Goal: Contribute content: Contribute content

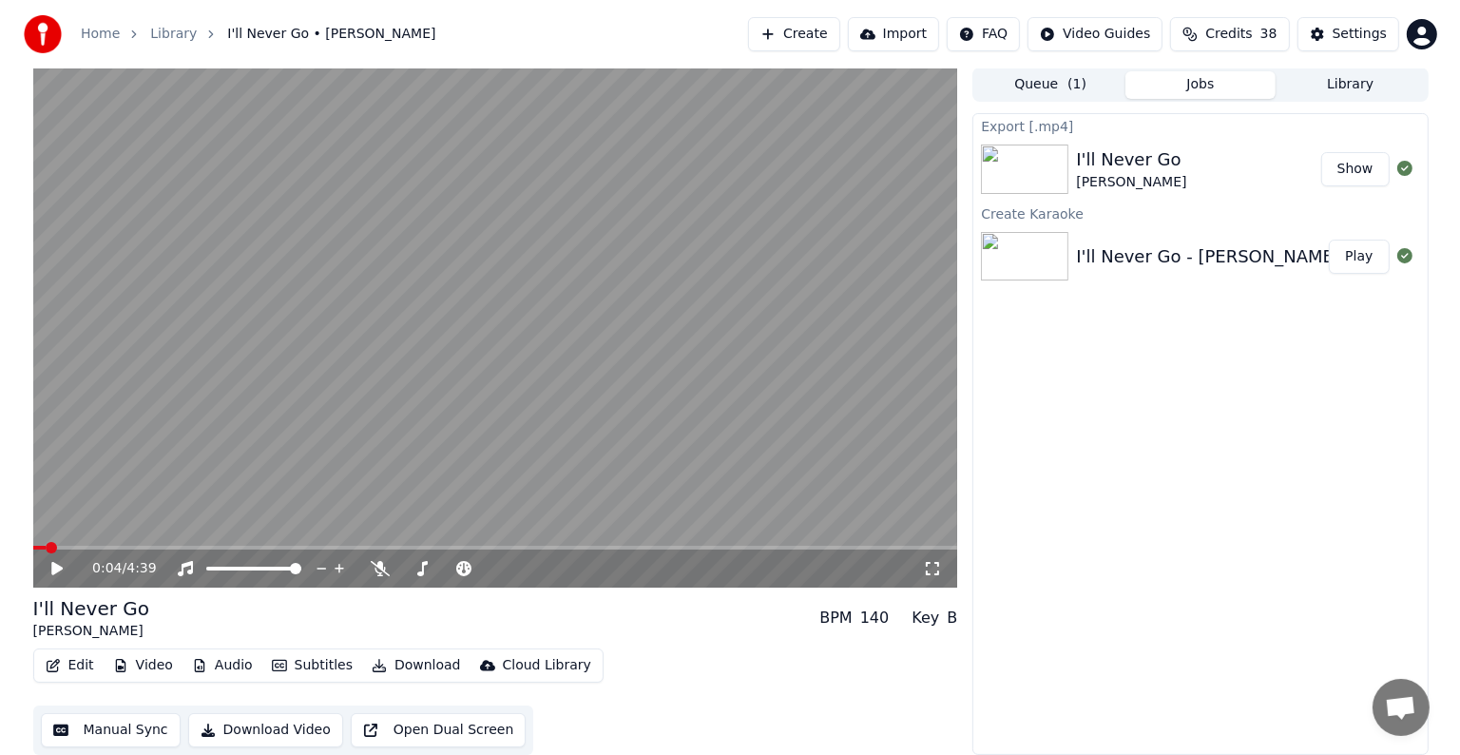
scroll to position [8659, 0]
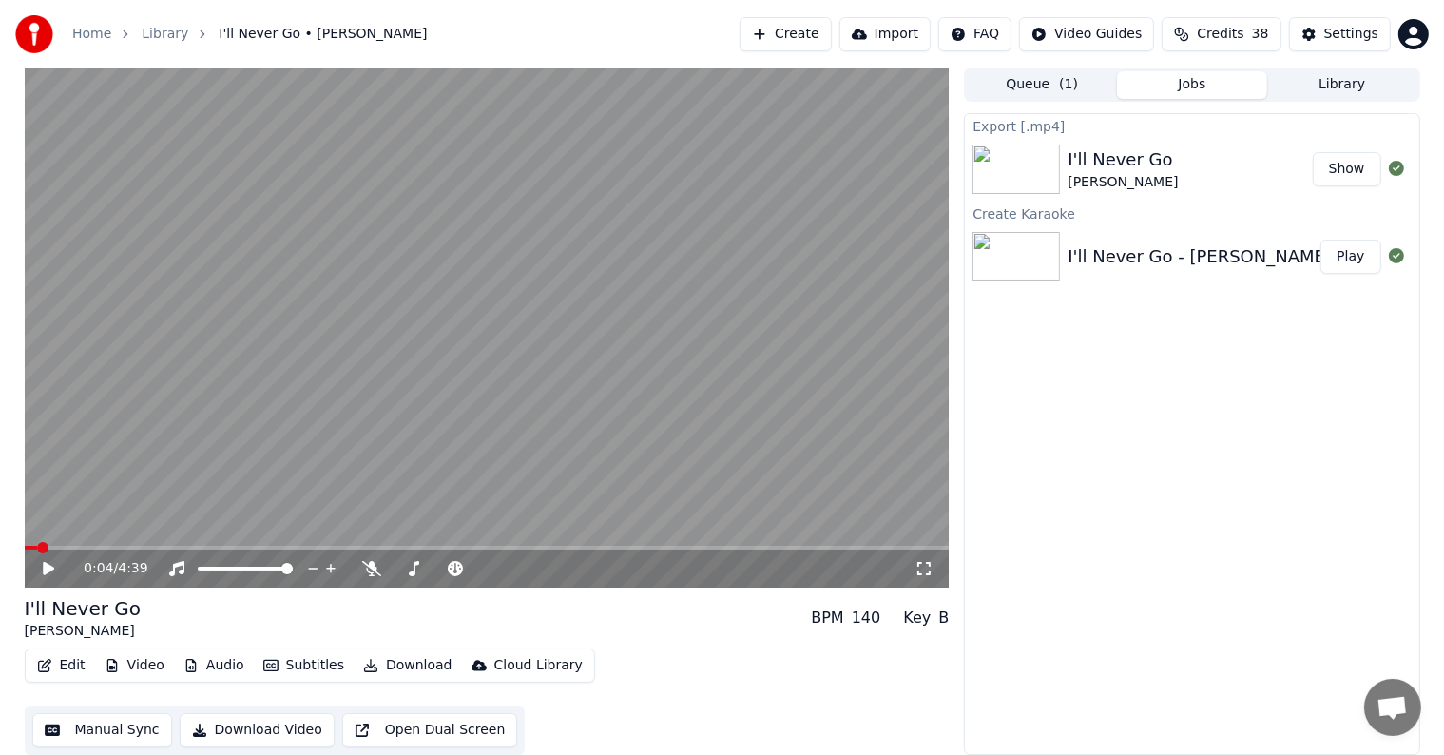
click at [1350, 87] on button "Library" at bounding box center [1342, 85] width 150 height 28
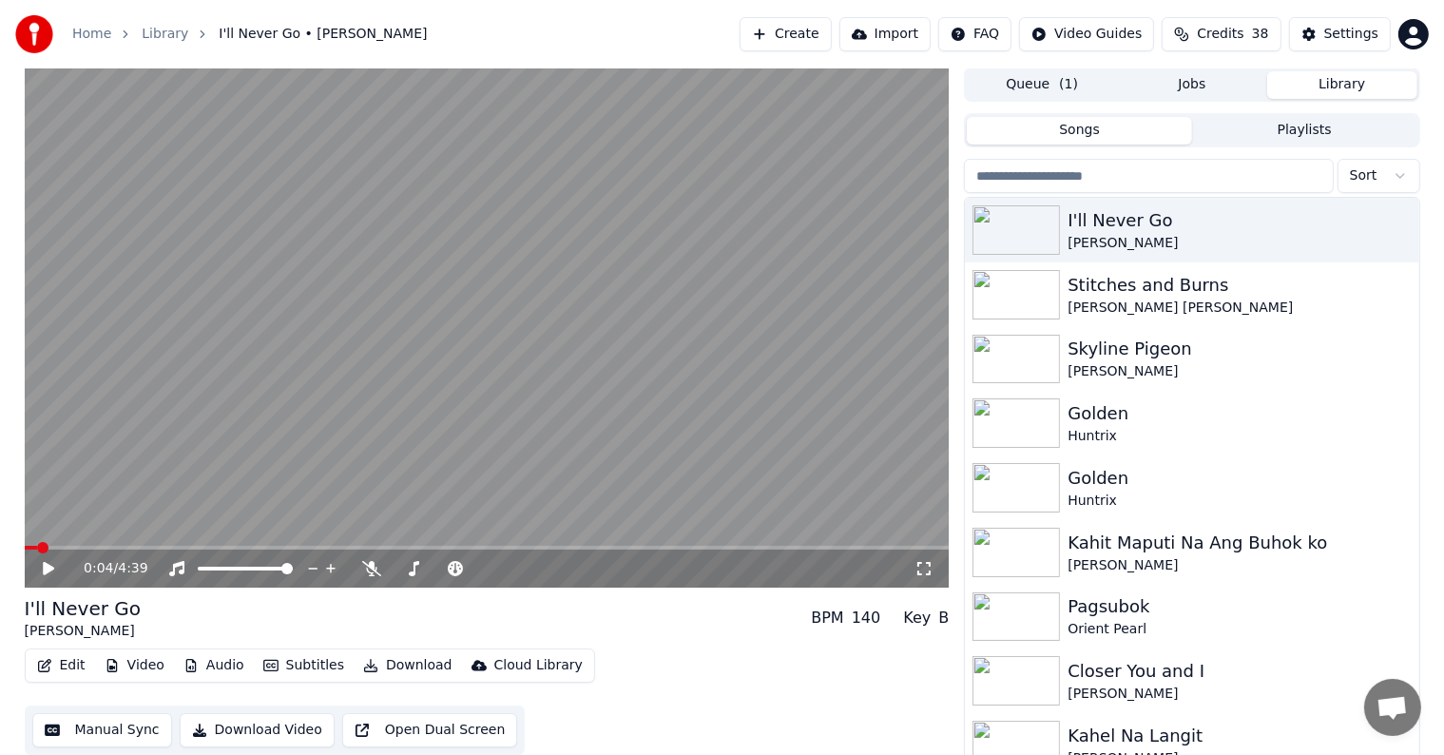
click at [1116, 171] on input "search" at bounding box center [1148, 176] width 369 height 34
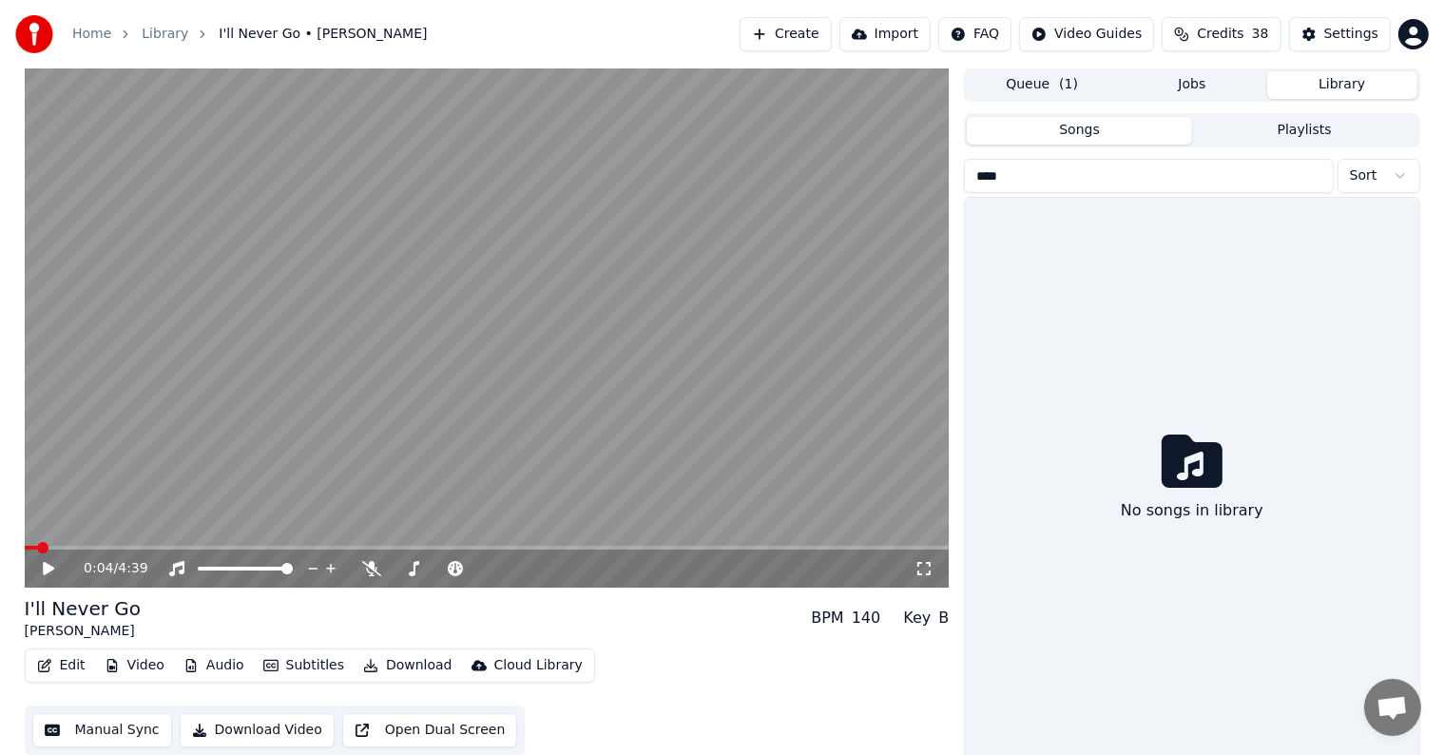
drag, startPoint x: 1089, startPoint y: 167, endPoint x: 850, endPoint y: 167, distance: 239.5
click at [850, 167] on div "0:04 / 4:39 I'll Never Go [PERSON_NAME] BPM 140 Key B Edit Video Audio Subtitle…" at bounding box center [723, 415] width 1426 height 696
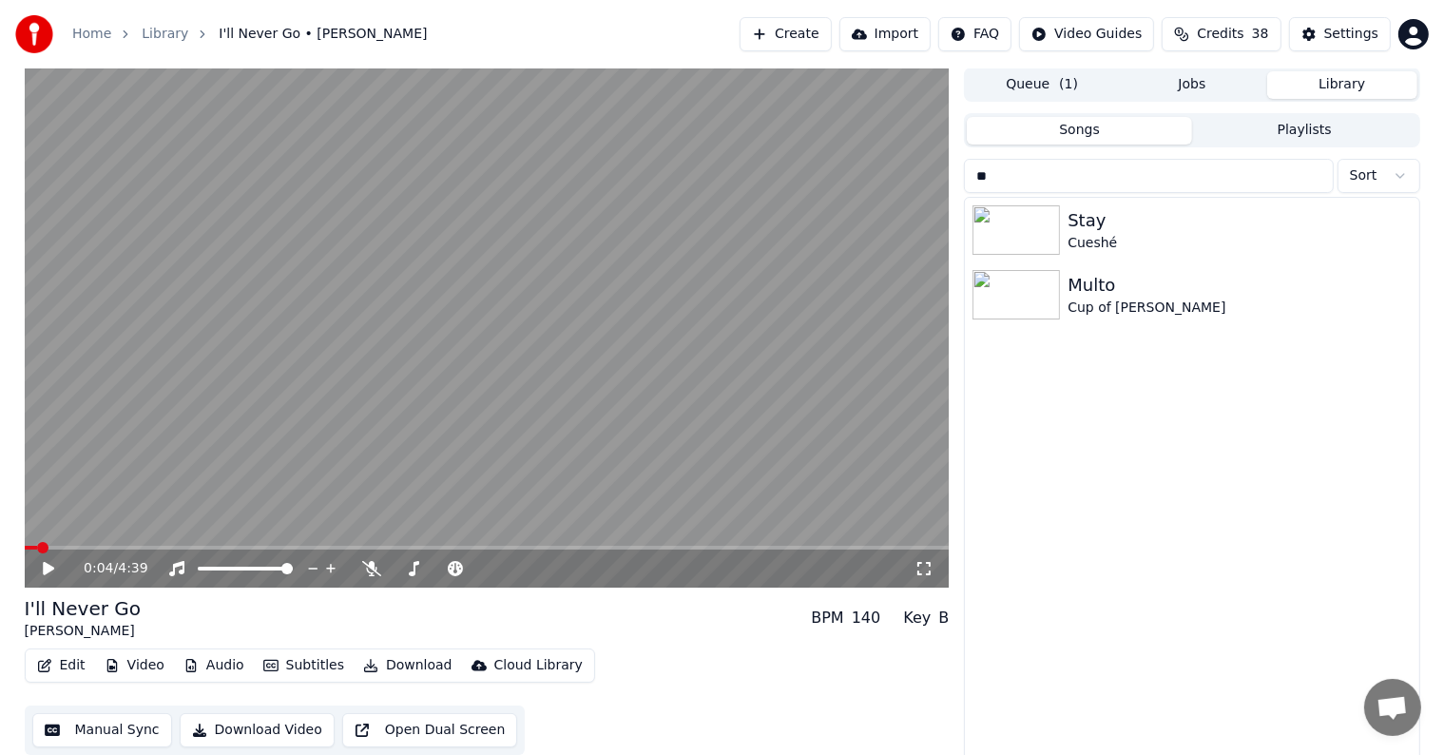
type input "**"
click at [795, 34] on button "Create" at bounding box center [785, 34] width 92 height 34
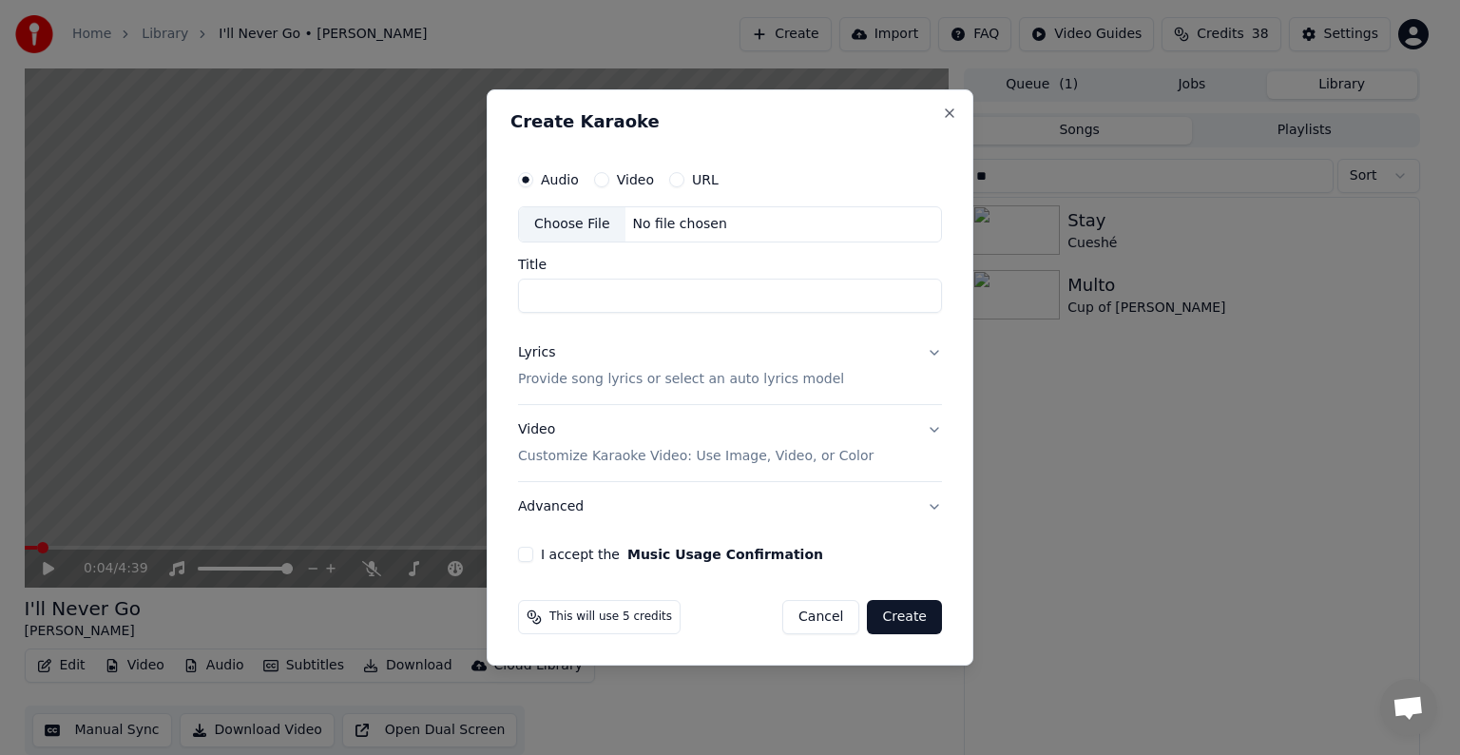
click at [572, 225] on div "Choose File" at bounding box center [572, 224] width 106 height 34
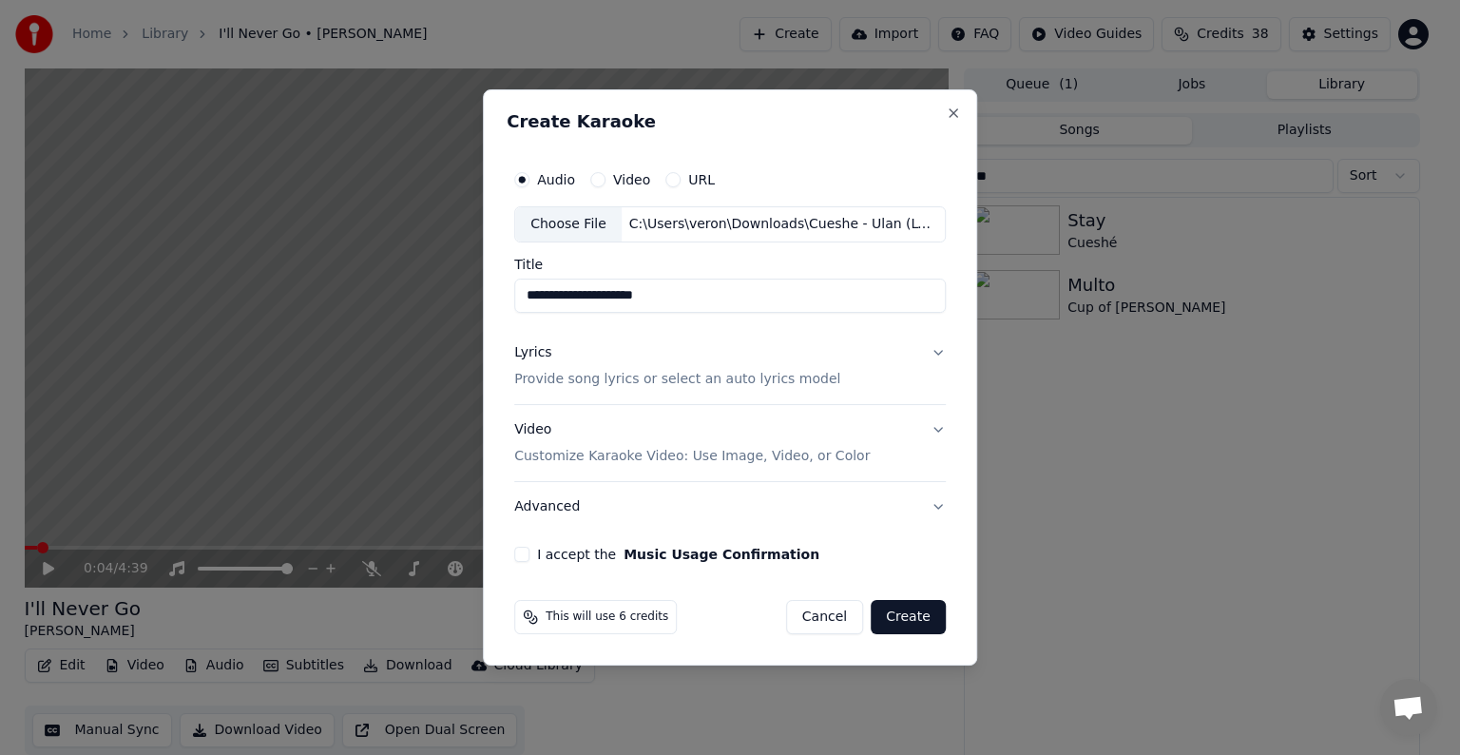
drag, startPoint x: 586, startPoint y: 296, endPoint x: 407, endPoint y: 274, distance: 180.0
click at [414, 279] on body "Home Library I'll Never Go • [PERSON_NAME] Create Import FAQ Video Guides Credi…" at bounding box center [722, 376] width 1444 height 755
drag, startPoint x: 551, startPoint y: 293, endPoint x: 707, endPoint y: 297, distance: 155.9
click at [707, 297] on input "**********" at bounding box center [730, 295] width 432 height 34
paste input "*********"
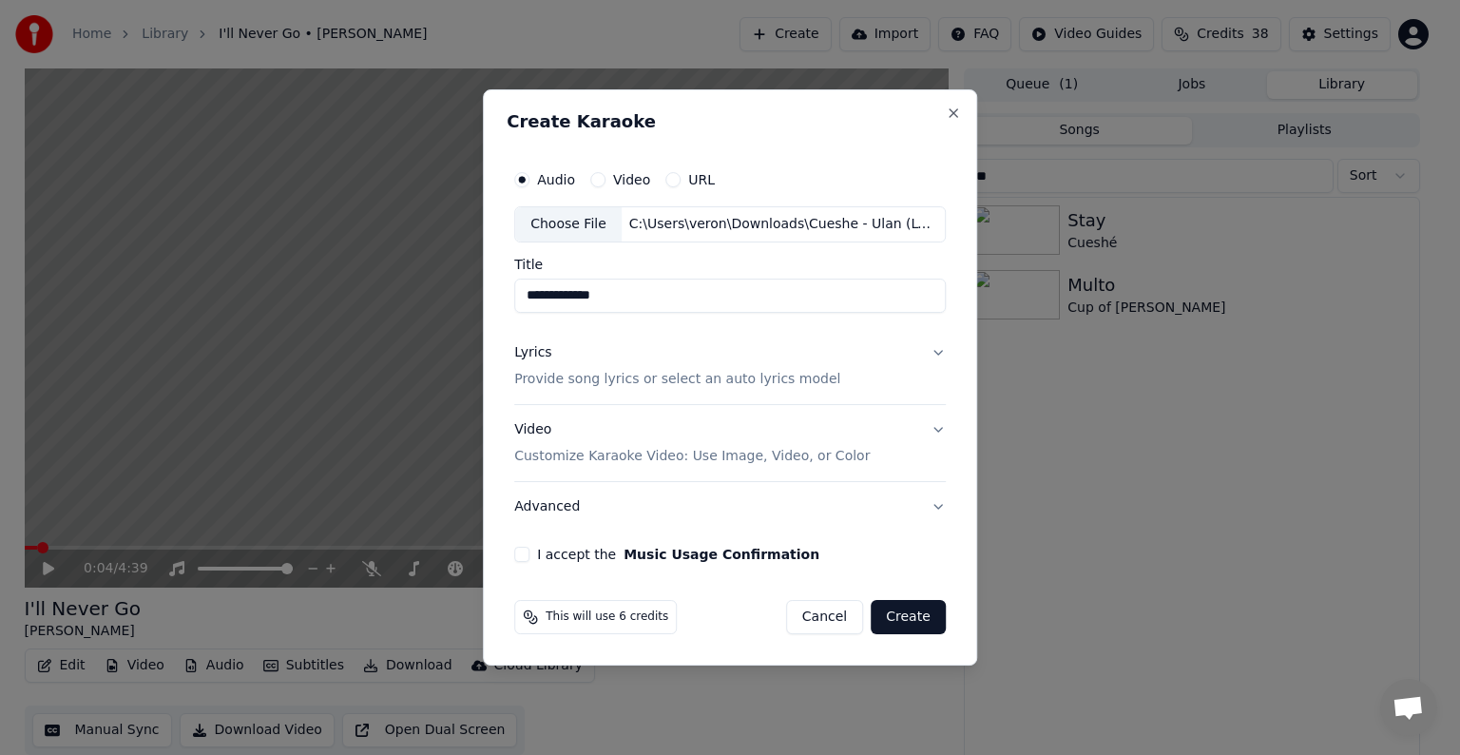
type input "**********"
click at [630, 380] on p "Provide song lyrics or select an auto lyrics model" at bounding box center [677, 379] width 326 height 19
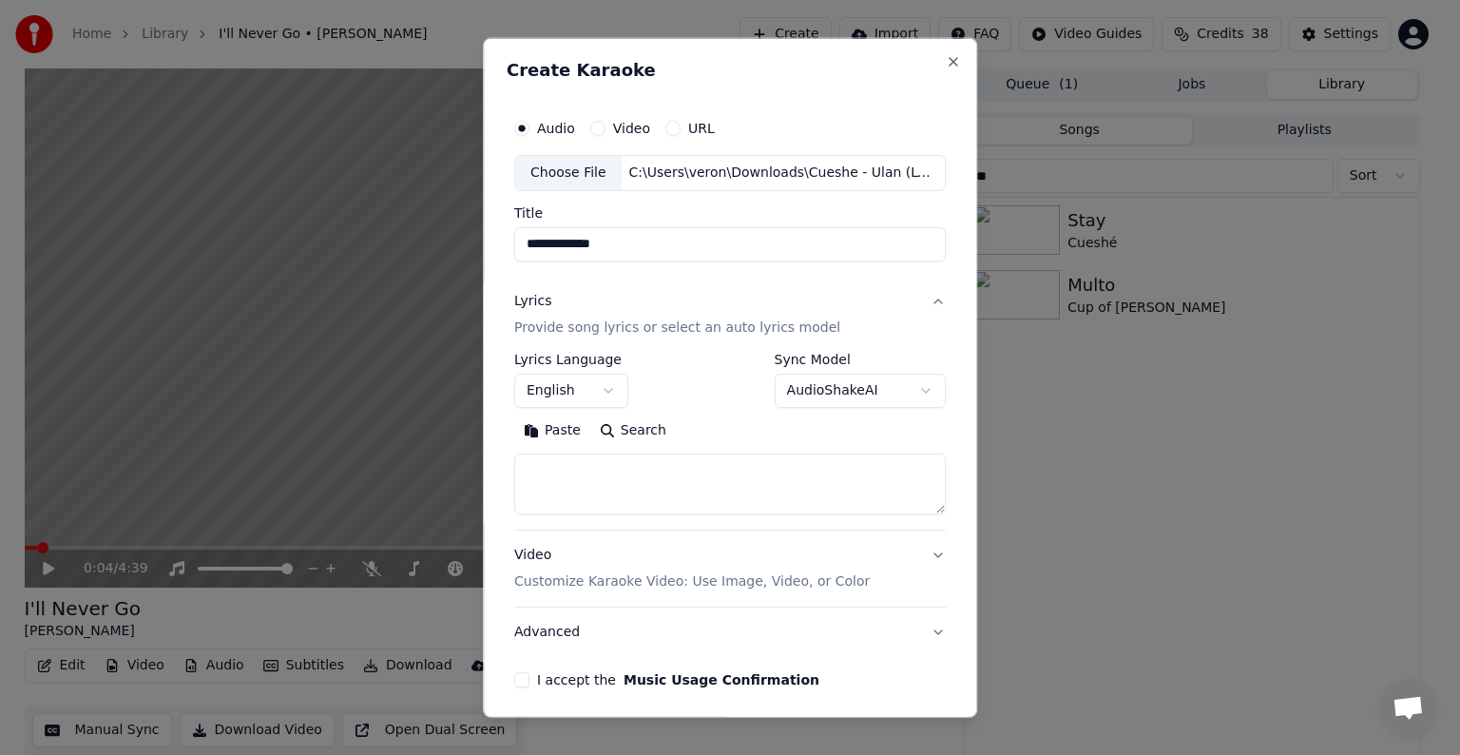
click at [679, 479] on textarea at bounding box center [730, 483] width 432 height 61
paste textarea "**********"
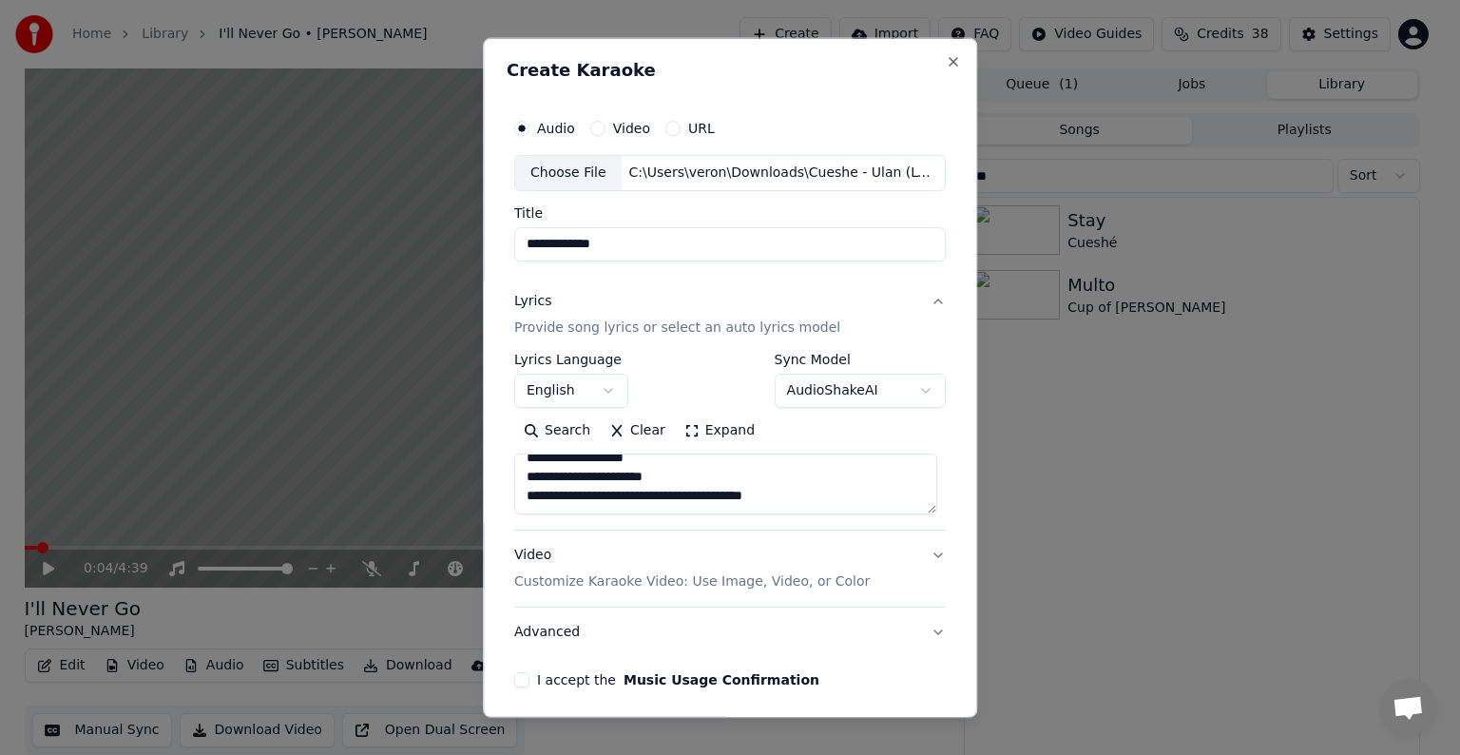
paste textarea "**********"
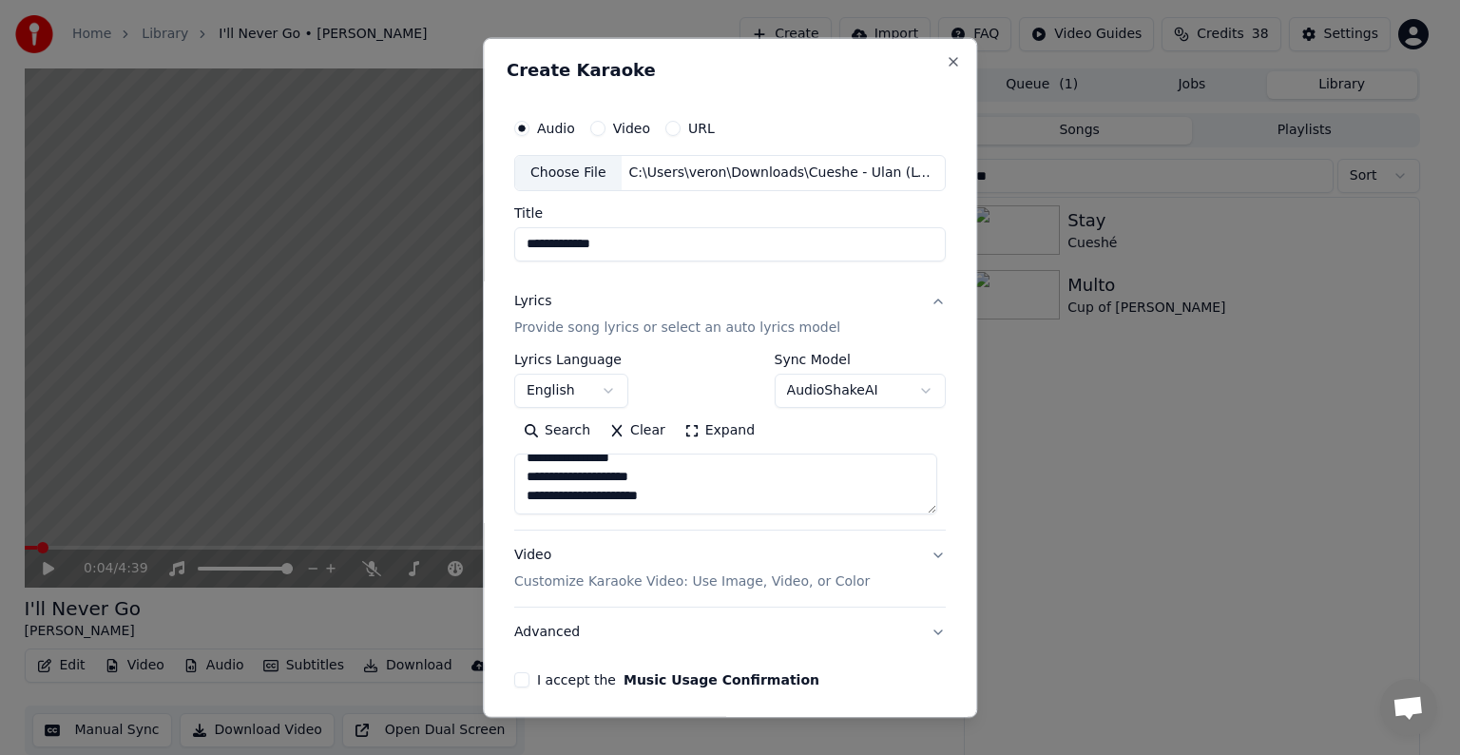
scroll to position [707, 0]
paste textarea "**********"
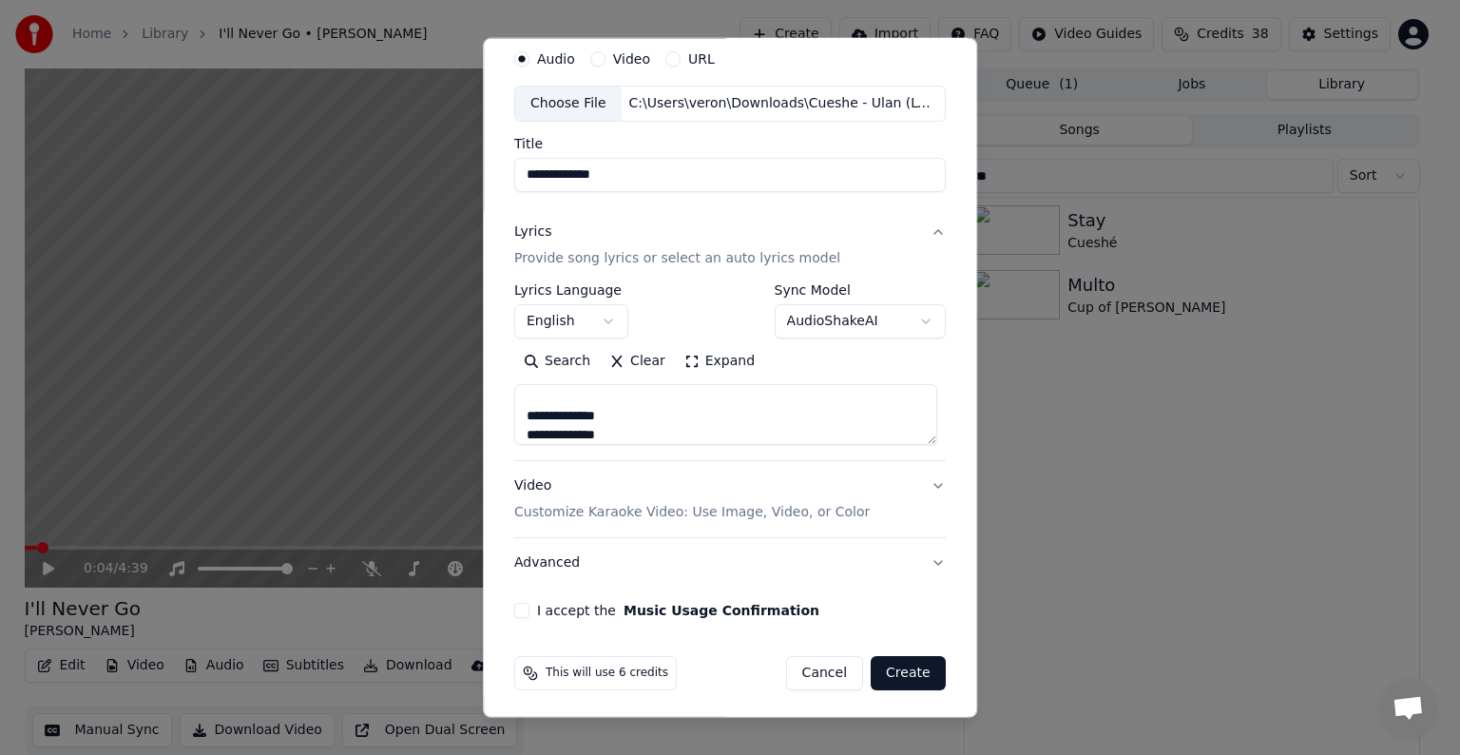
scroll to position [72, 0]
click at [514, 610] on button "I accept the Music Usage Confirmation" at bounding box center [521, 607] width 15 height 15
drag, startPoint x: 601, startPoint y: 433, endPoint x: 506, endPoint y: 410, distance: 98.0
click at [507, 410] on div "**********" at bounding box center [730, 325] width 447 height 593
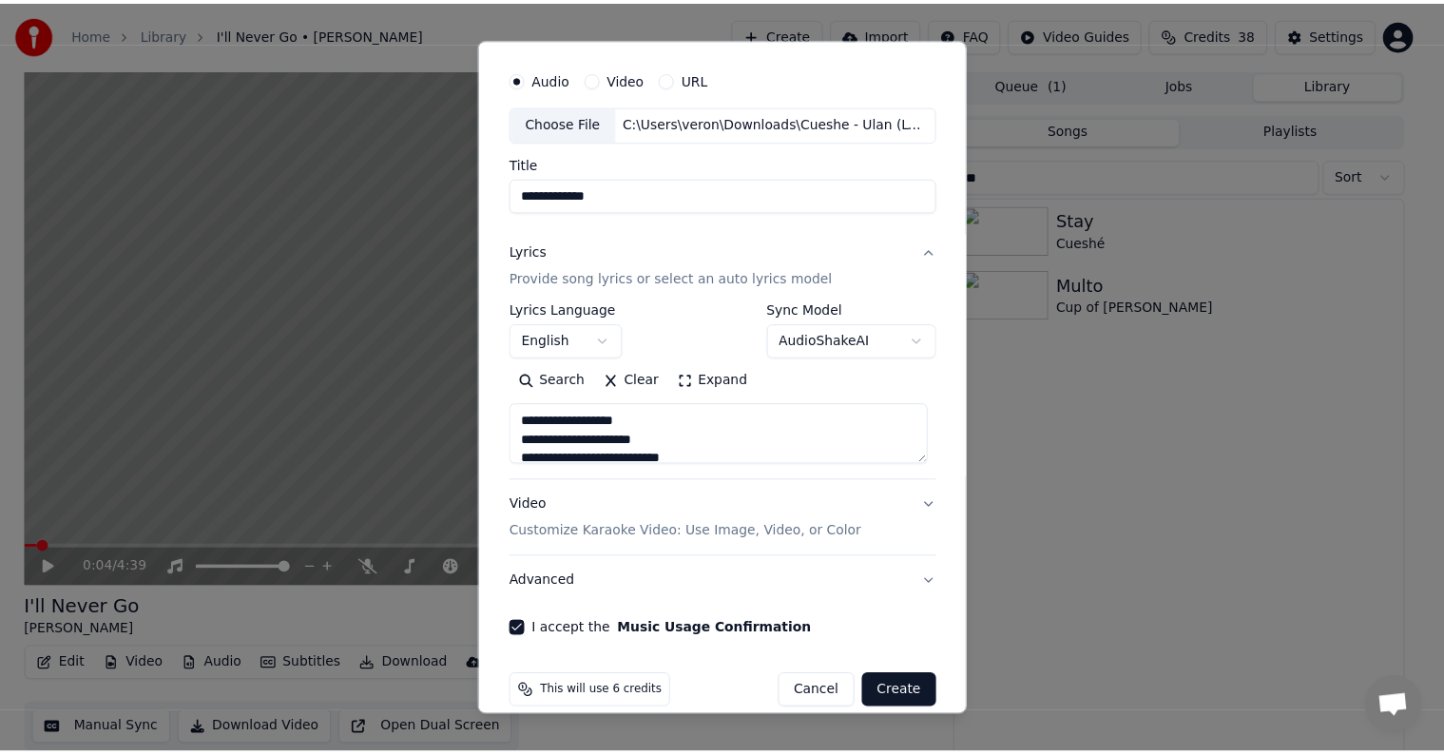
scroll to position [72, 0]
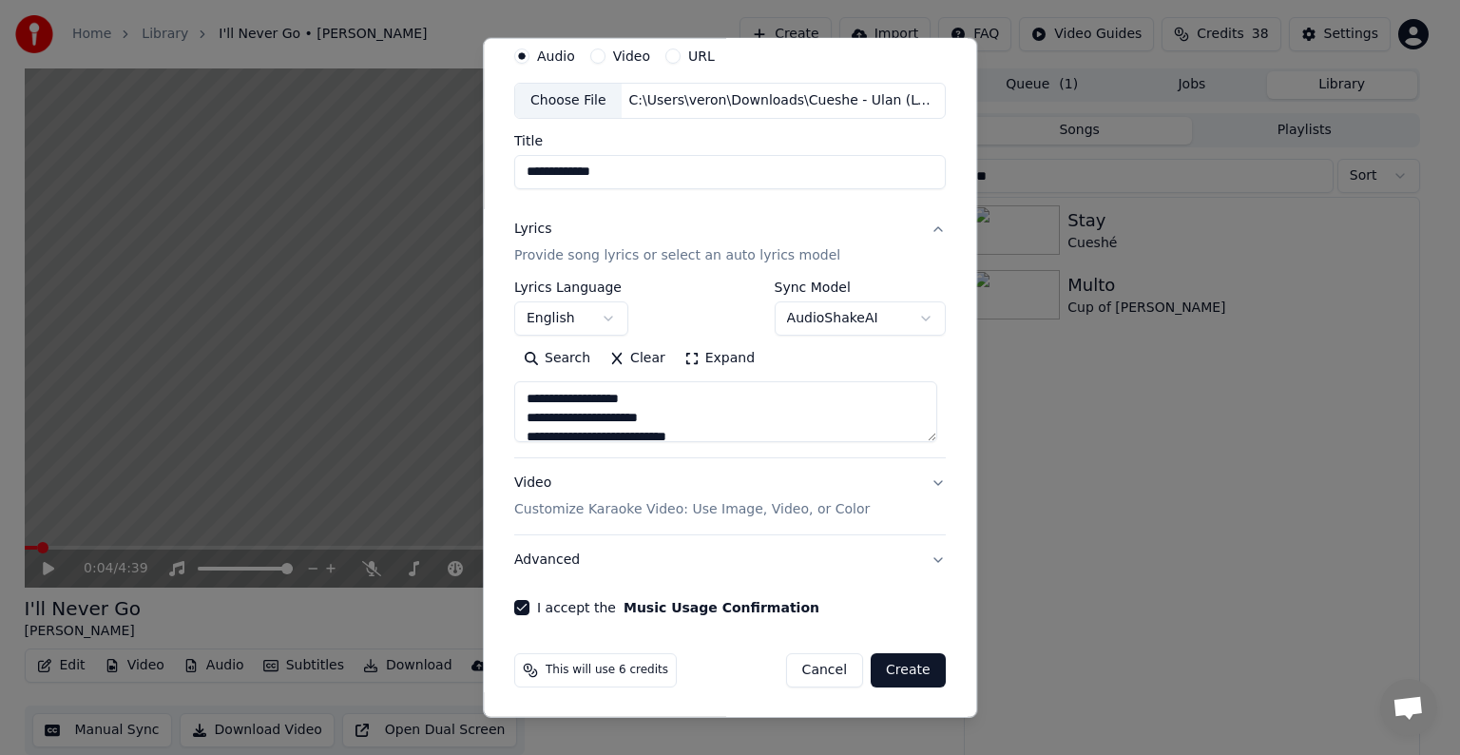
type textarea "**********"
click at [920, 675] on button "Create" at bounding box center [908, 670] width 75 height 34
select select "**"
select select
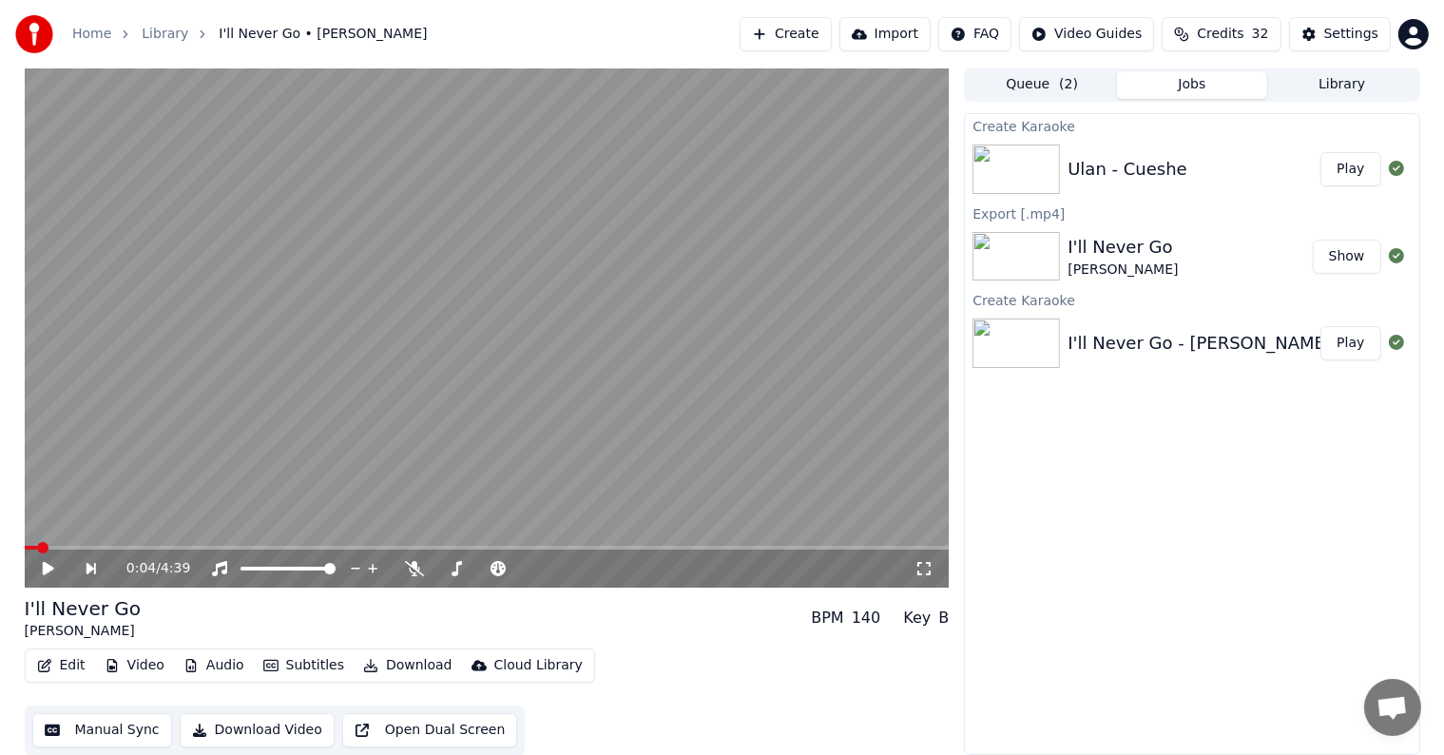
click at [1354, 172] on button "Play" at bounding box center [1350, 169] width 60 height 34
click at [1343, 38] on div "Settings" at bounding box center [1351, 34] width 54 height 19
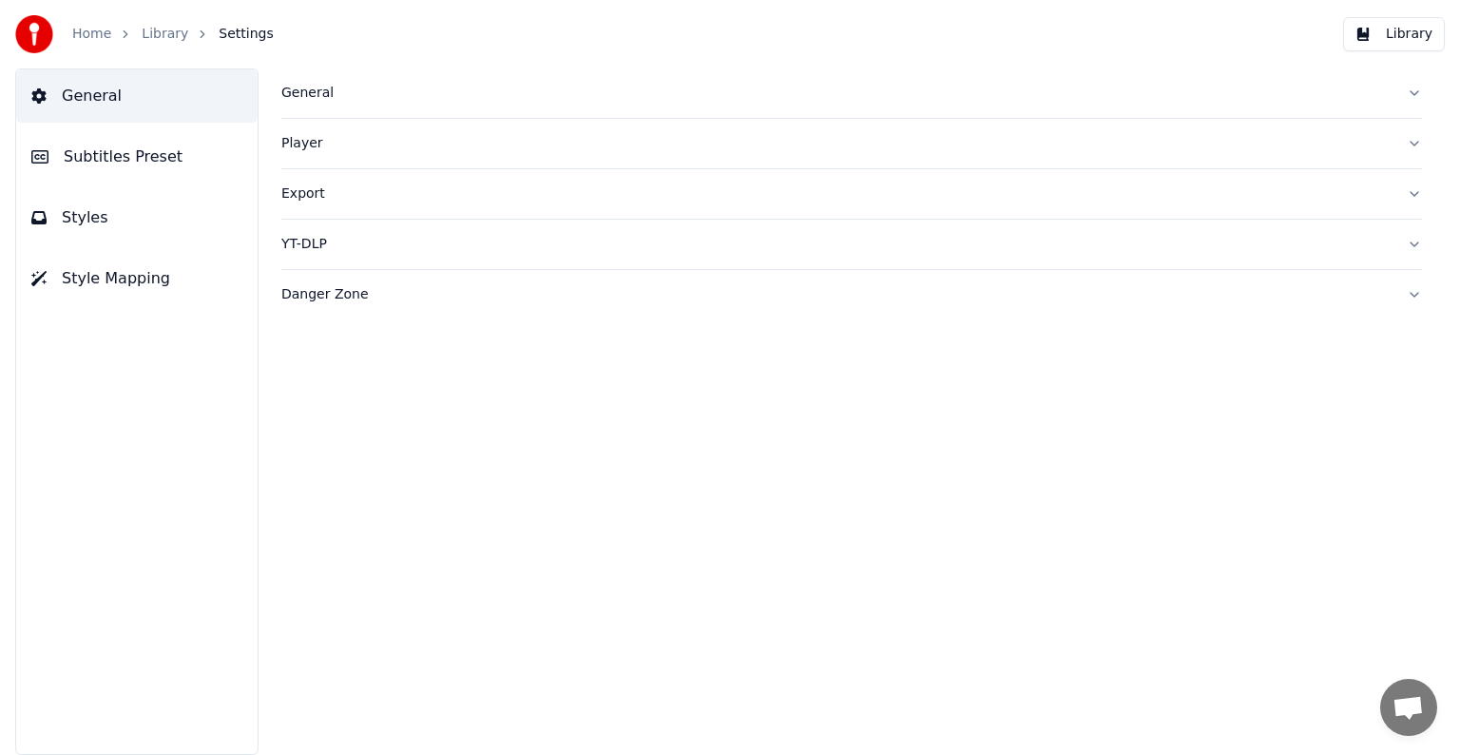
click at [111, 149] on span "Subtitles Preset" at bounding box center [123, 156] width 119 height 23
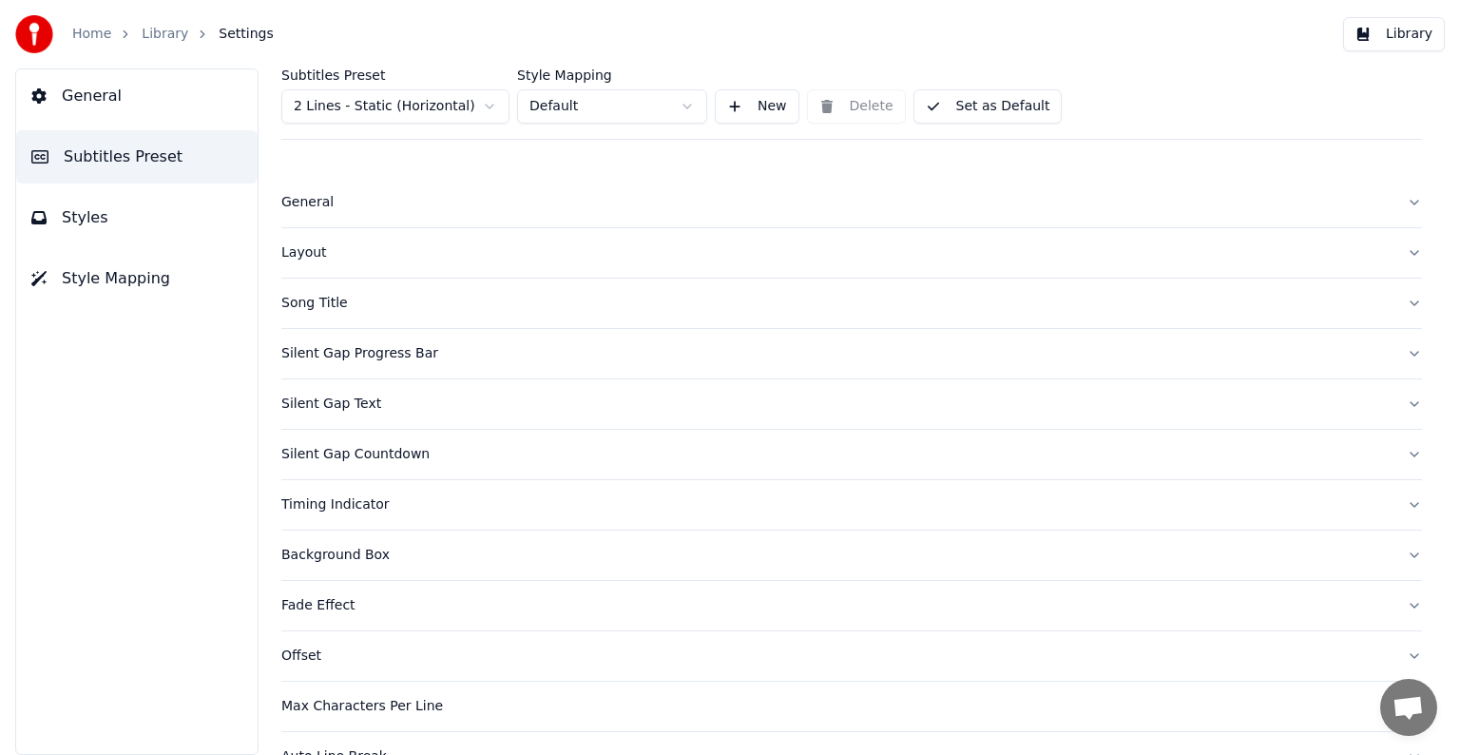
click at [405, 99] on html "Home Library Settings Library General Subtitles Preset Styles Style Mapping Sub…" at bounding box center [730, 377] width 1460 height 755
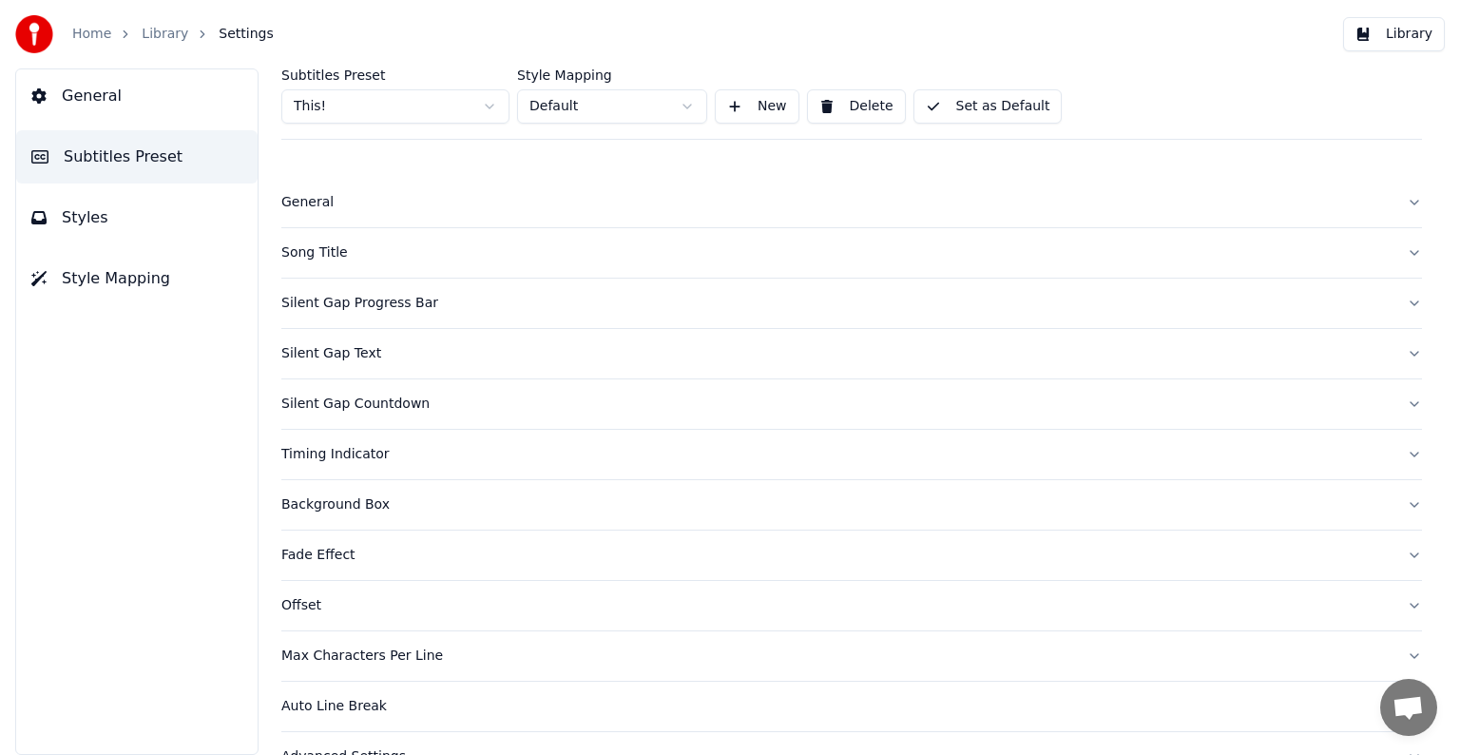
click at [317, 252] on div "Song Title" at bounding box center [836, 252] width 1110 height 19
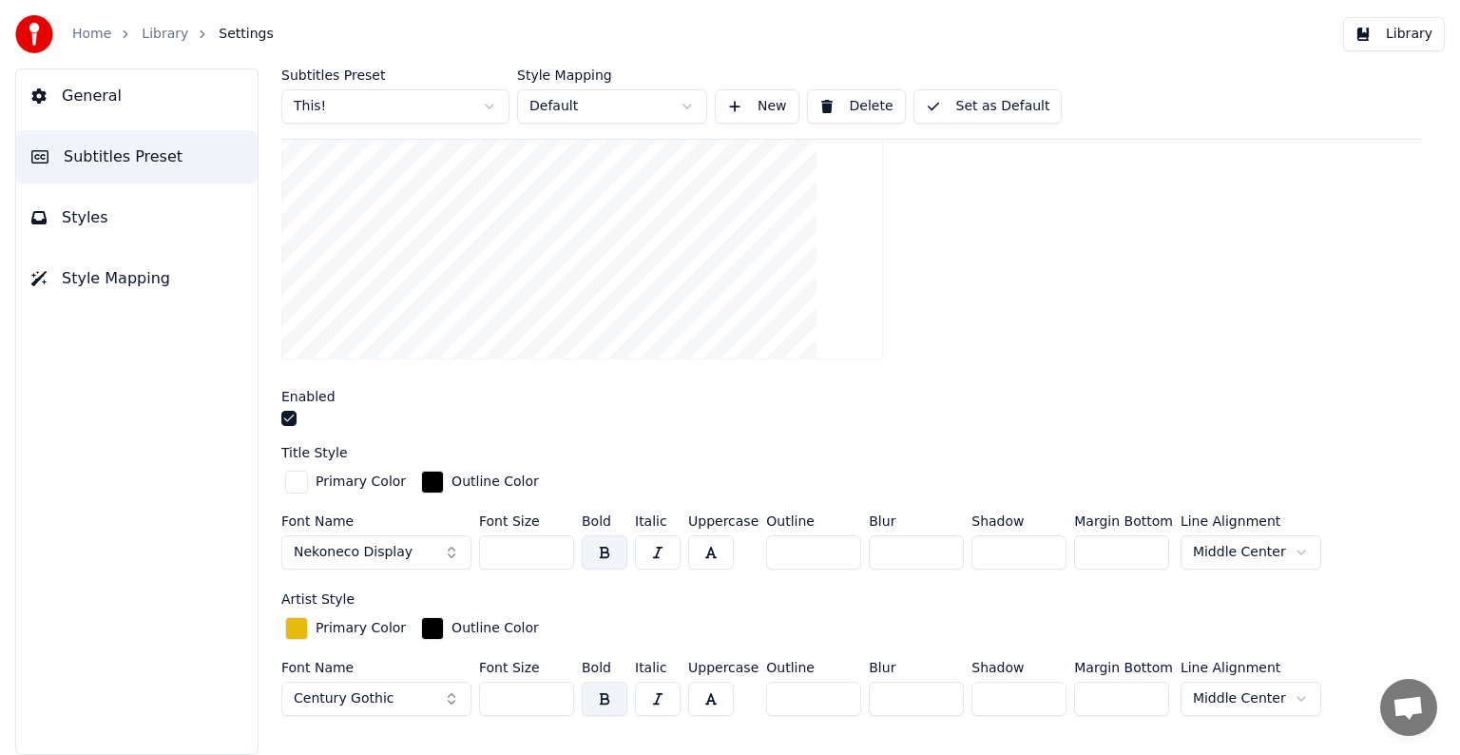
scroll to position [285, 0]
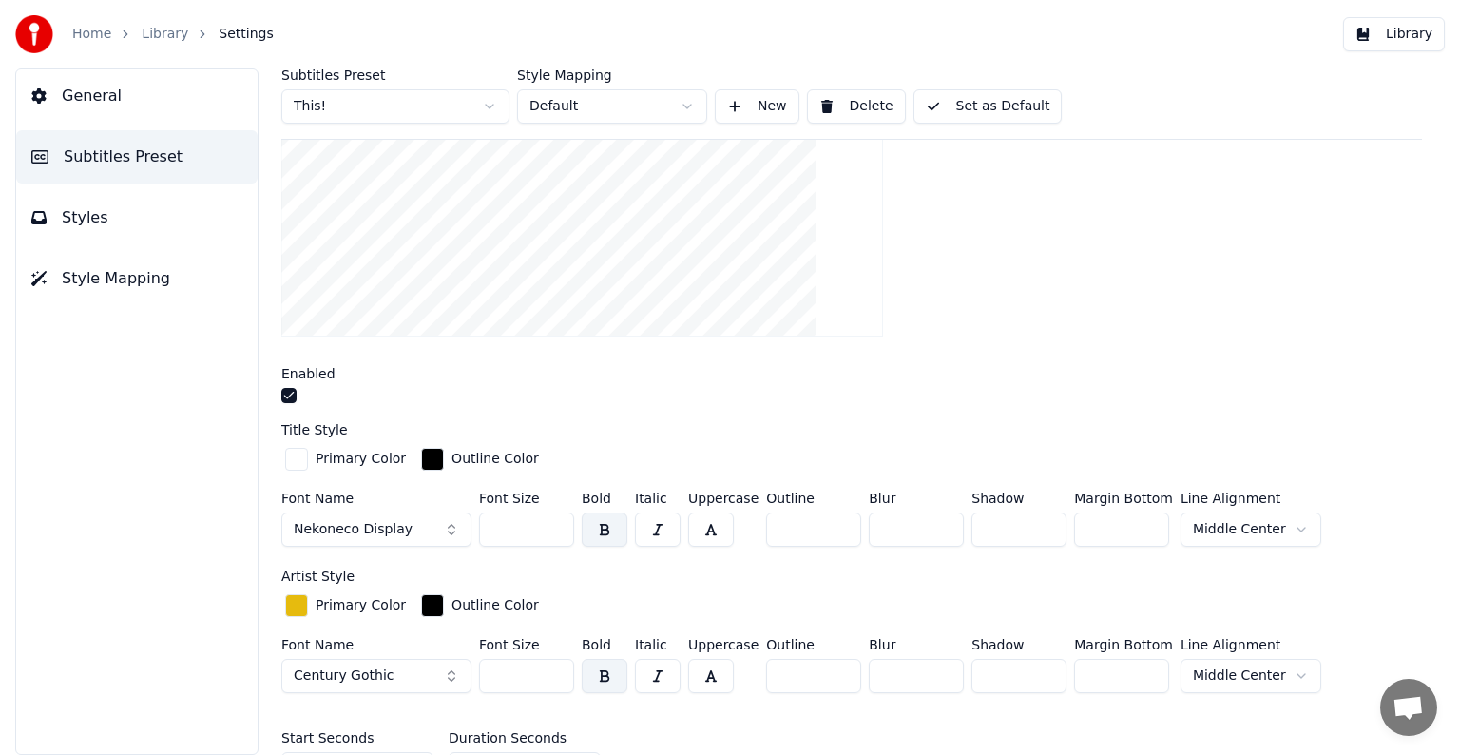
drag, startPoint x: 491, startPoint y: 527, endPoint x: 564, endPoint y: 526, distance: 72.2
click at [564, 526] on input "***" at bounding box center [526, 529] width 95 height 34
type input "***"
click at [964, 105] on button "Set as Default" at bounding box center [987, 106] width 149 height 34
click at [157, 28] on link "Library" at bounding box center [165, 34] width 47 height 19
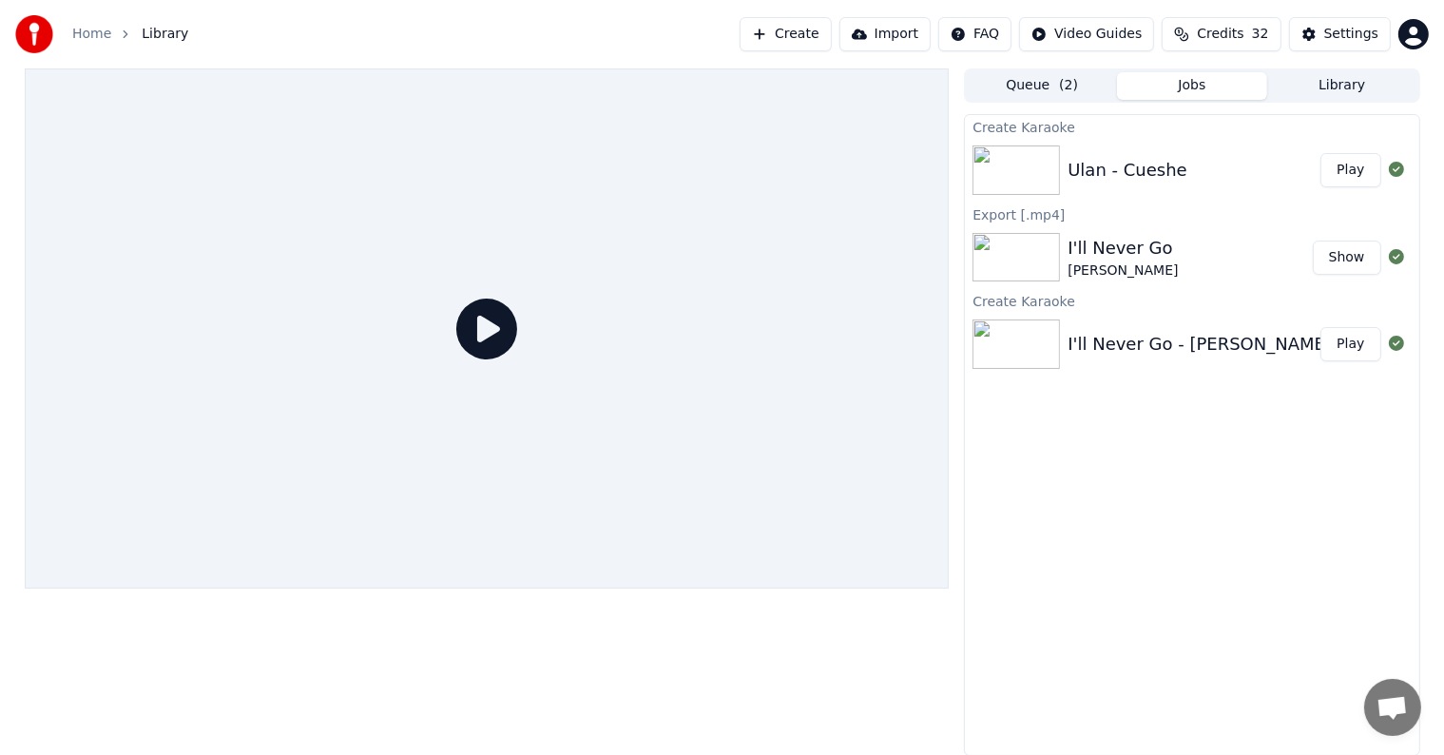
click at [1368, 167] on button "Play" at bounding box center [1350, 170] width 60 height 34
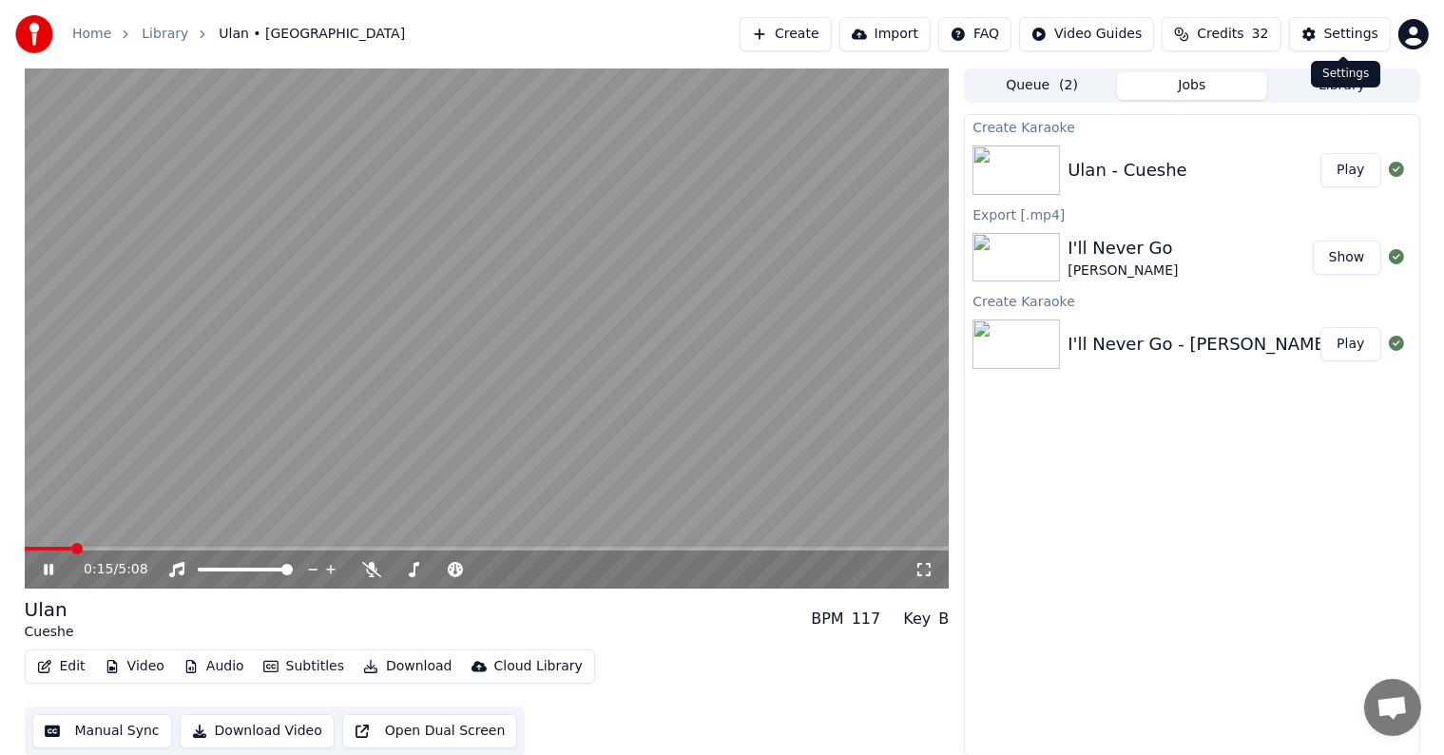
click at [1357, 29] on div "Settings" at bounding box center [1351, 34] width 54 height 19
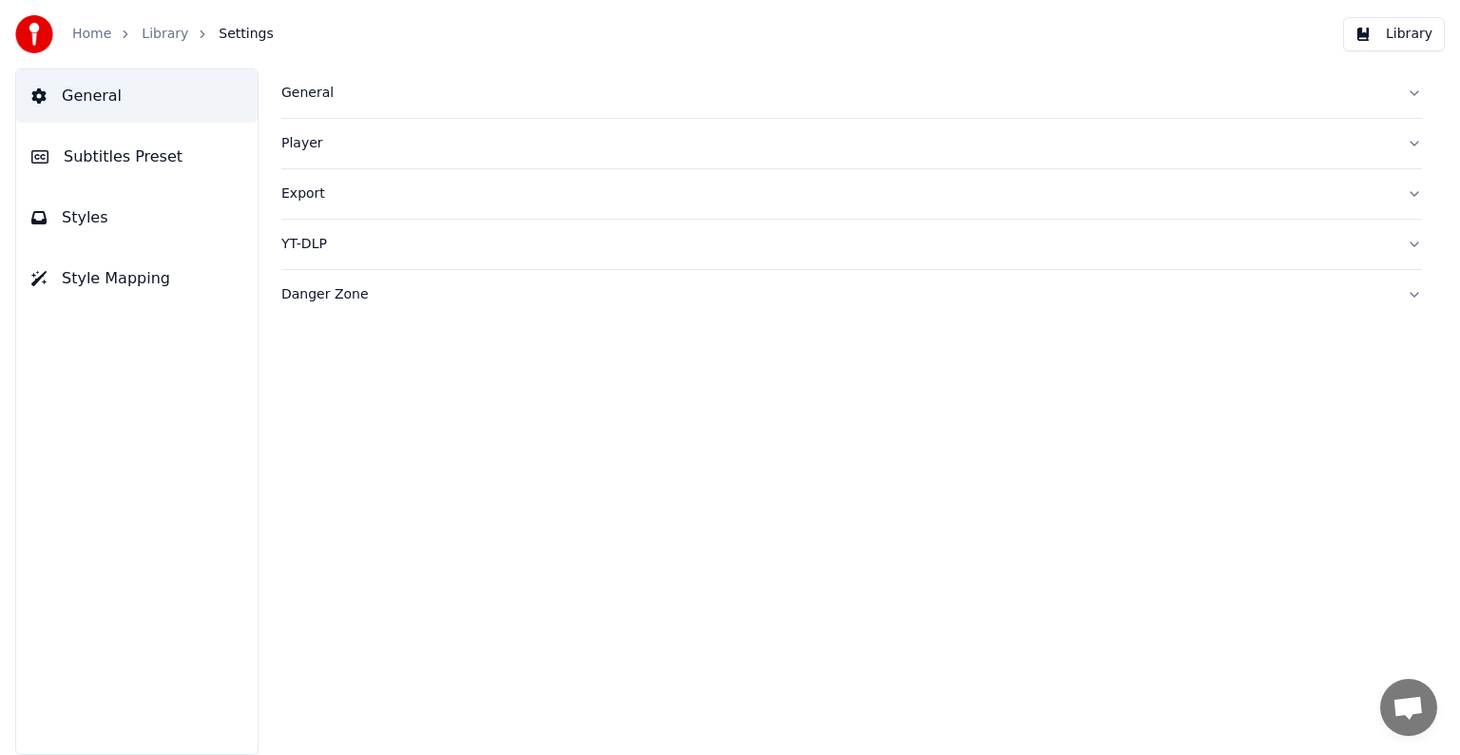
click at [110, 152] on span "Subtitles Preset" at bounding box center [123, 156] width 119 height 23
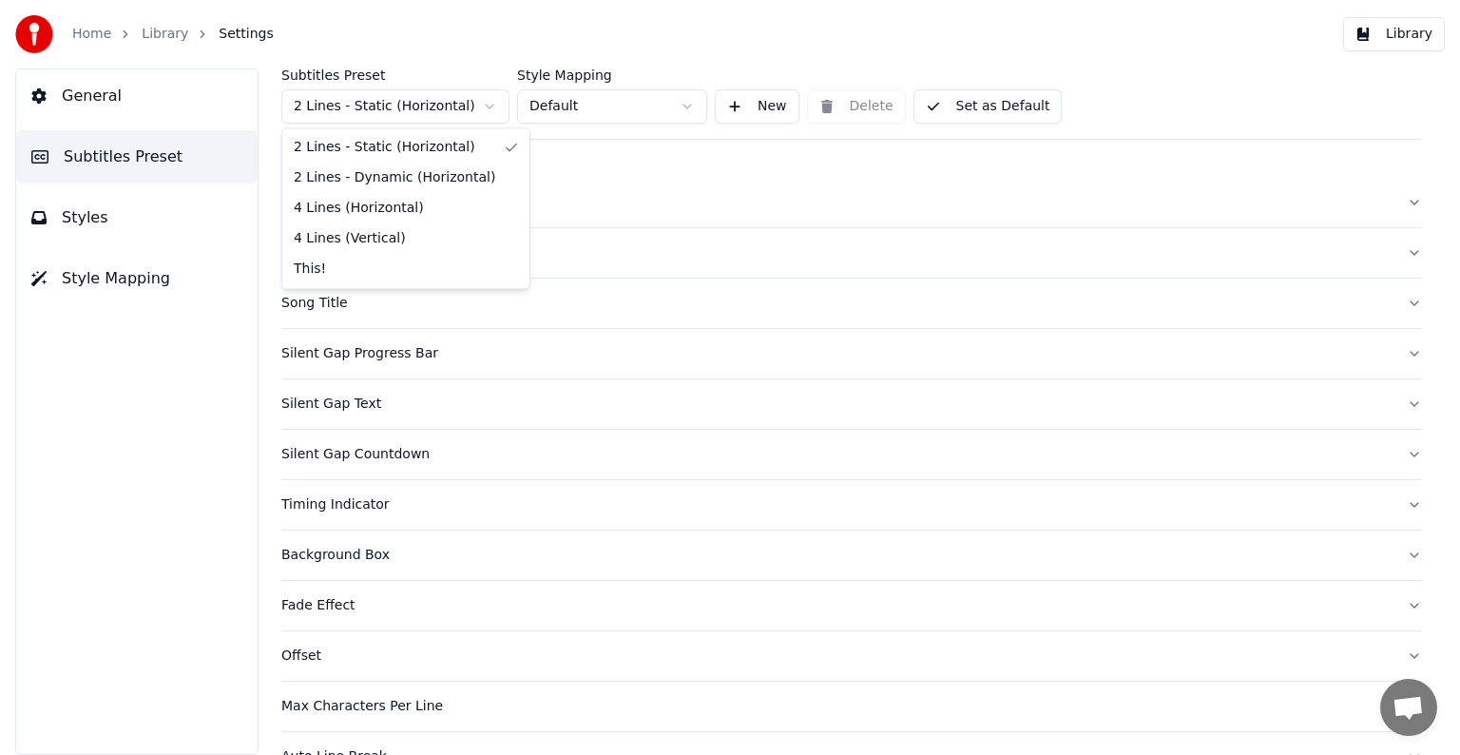
click at [345, 95] on html "Home Library Settings Library General Subtitles Preset Styles Style Mapping Sub…" at bounding box center [730, 377] width 1460 height 755
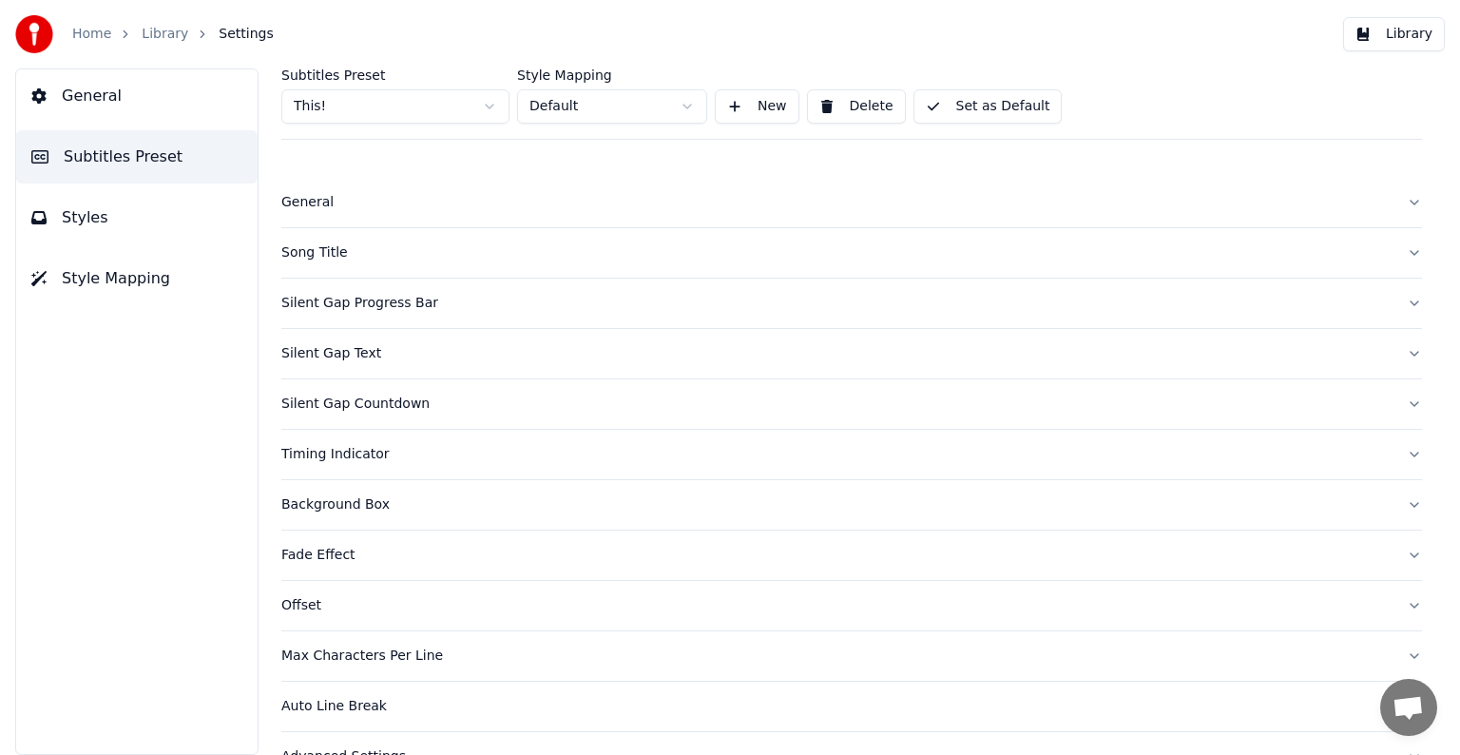
click at [314, 255] on div "Song Title" at bounding box center [836, 252] width 1110 height 19
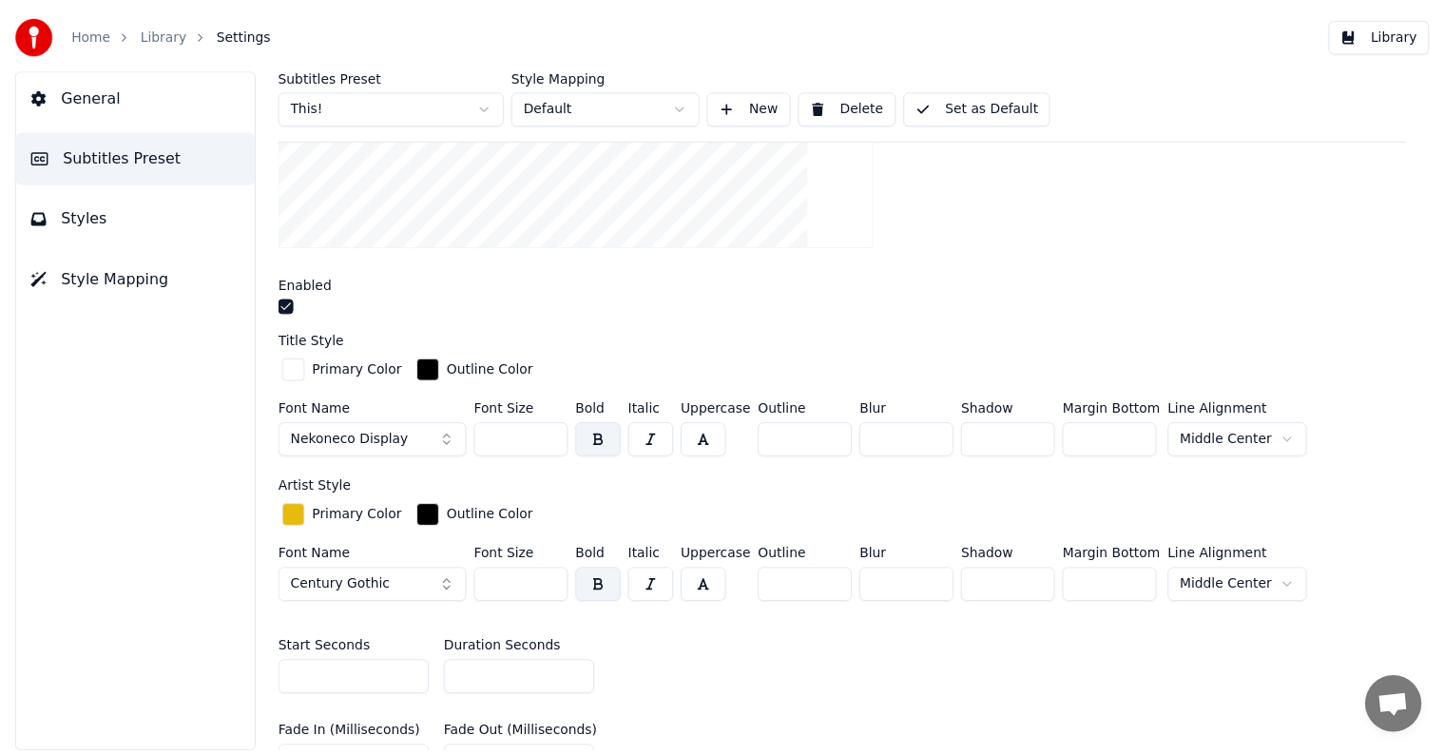
scroll to position [475, 0]
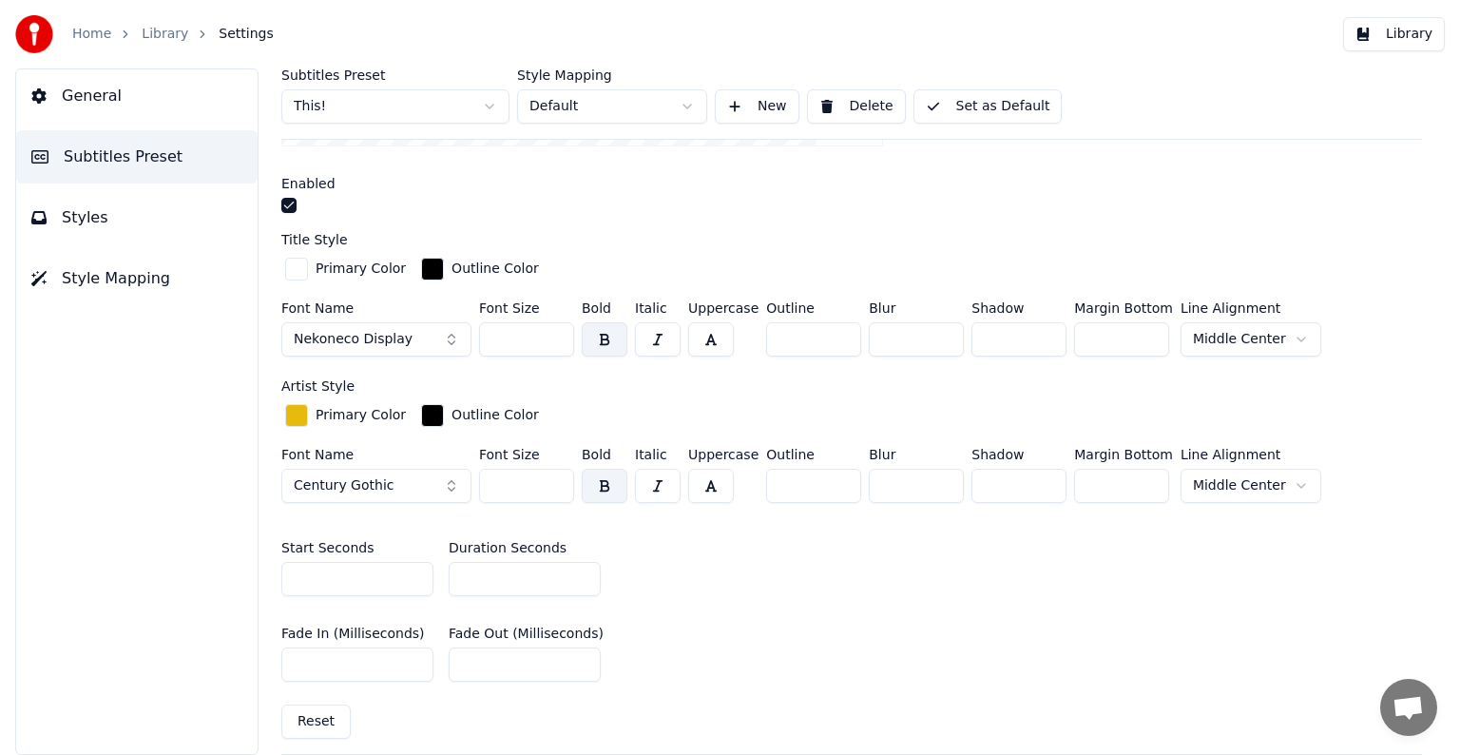
click at [581, 567] on input "**" at bounding box center [525, 579] width 152 height 34
type input "**"
click at [581, 567] on input "**" at bounding box center [525, 579] width 152 height 34
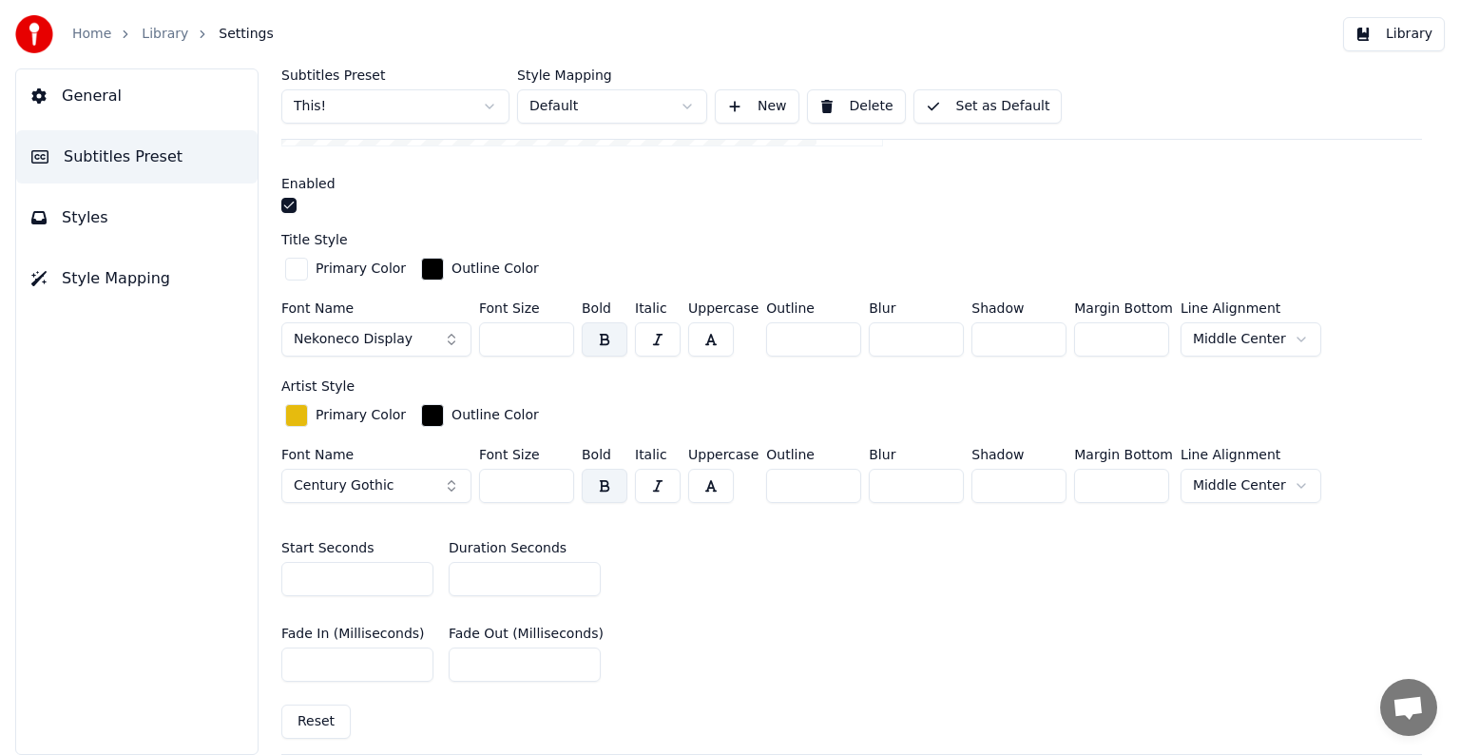
click at [956, 99] on button "Set as Default" at bounding box center [987, 106] width 149 height 34
click at [148, 28] on link "Library" at bounding box center [165, 34] width 47 height 19
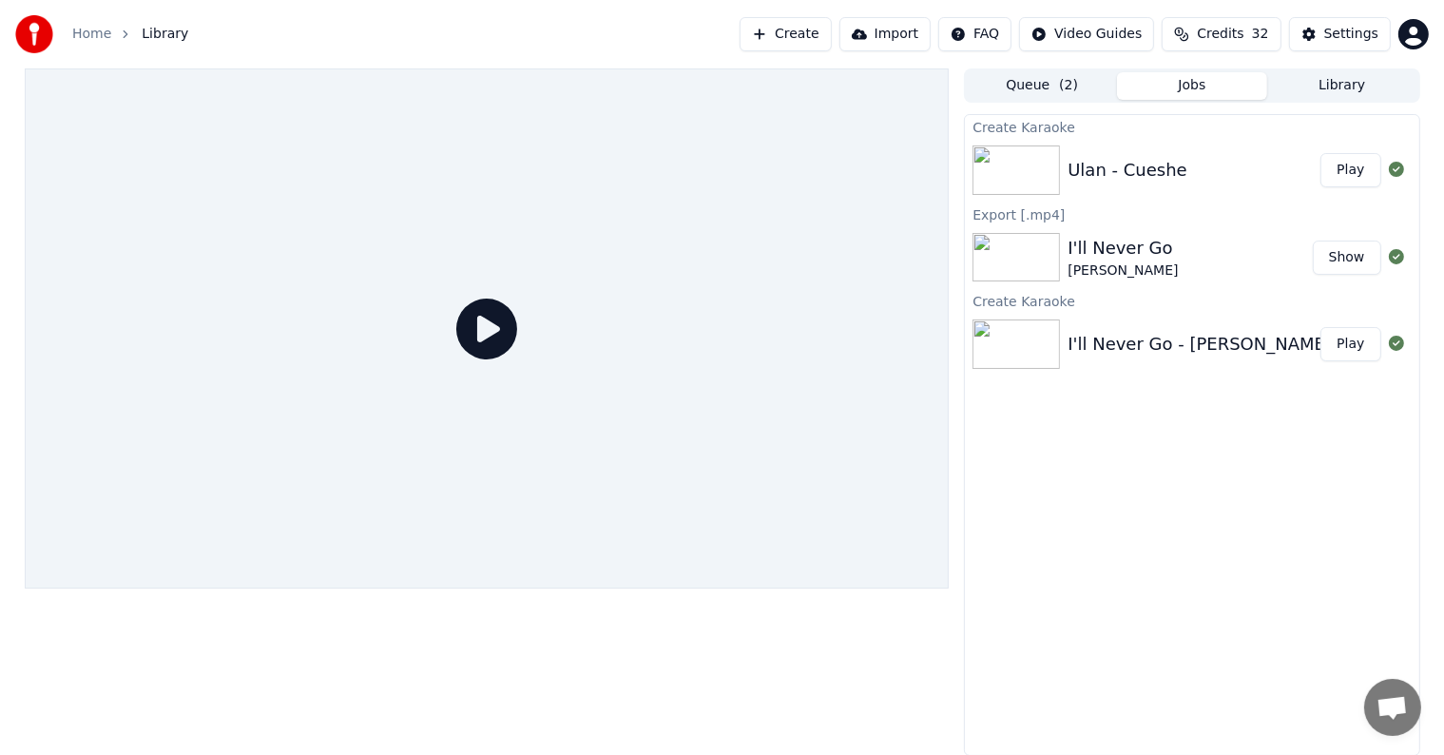
click at [1374, 175] on button "Play" at bounding box center [1350, 170] width 60 height 34
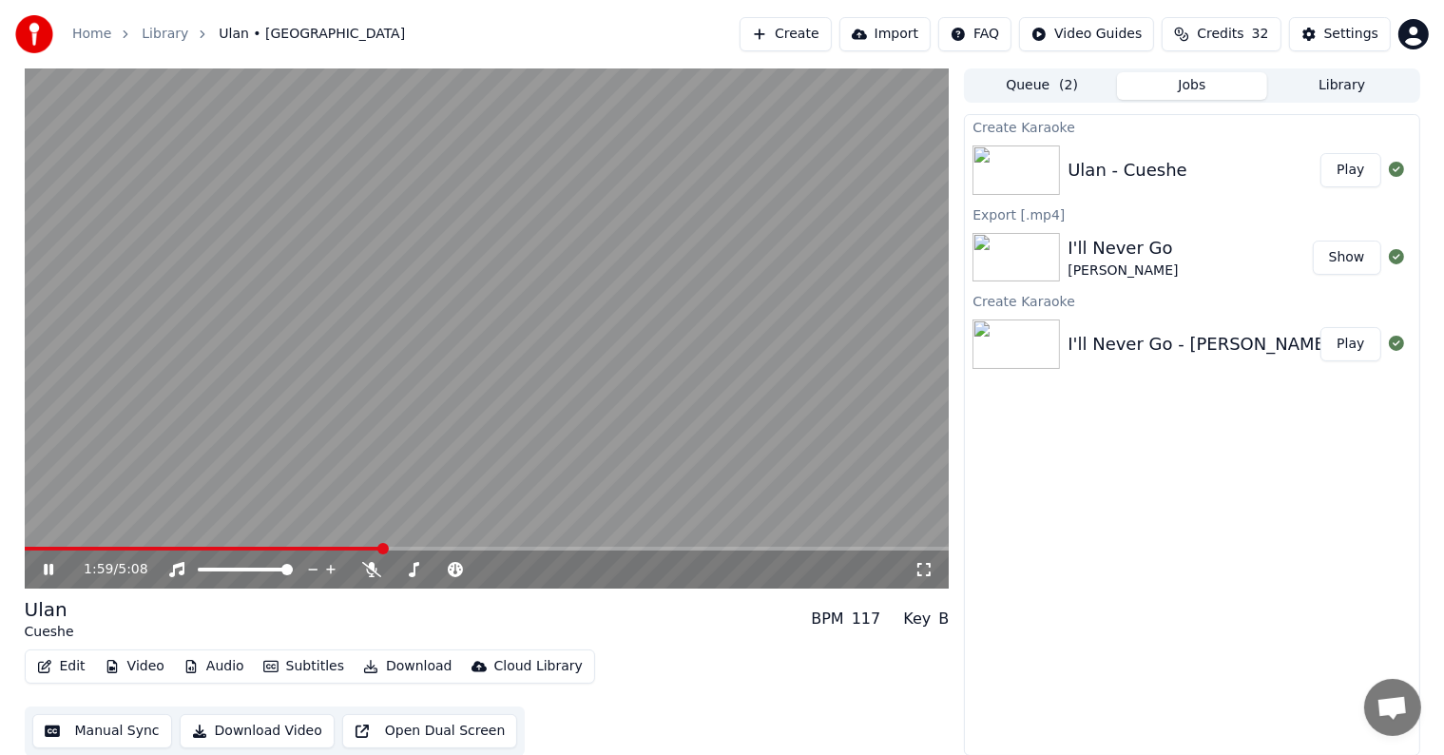
drag, startPoint x: 427, startPoint y: 284, endPoint x: 408, endPoint y: 291, distance: 20.1
click at [425, 284] on video at bounding box center [487, 328] width 925 height 520
click at [97, 725] on button "Manual Sync" at bounding box center [102, 731] width 140 height 34
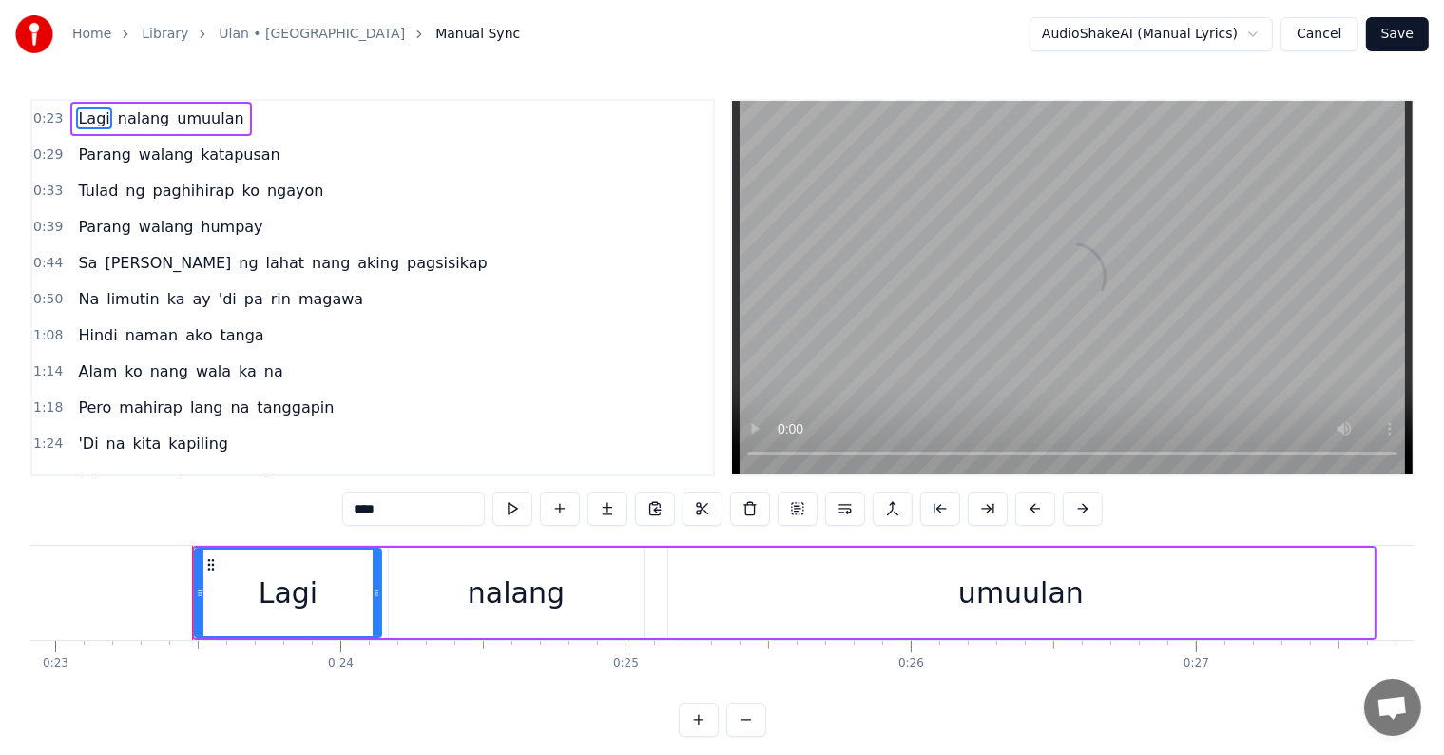
scroll to position [0, 6600]
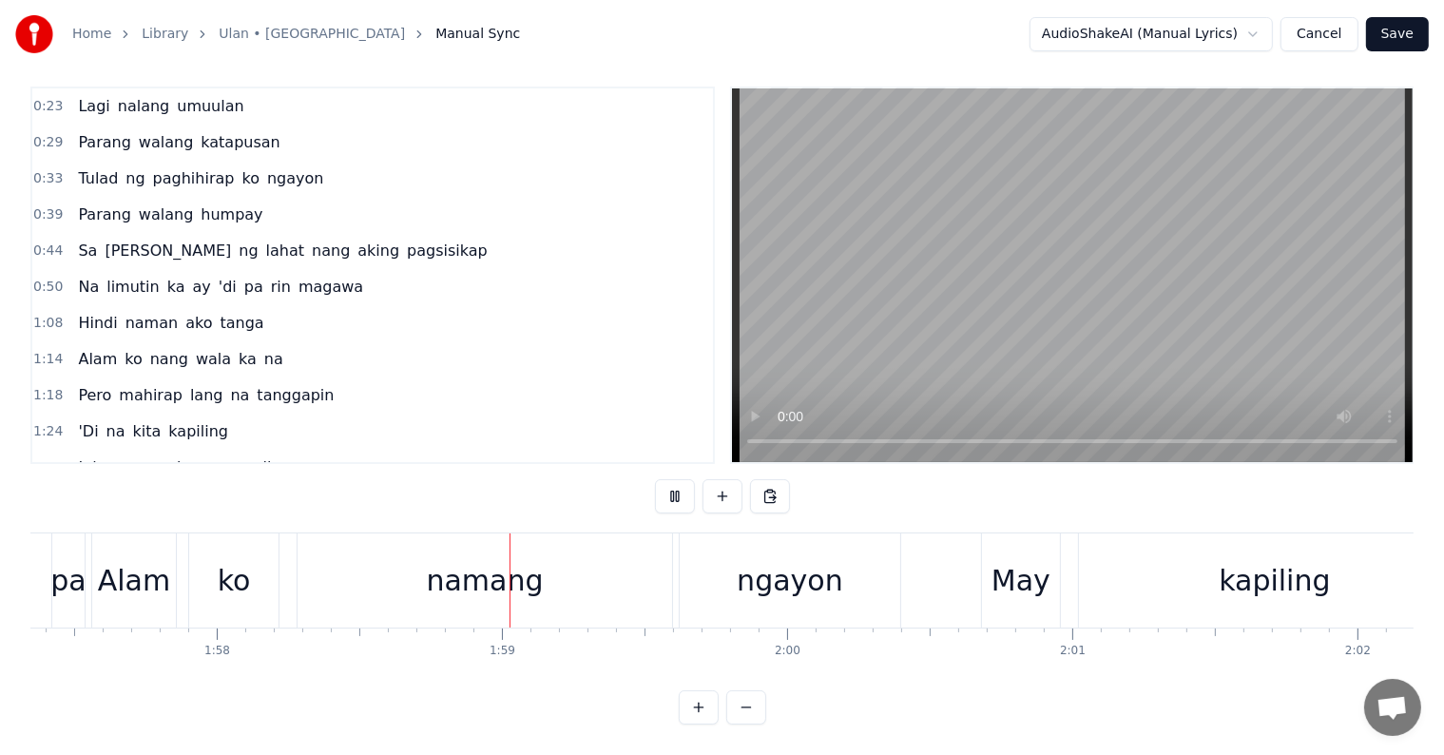
scroll to position [0, 33659]
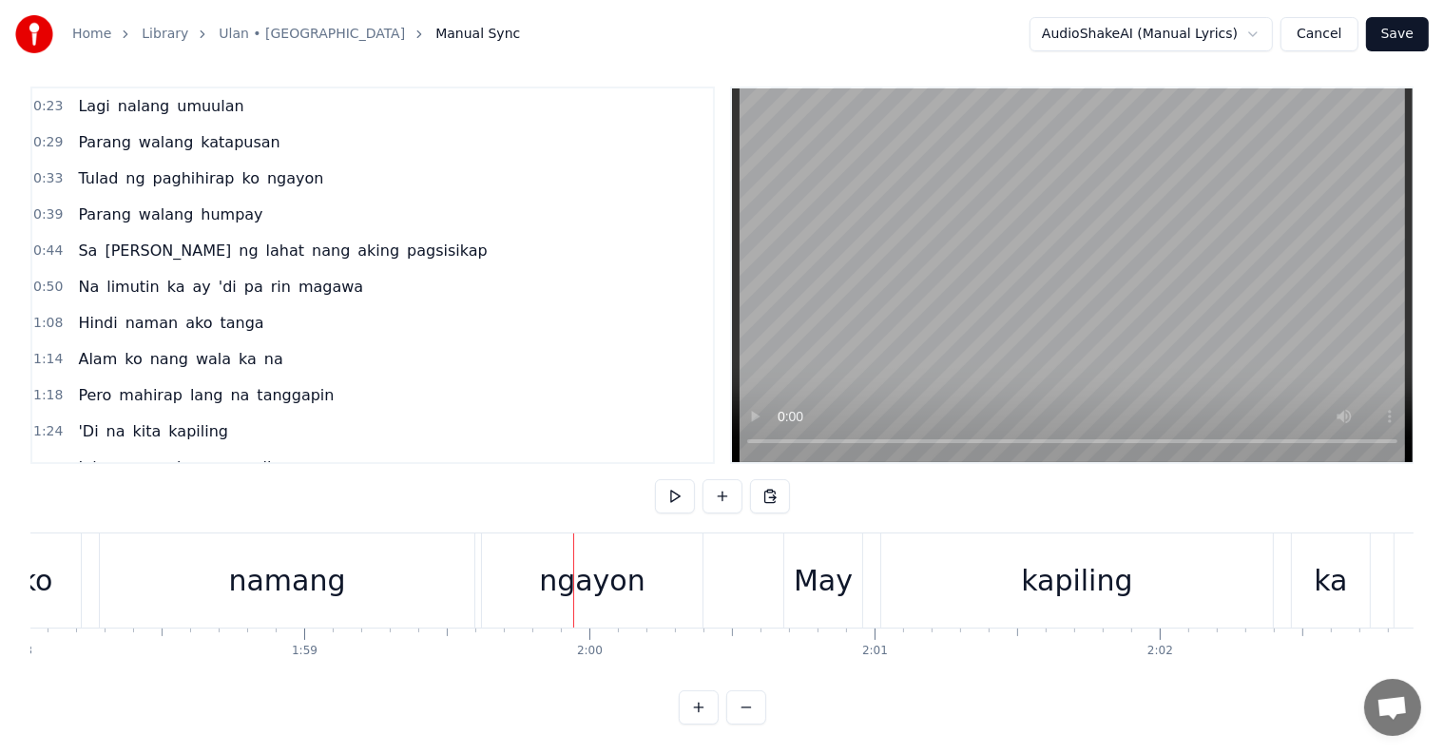
click at [279, 564] on div "namang" at bounding box center [286, 580] width 117 height 43
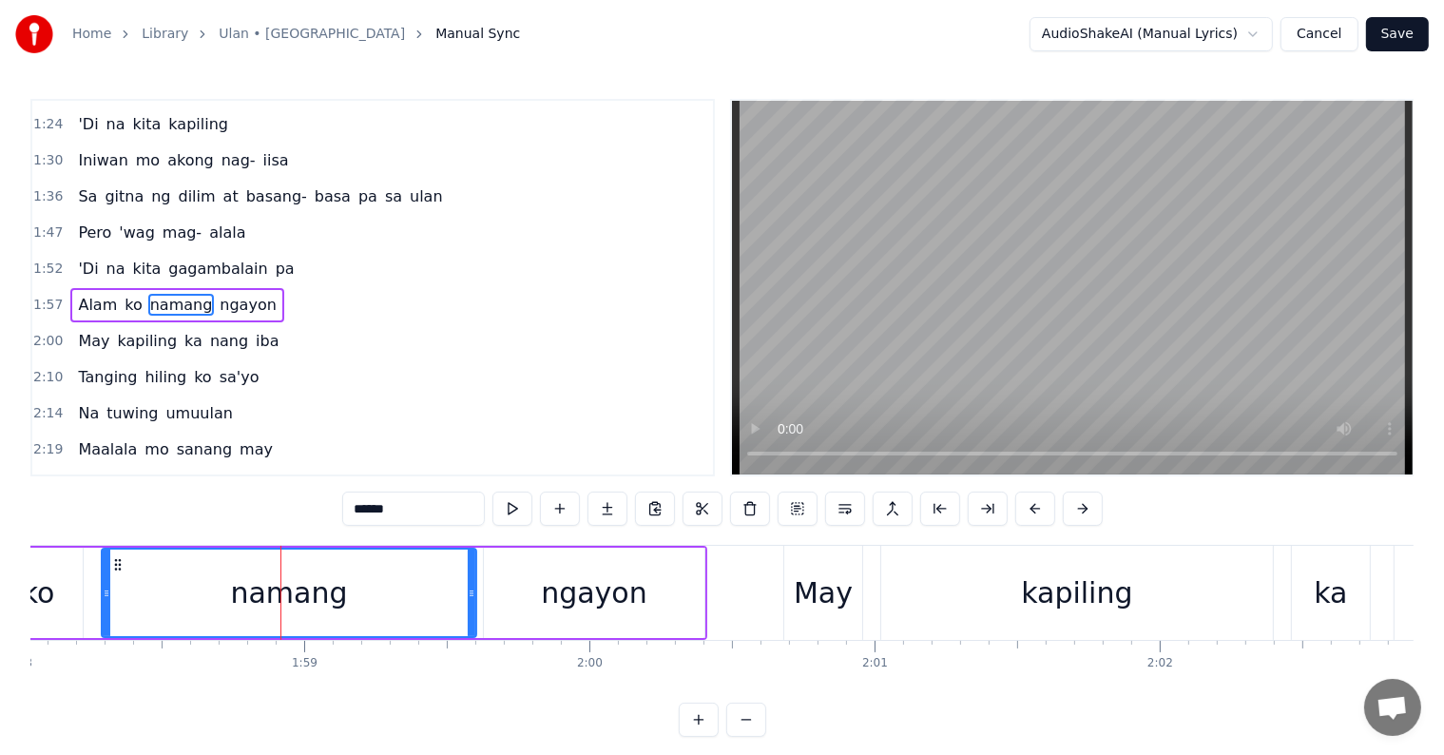
scroll to position [319, 0]
click at [274, 258] on span "pa" at bounding box center [285, 269] width 23 height 22
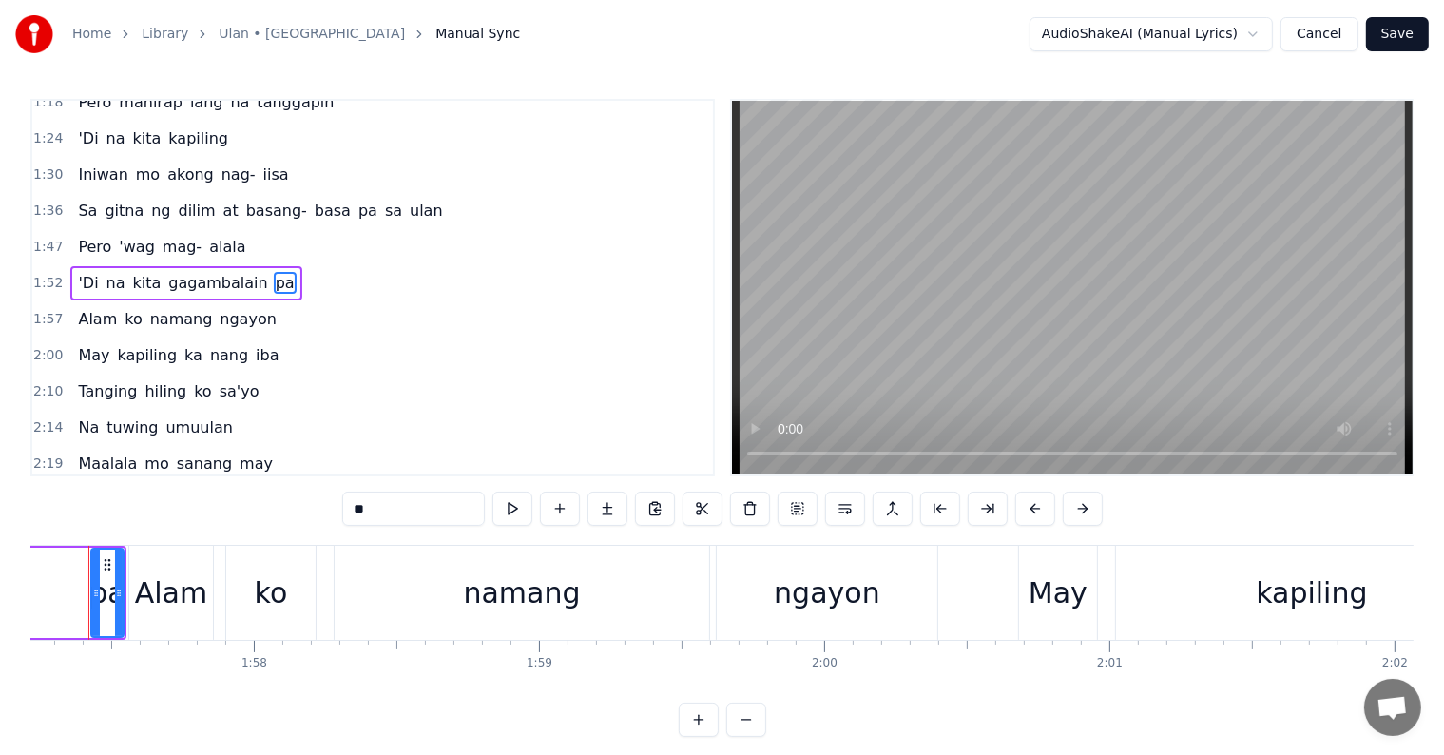
scroll to position [0, 33387]
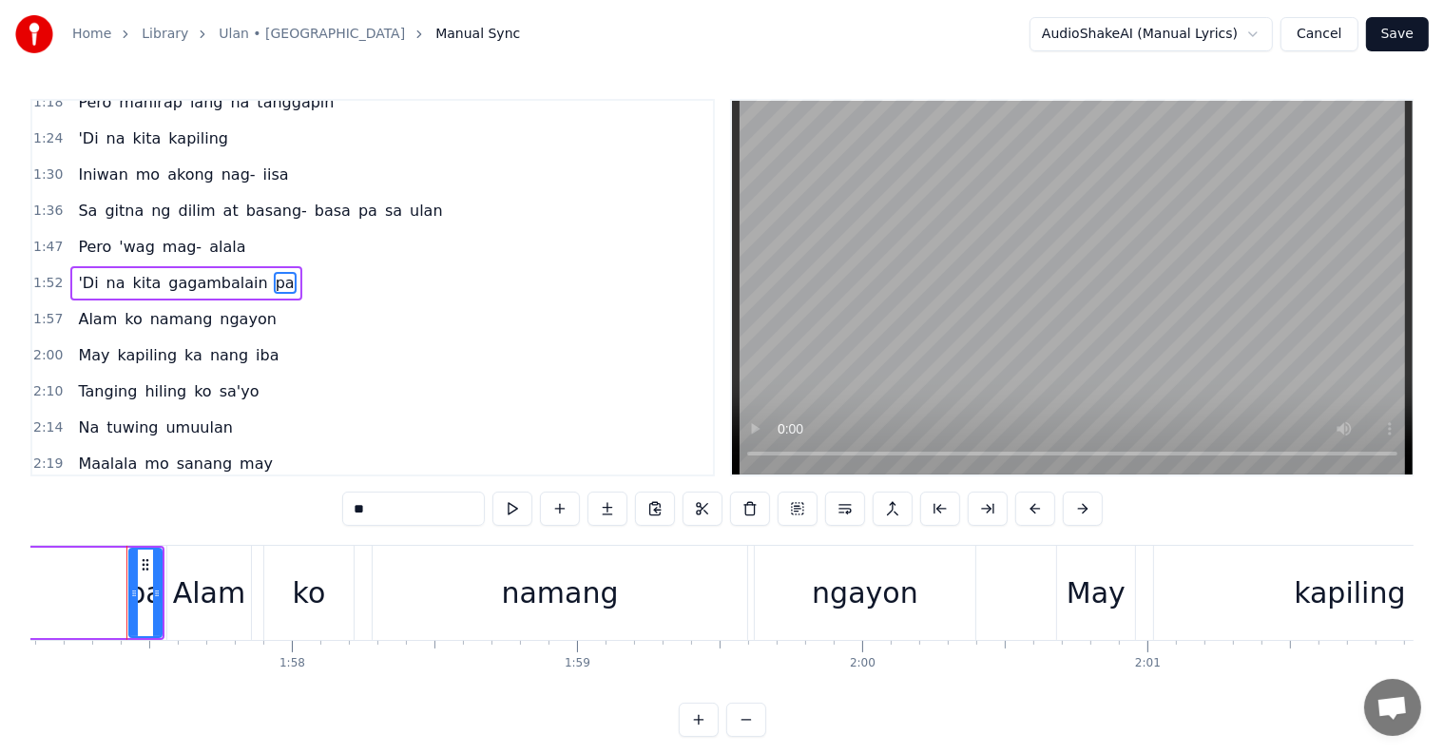
type input "****"
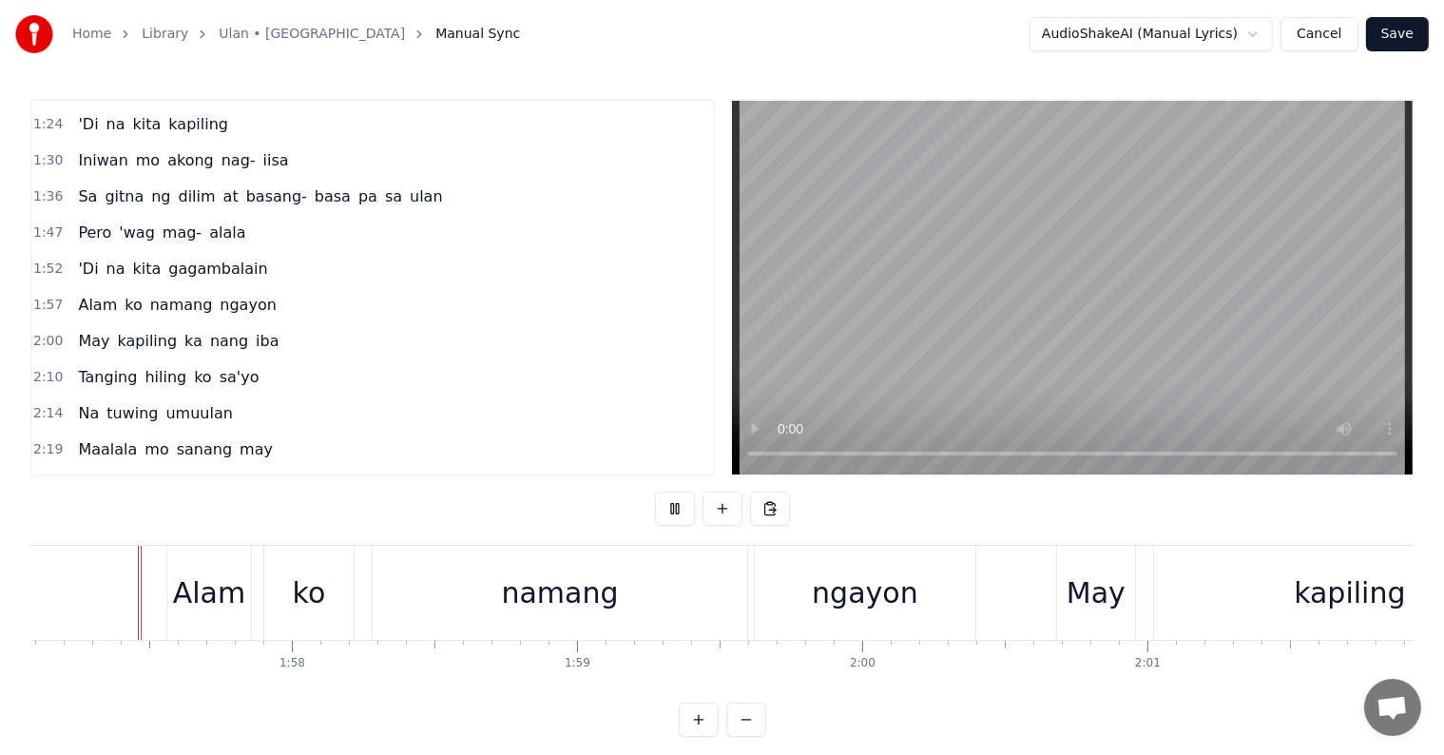
scroll to position [29, 0]
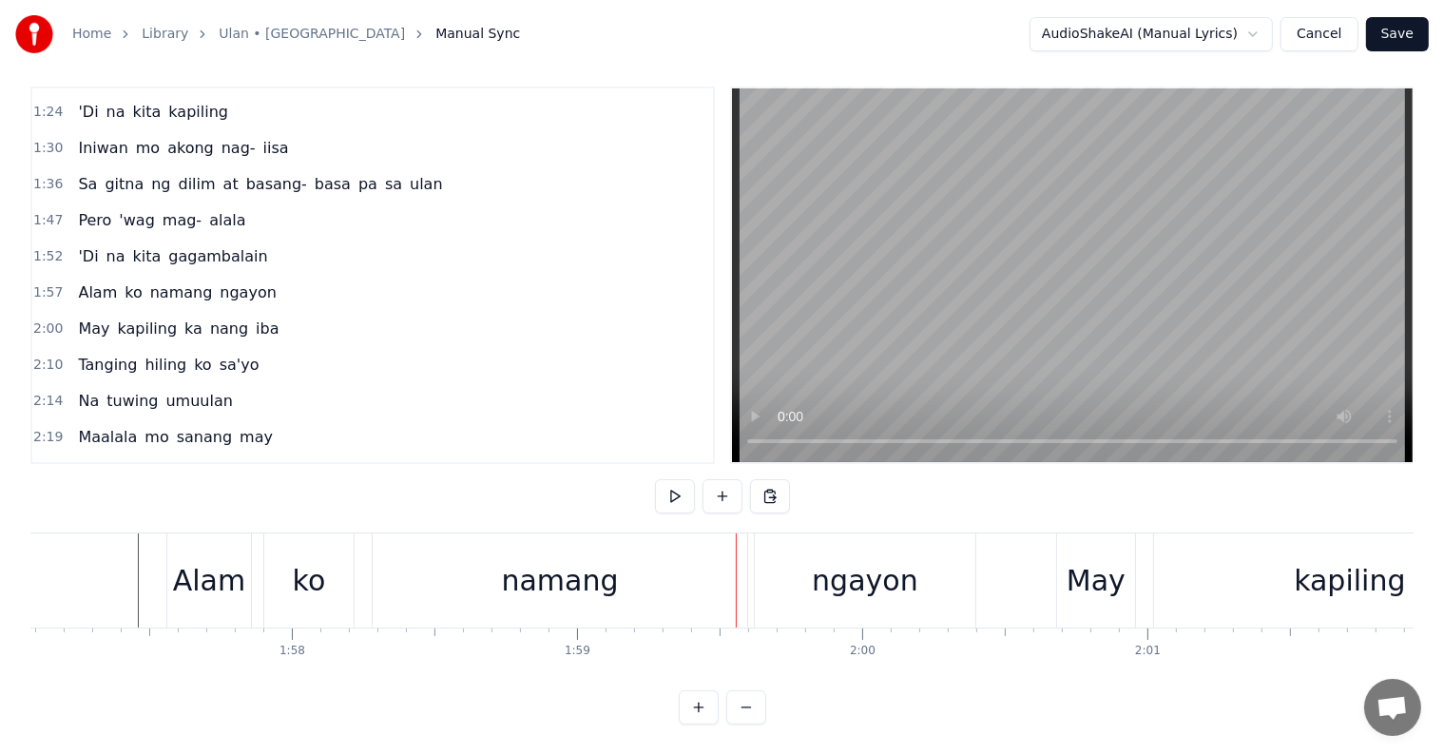
click at [262, 239] on div "1:52 'Di na kita gagambalain" at bounding box center [372, 257] width 681 height 36
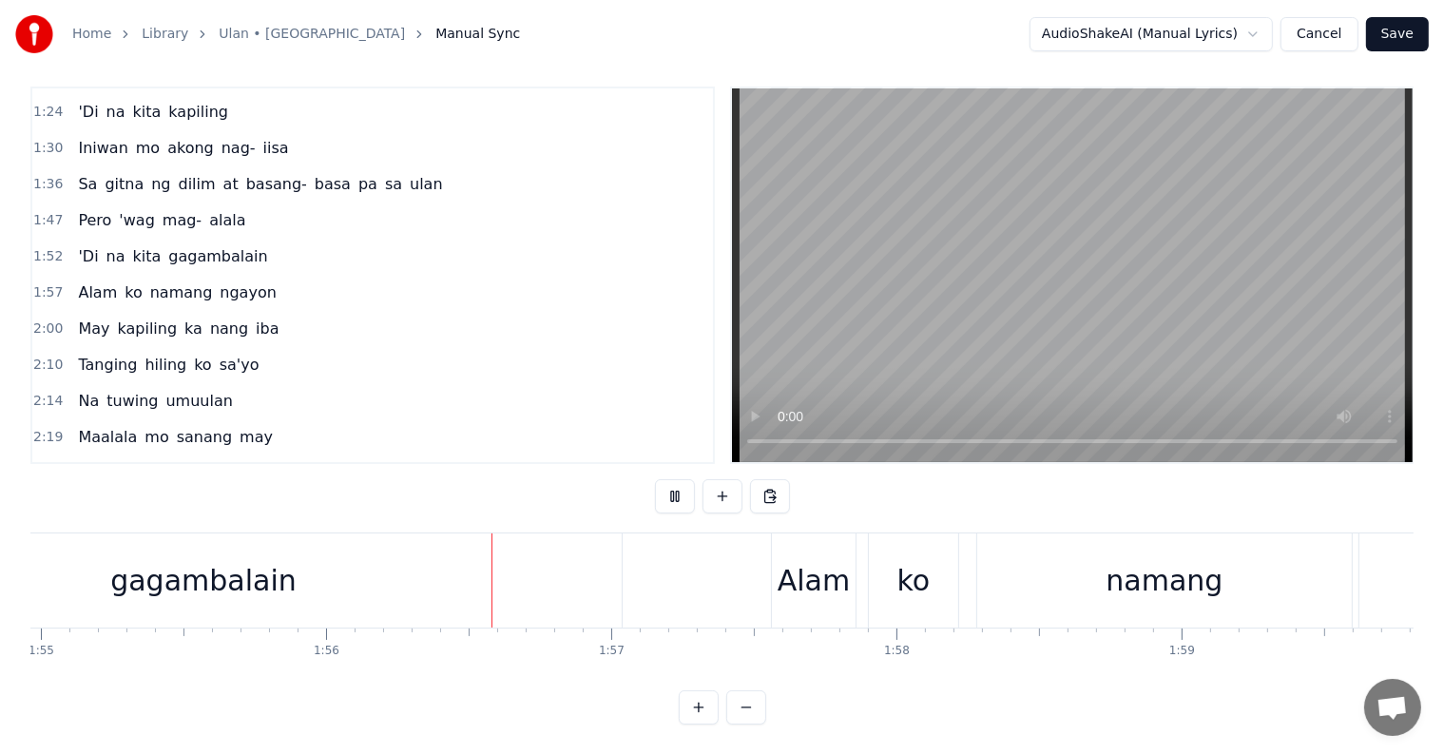
scroll to position [0, 33007]
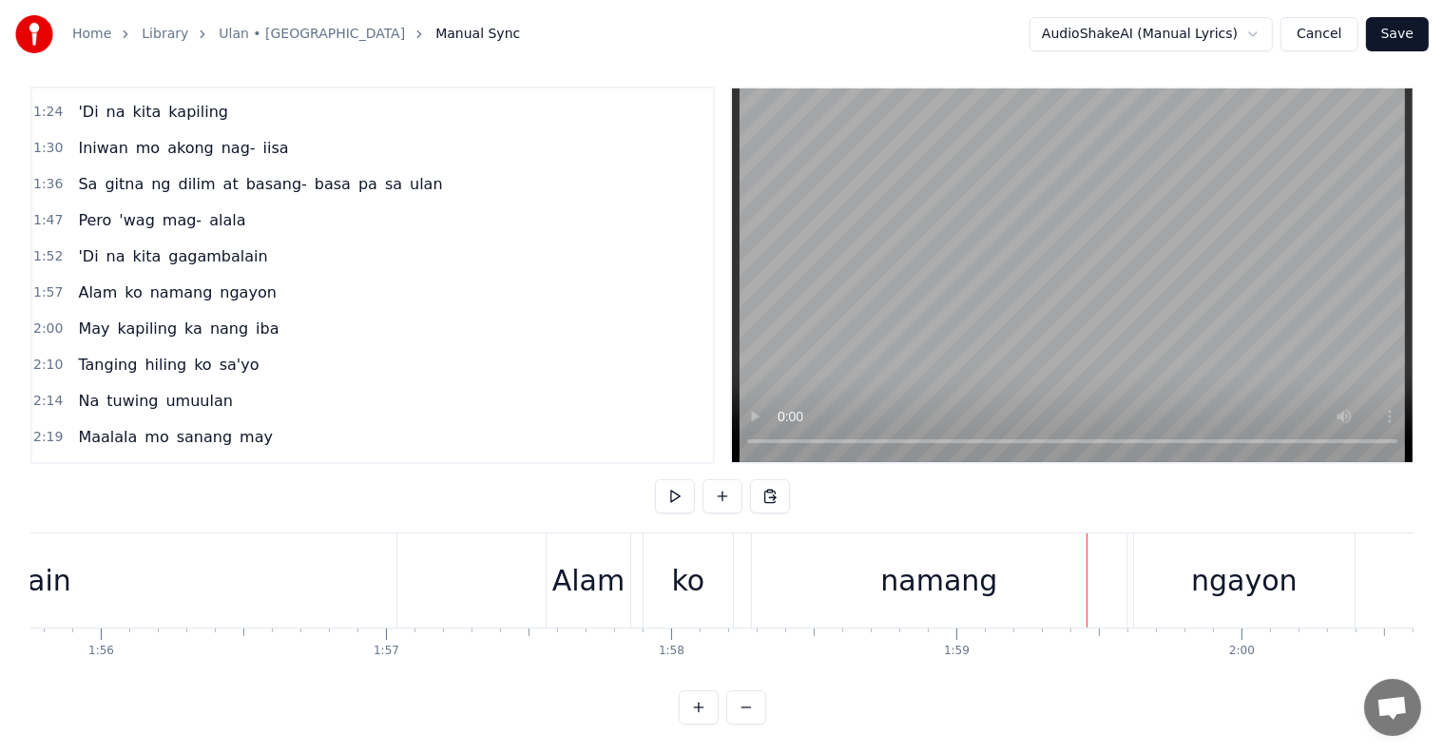
click at [562, 559] on div "Alam" at bounding box center [588, 580] width 72 height 43
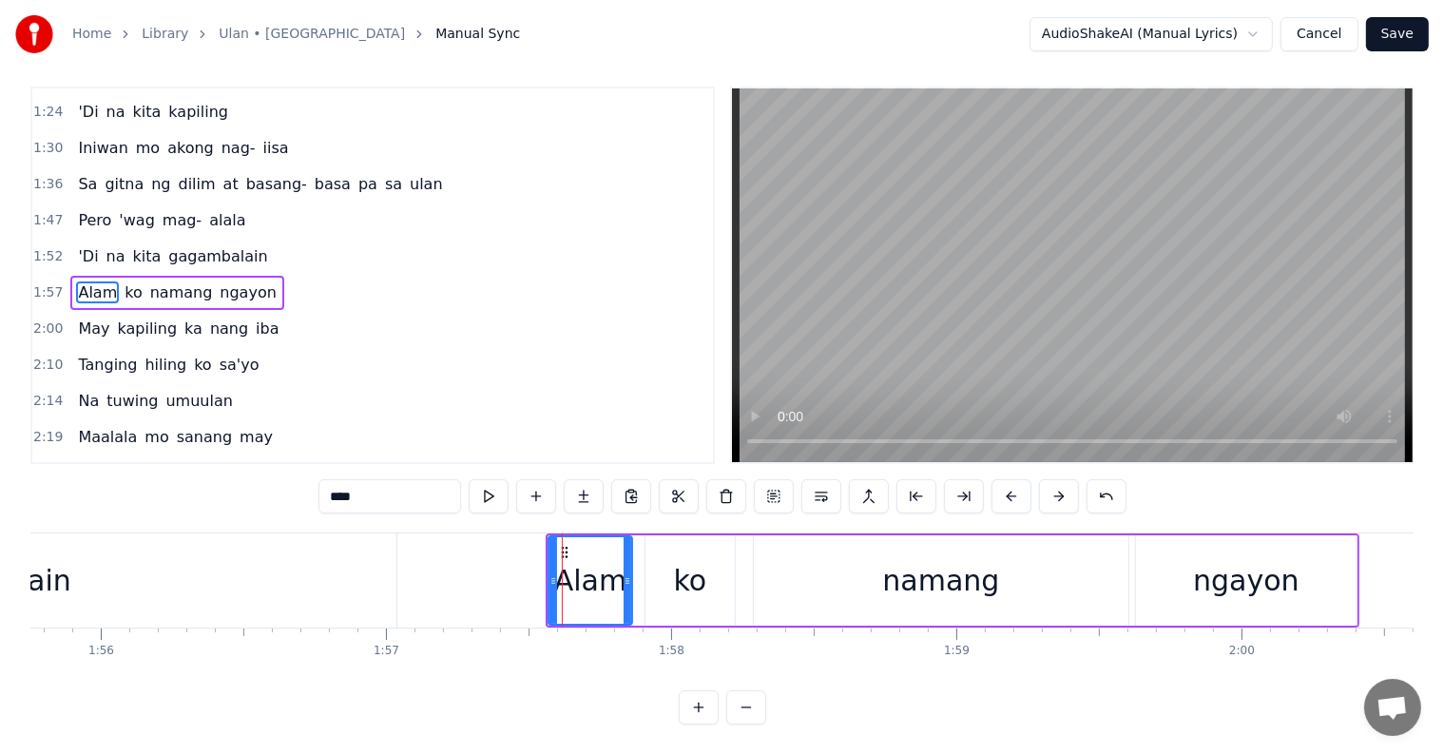
scroll to position [0, 0]
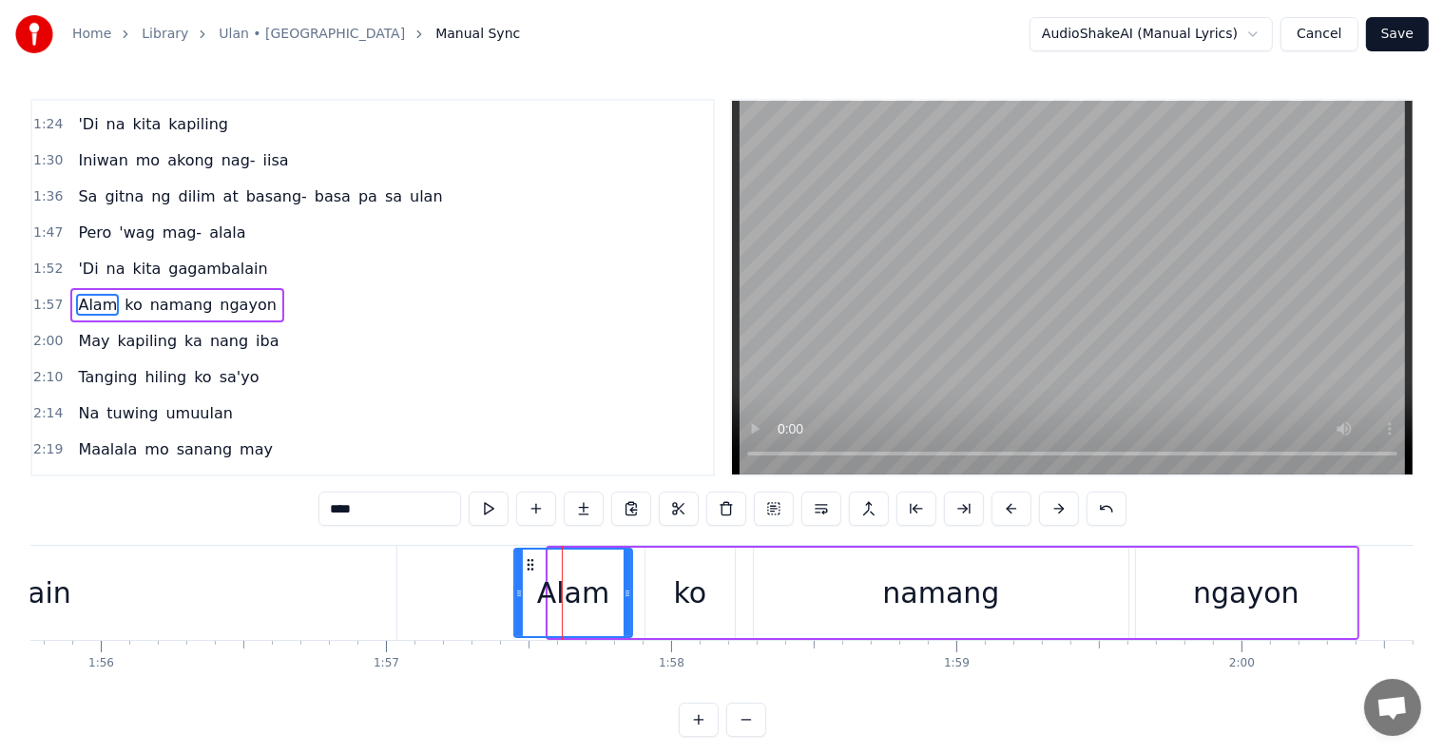
drag, startPoint x: 548, startPoint y: 587, endPoint x: 513, endPoint y: 579, distance: 36.2
click at [515, 581] on div at bounding box center [519, 592] width 8 height 86
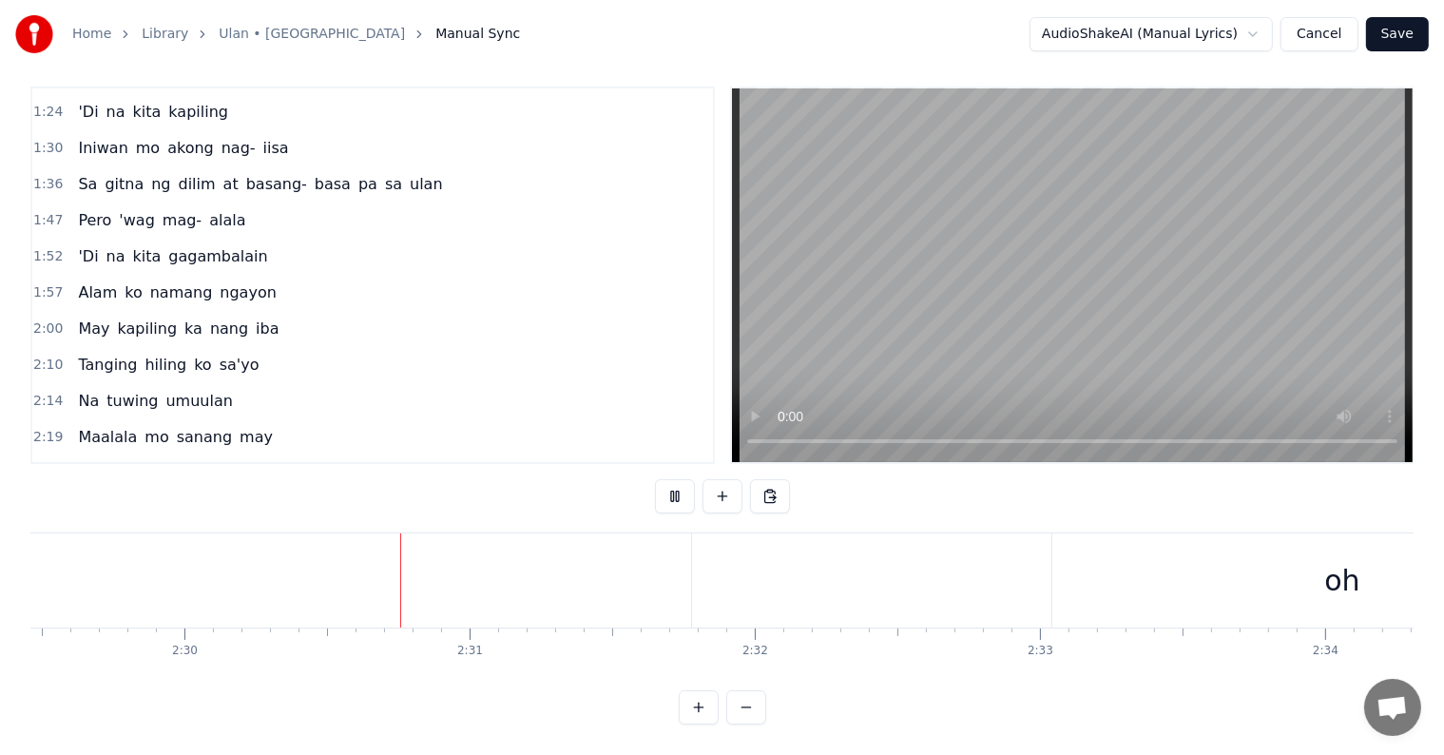
scroll to position [0, 42693]
click at [1192, 564] on div "oh" at bounding box center [1268, 580] width 580 height 94
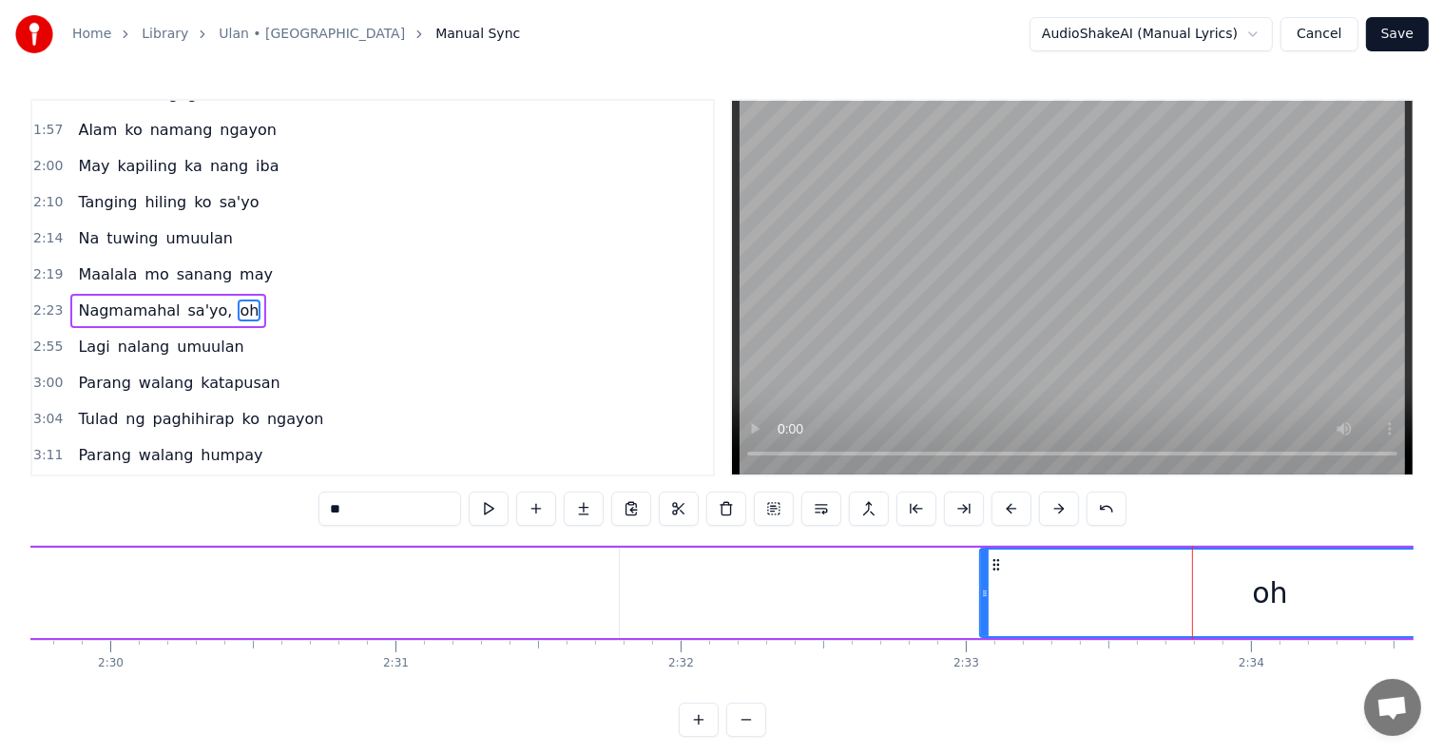
scroll to position [494, 0]
type input "****"
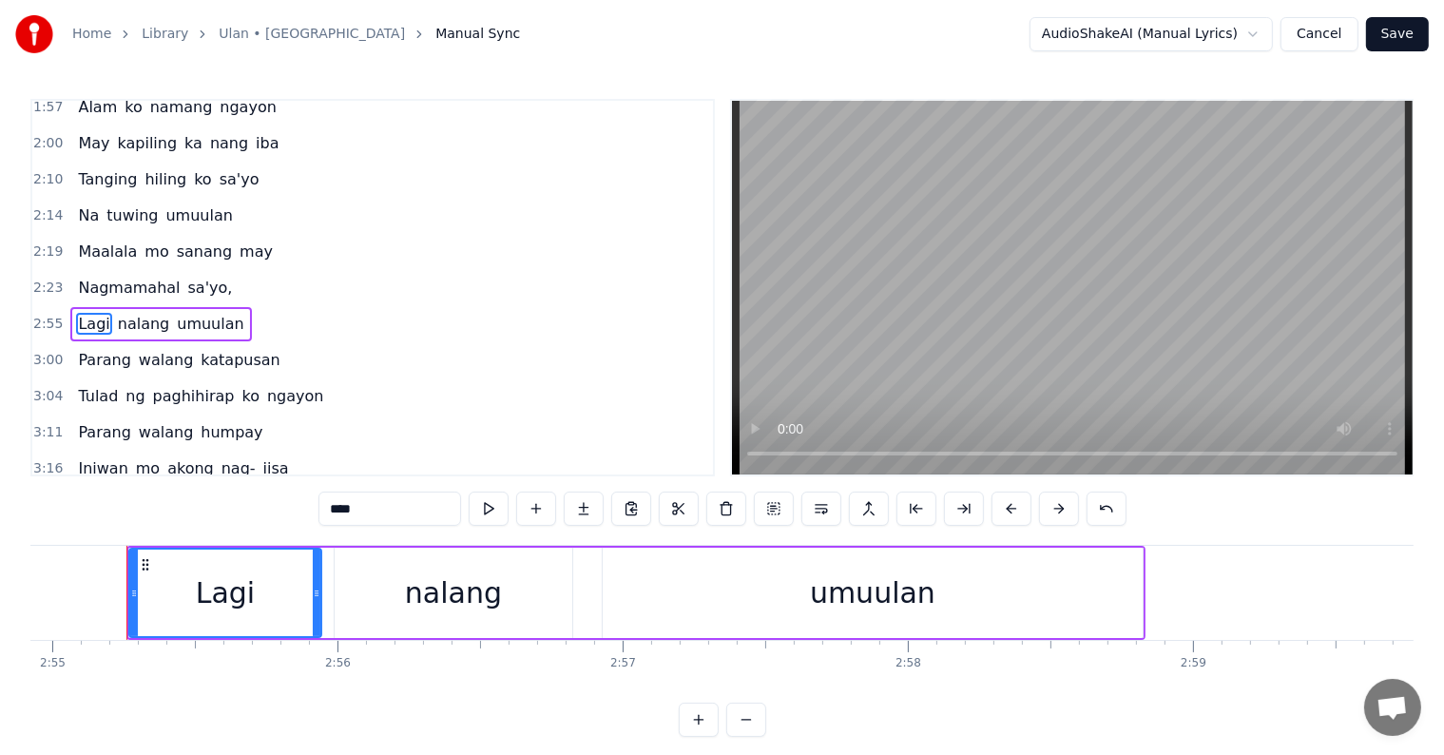
click at [178, 271] on div "Nagmamahal sa'yo," at bounding box center [154, 288] width 169 height 34
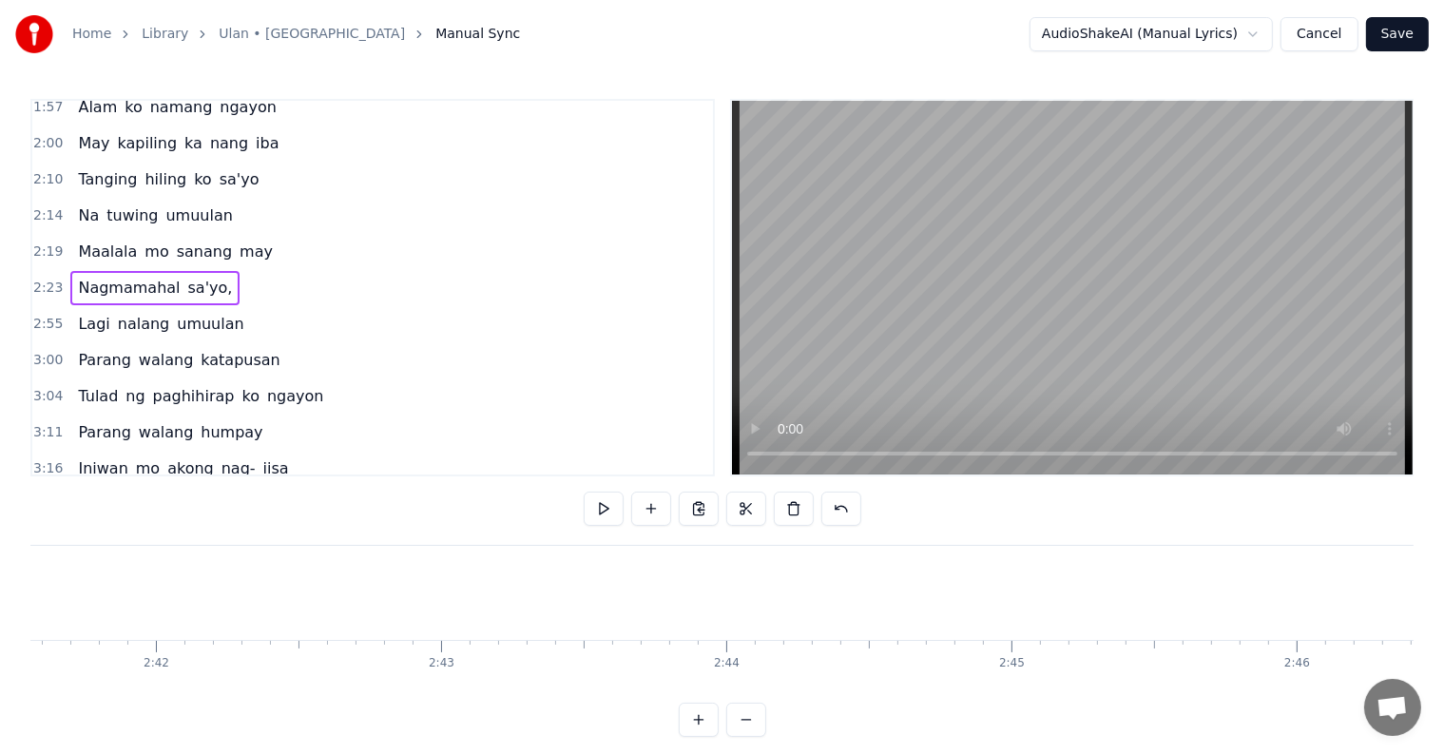
click at [194, 277] on span "sa'yo," at bounding box center [210, 288] width 48 height 22
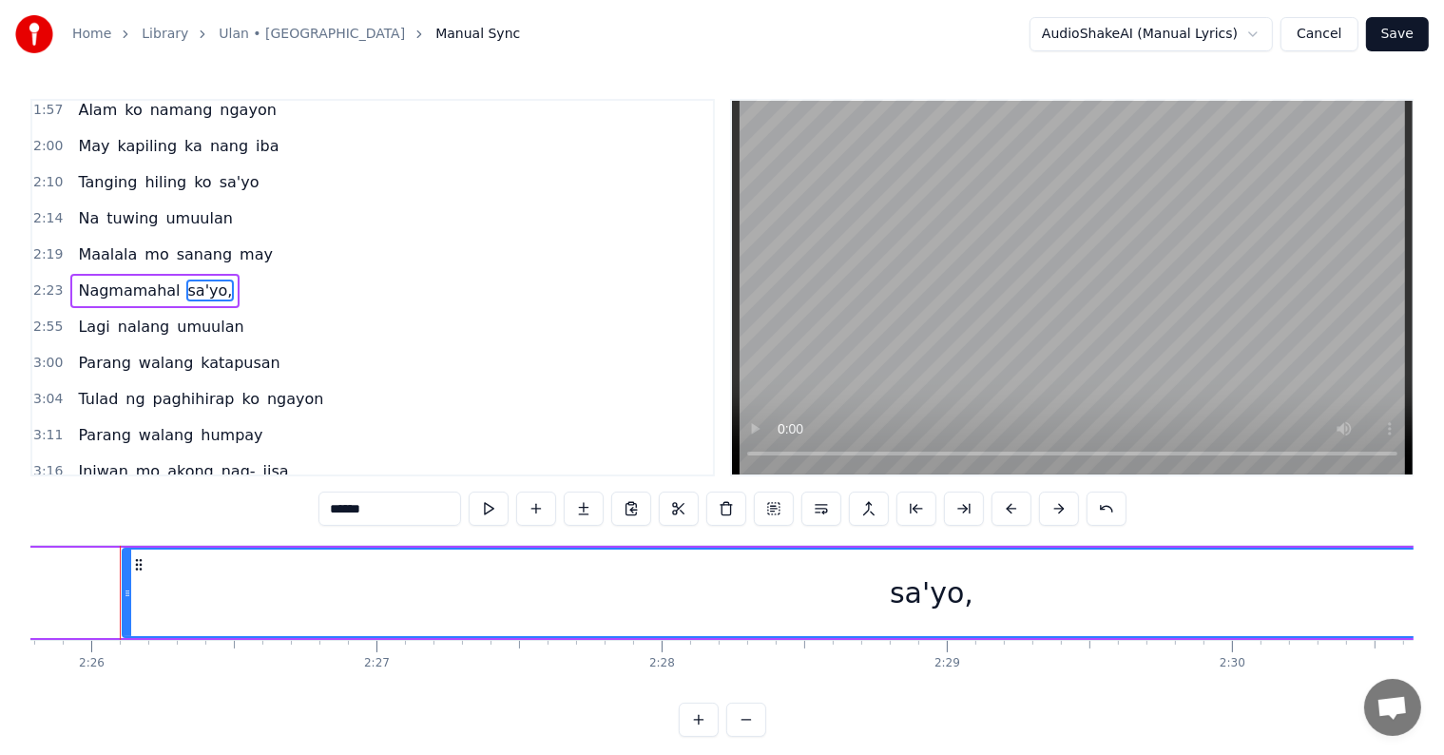
scroll to position [0, 41565]
click at [405, 503] on input "******" at bounding box center [389, 508] width 143 height 34
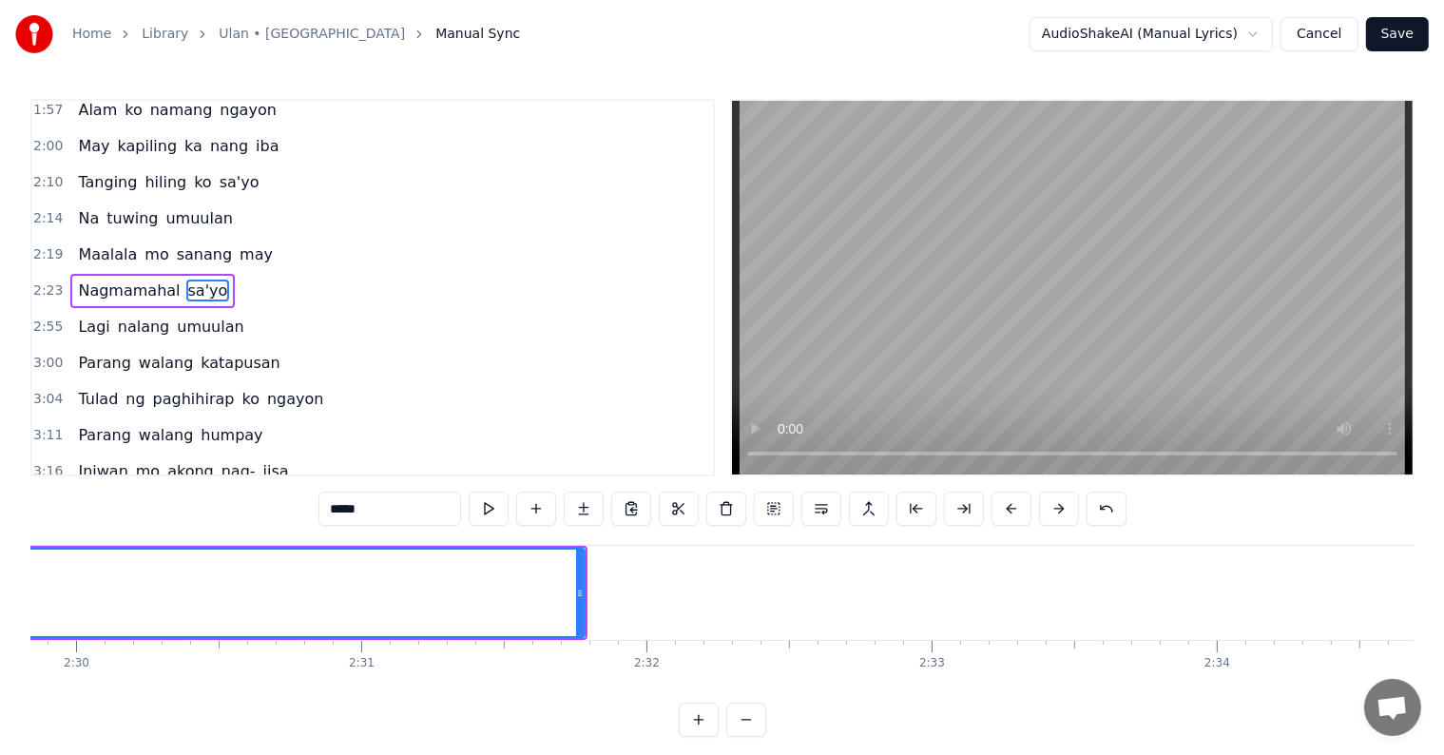
scroll to position [0, 42679]
type input "*****"
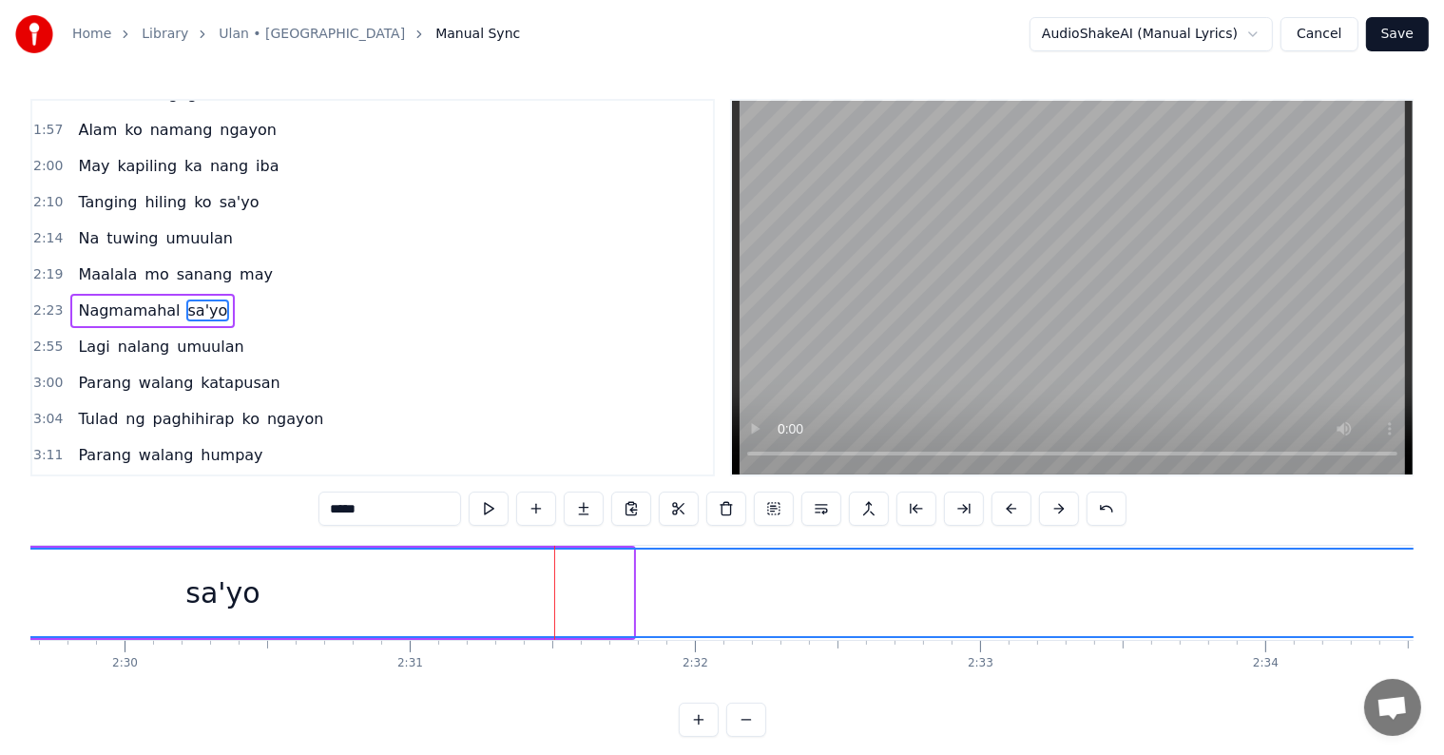
drag, startPoint x: 627, startPoint y: 592, endPoint x: 1425, endPoint y: 605, distance: 797.6
click at [1425, 605] on div "Home Library Ulan • Cueshe Manual Sync AudioShakeAI (Manual Lyrics) Cancel Save…" at bounding box center [722, 368] width 1444 height 737
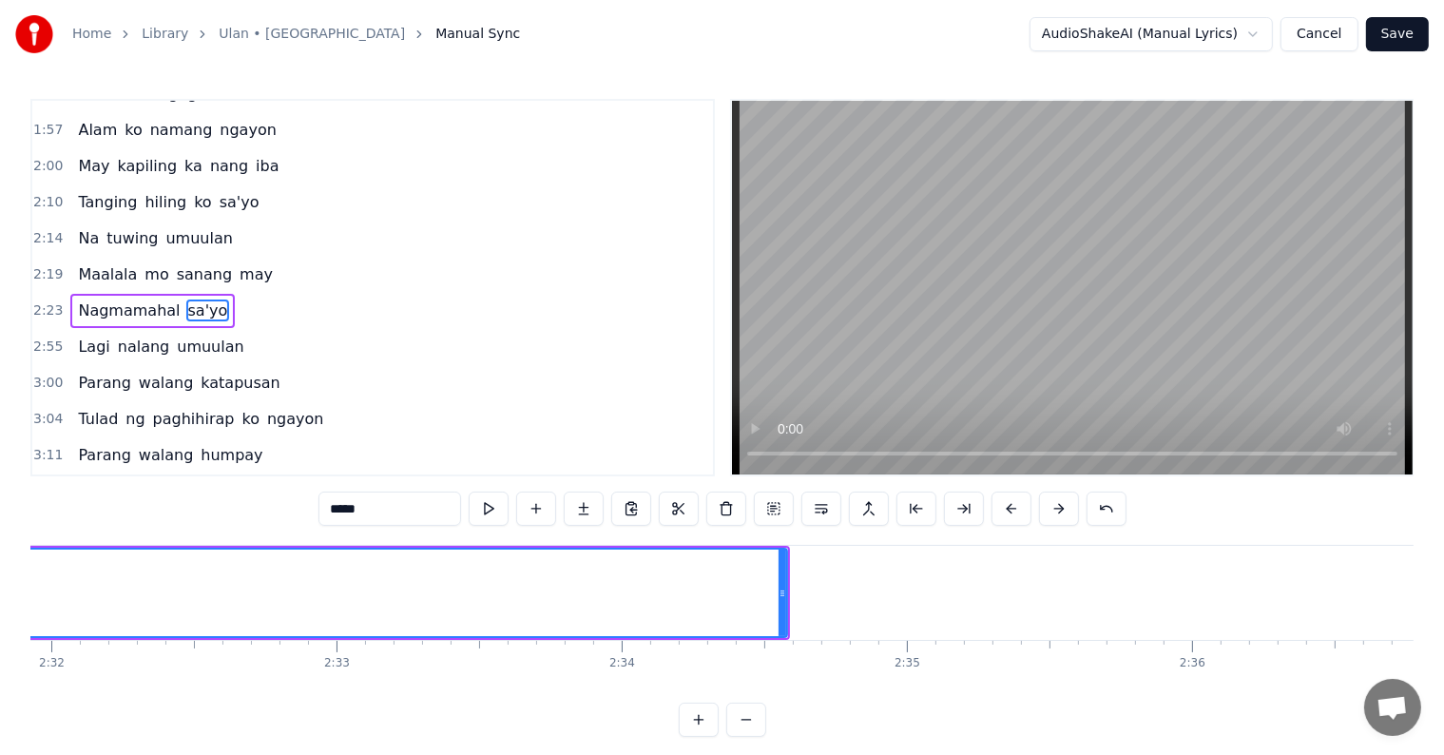
scroll to position [0, 43620]
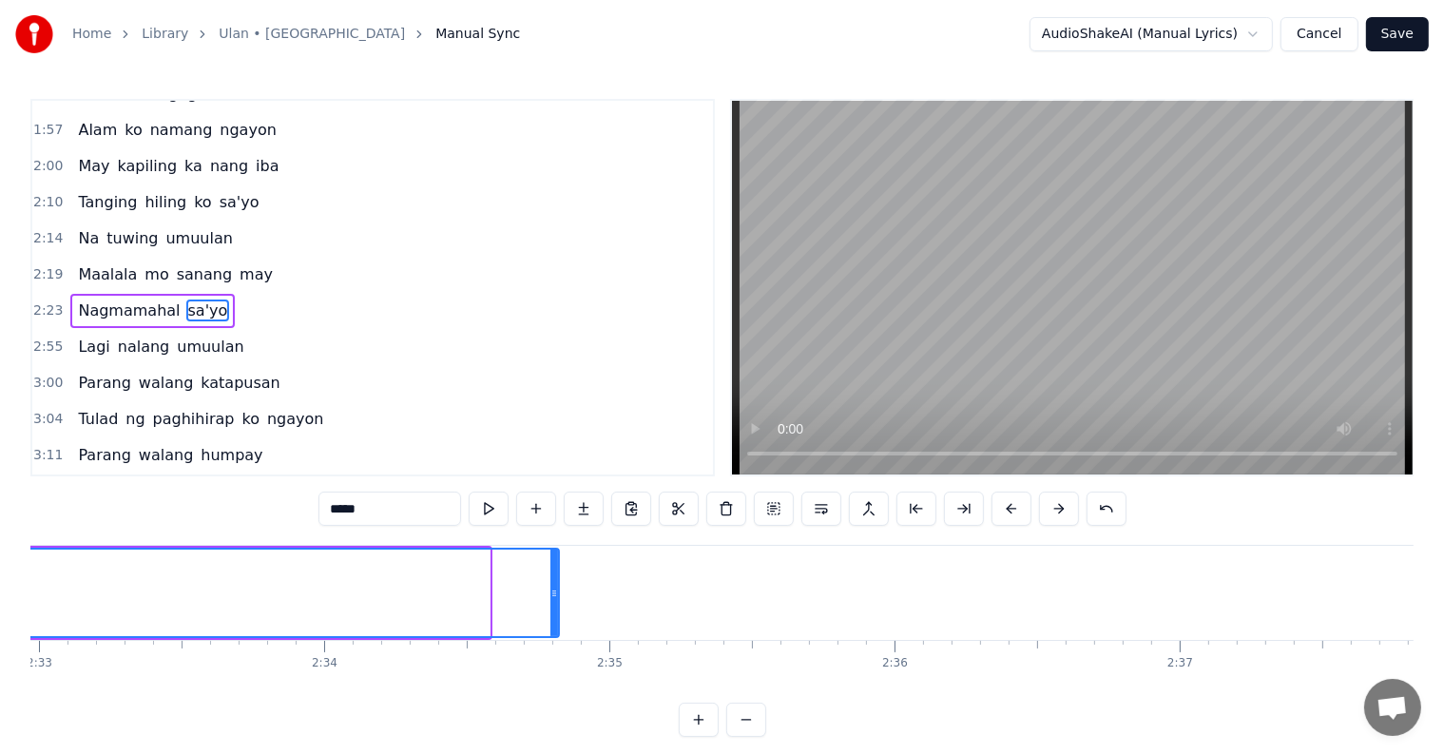
drag, startPoint x: 483, startPoint y: 577, endPoint x: 552, endPoint y: 570, distance: 69.7
click at [552, 570] on div at bounding box center [554, 592] width 8 height 86
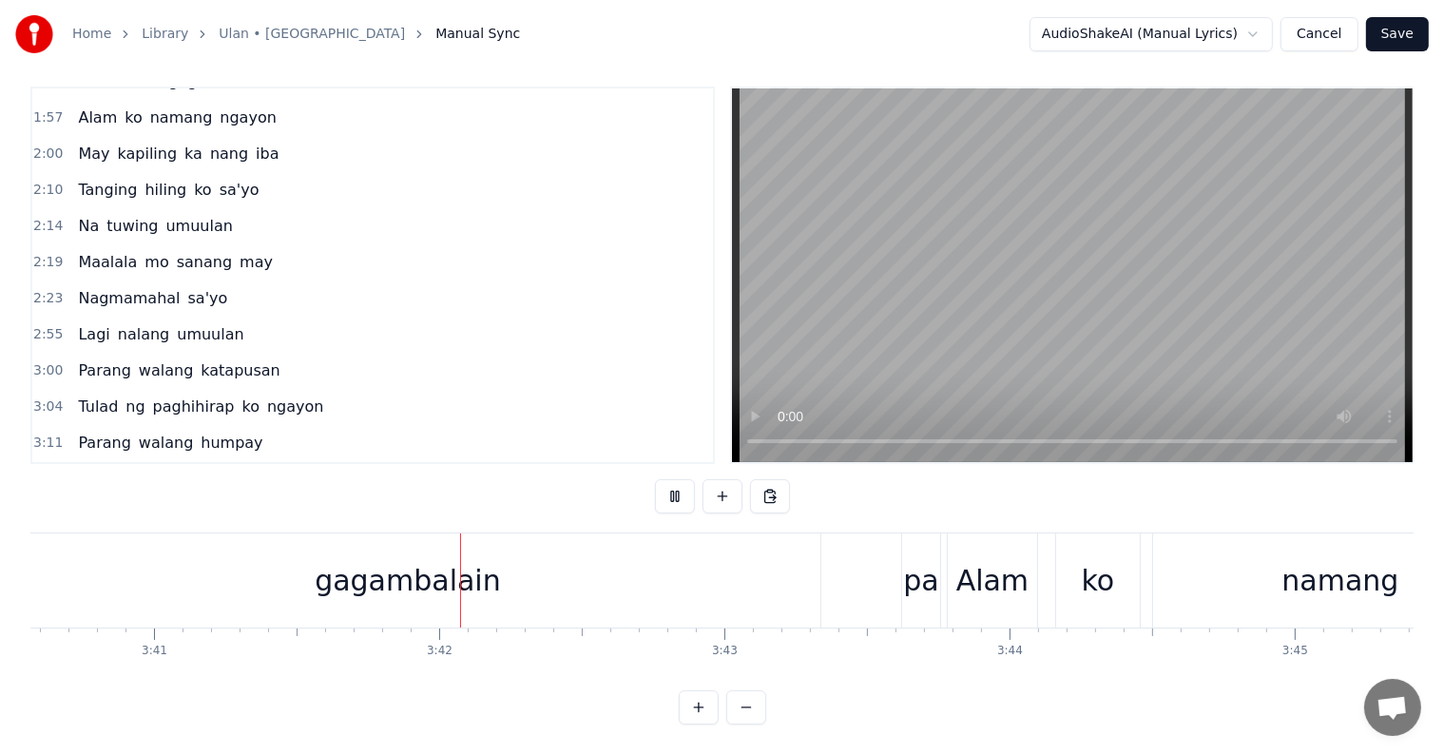
scroll to position [0, 63084]
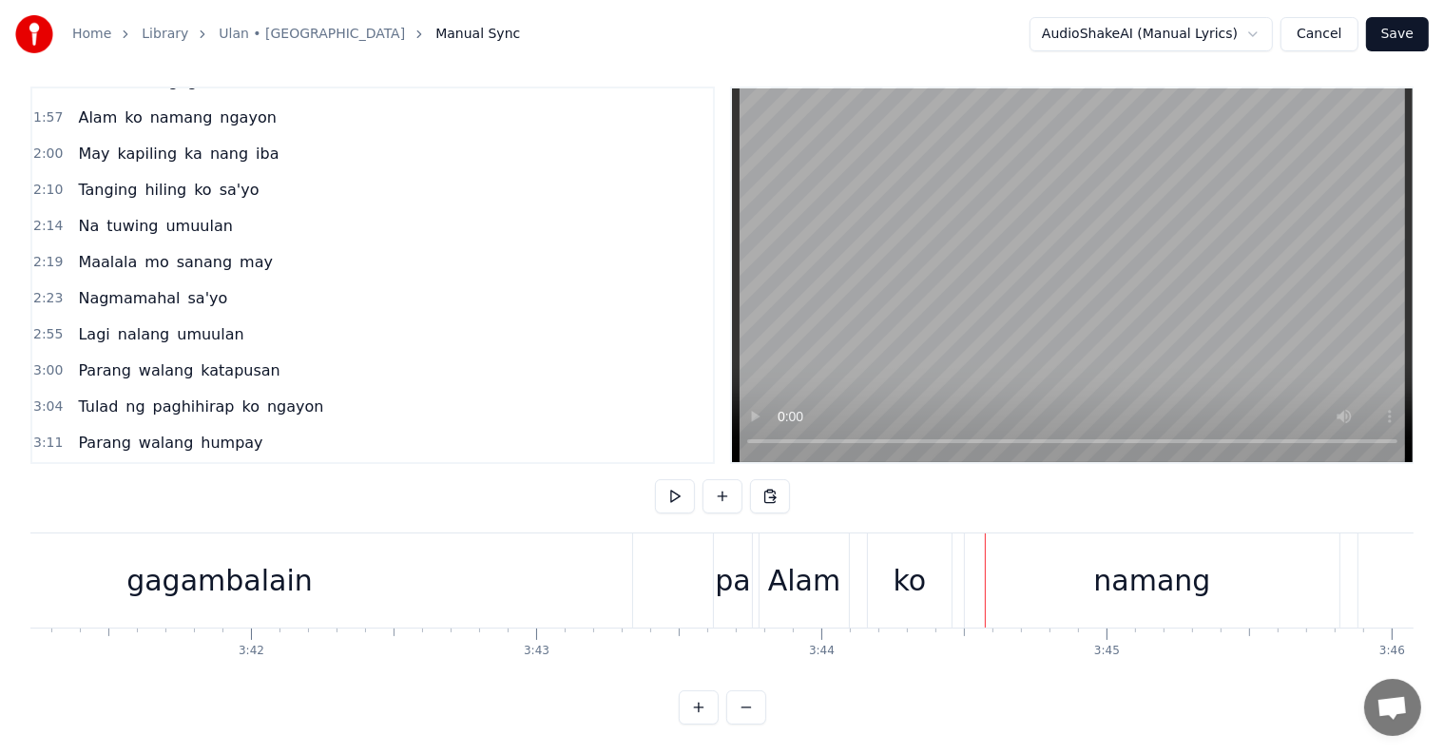
click at [734, 570] on div "pa" at bounding box center [732, 580] width 35 height 43
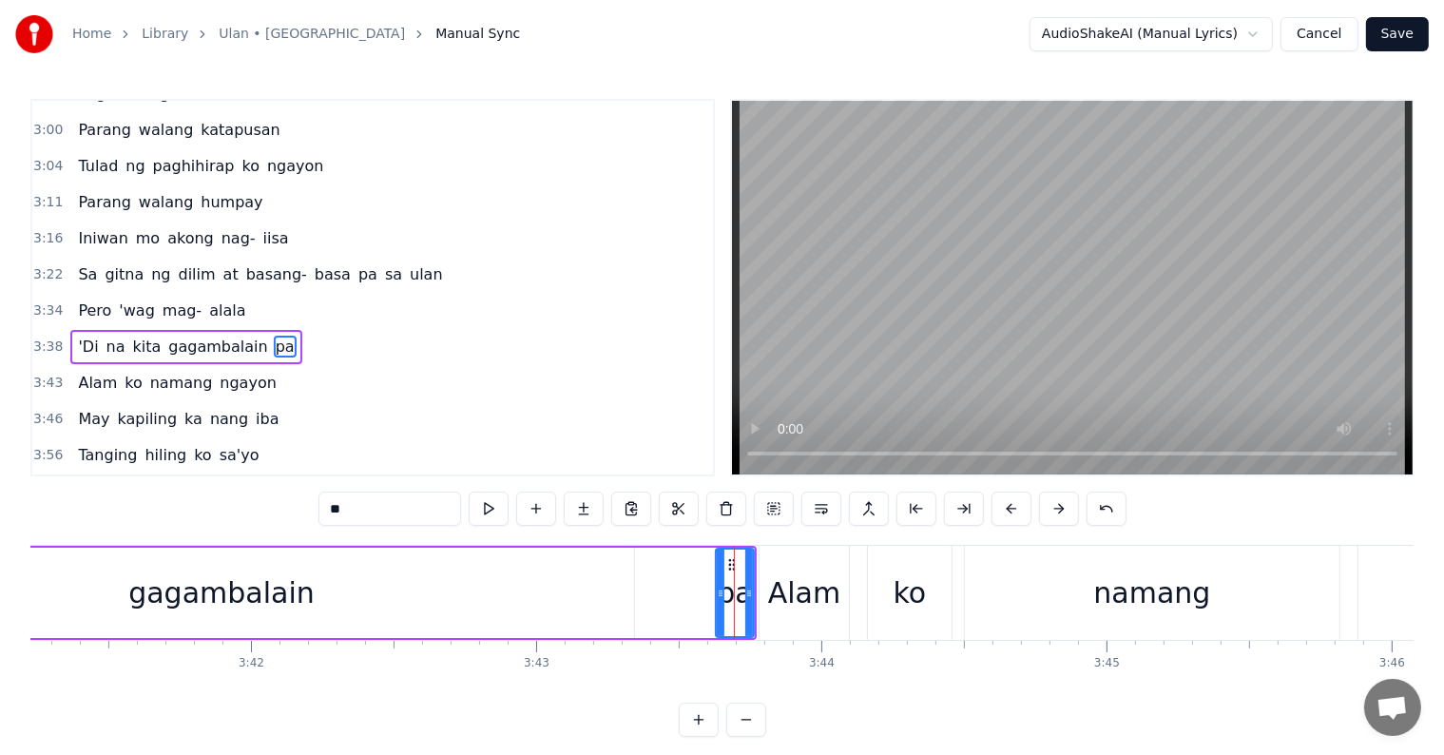
scroll to position [775, 0]
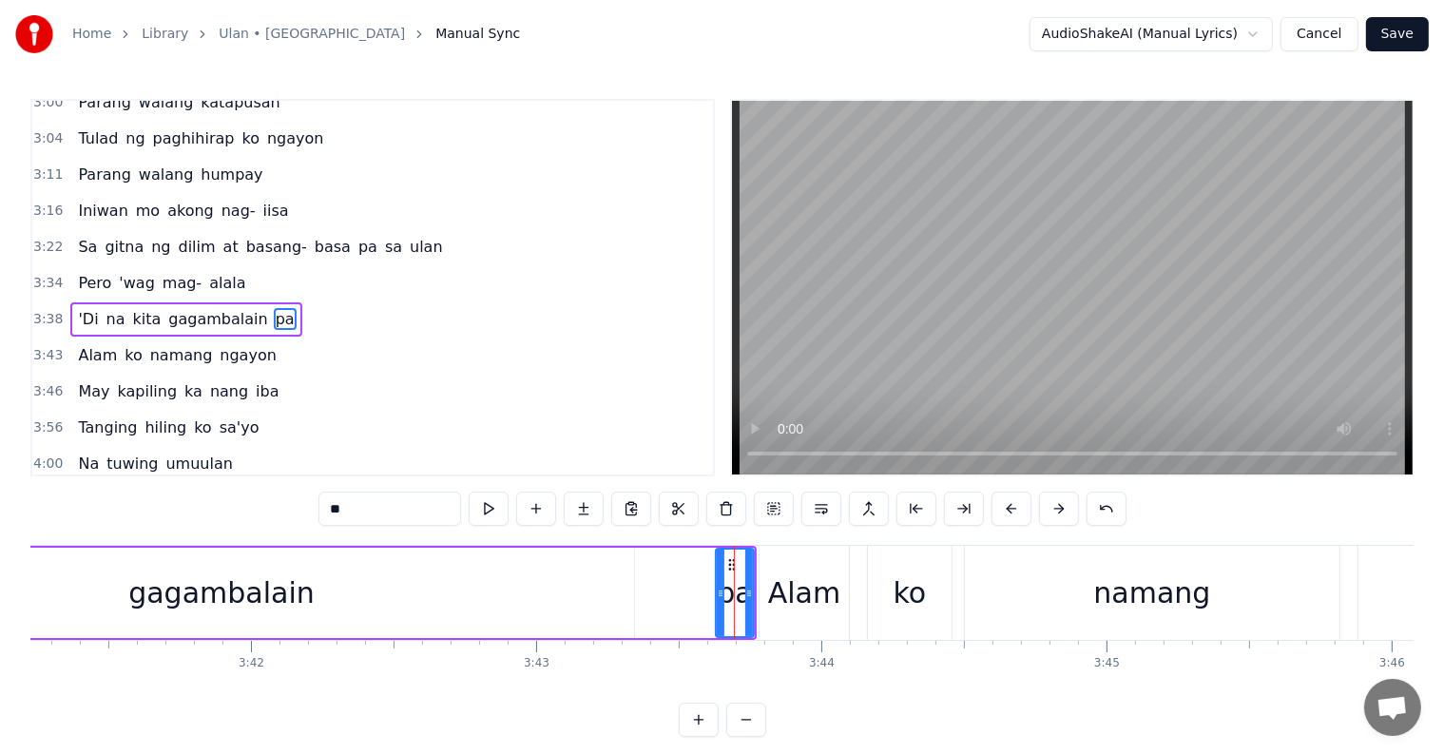
click at [274, 308] on span "pa" at bounding box center [285, 319] width 23 height 22
type input "****"
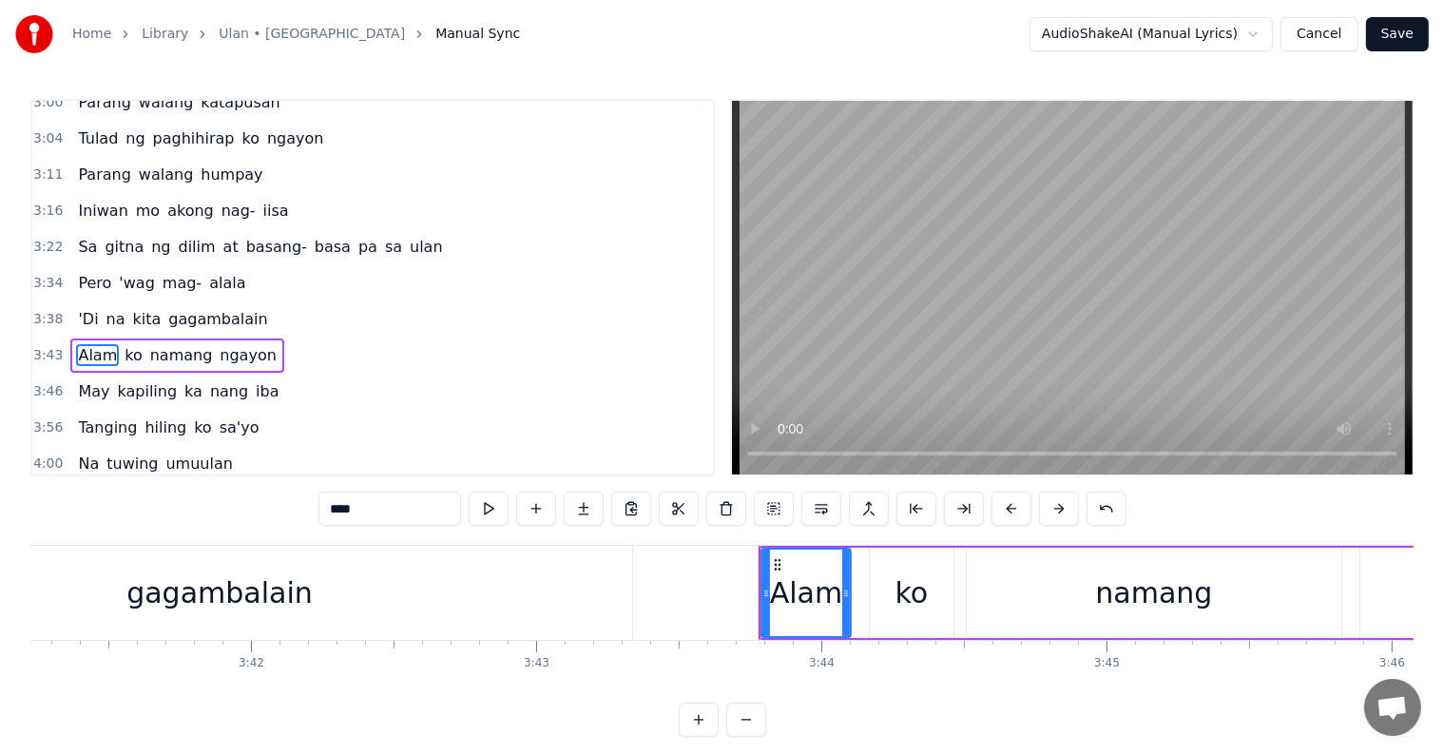
scroll to position [810, 0]
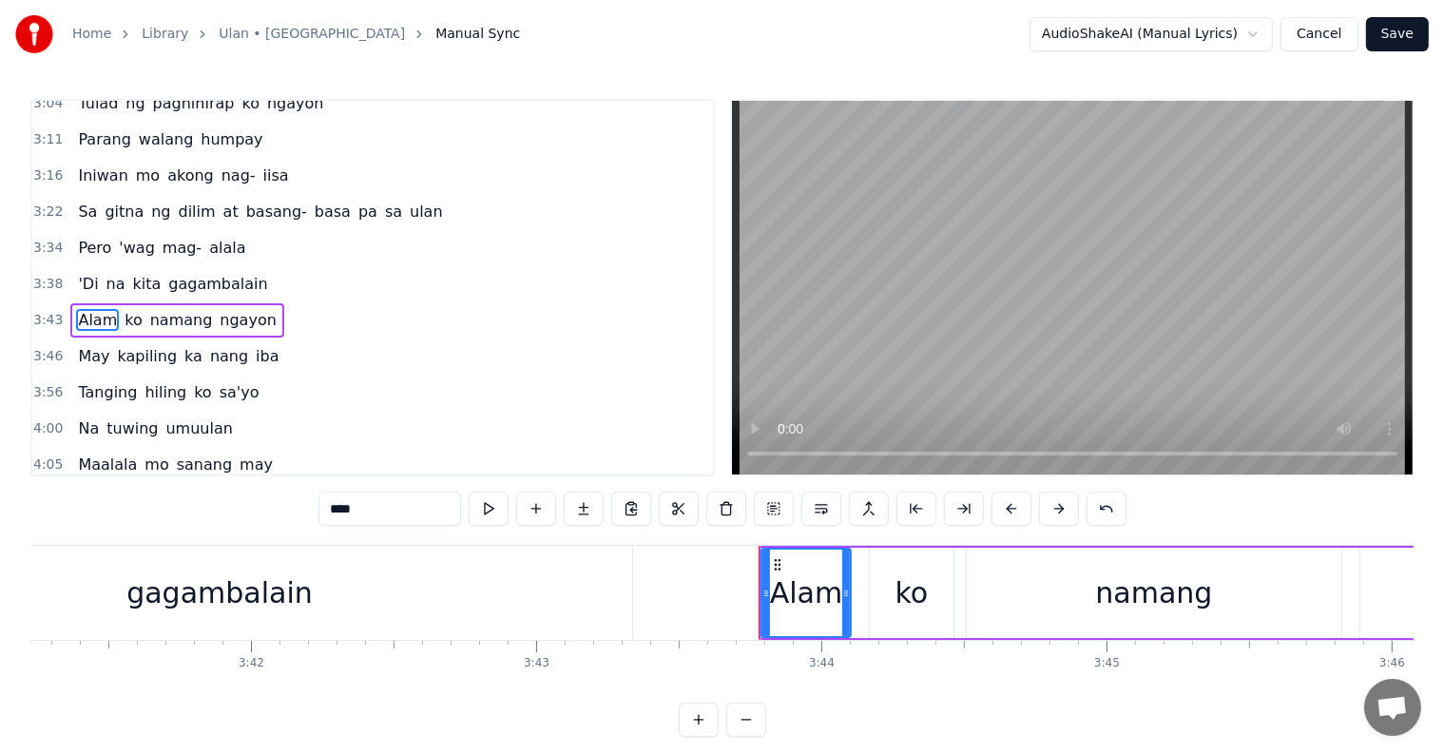
click at [787, 614] on div "Alam" at bounding box center [805, 592] width 87 height 86
drag, startPoint x: 767, startPoint y: 598, endPoint x: 716, endPoint y: 578, distance: 55.1
click at [721, 582] on div "Alam" at bounding box center [782, 592] width 136 height 86
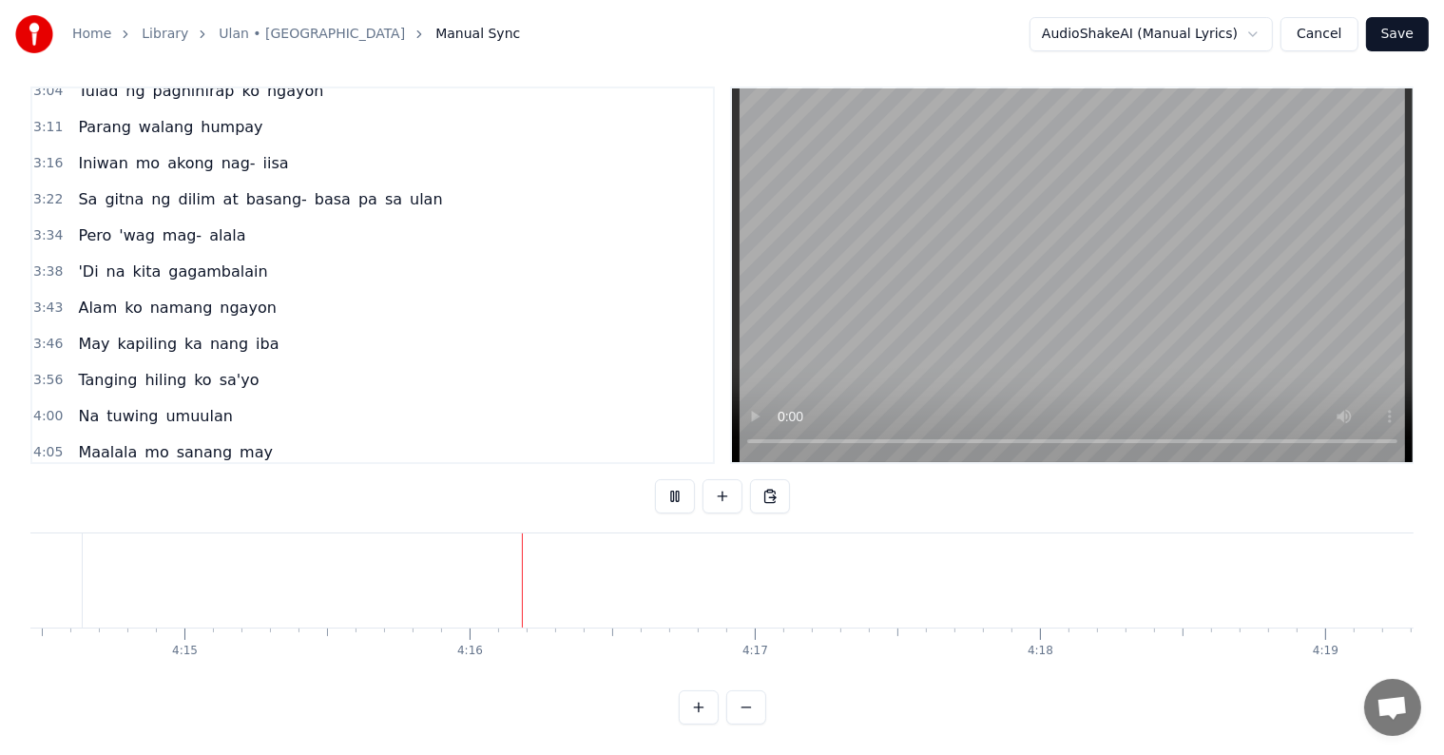
scroll to position [0, 72784]
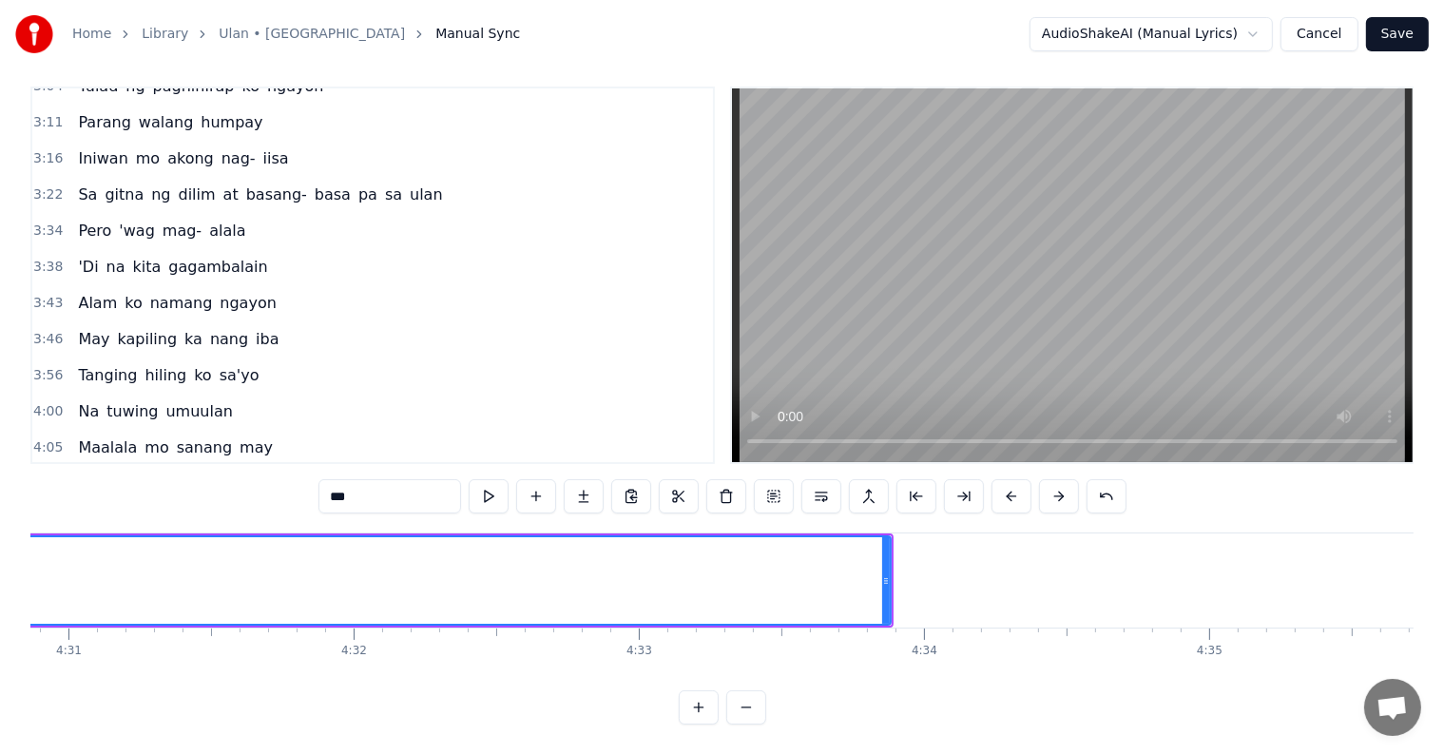
scroll to position [0, 77337]
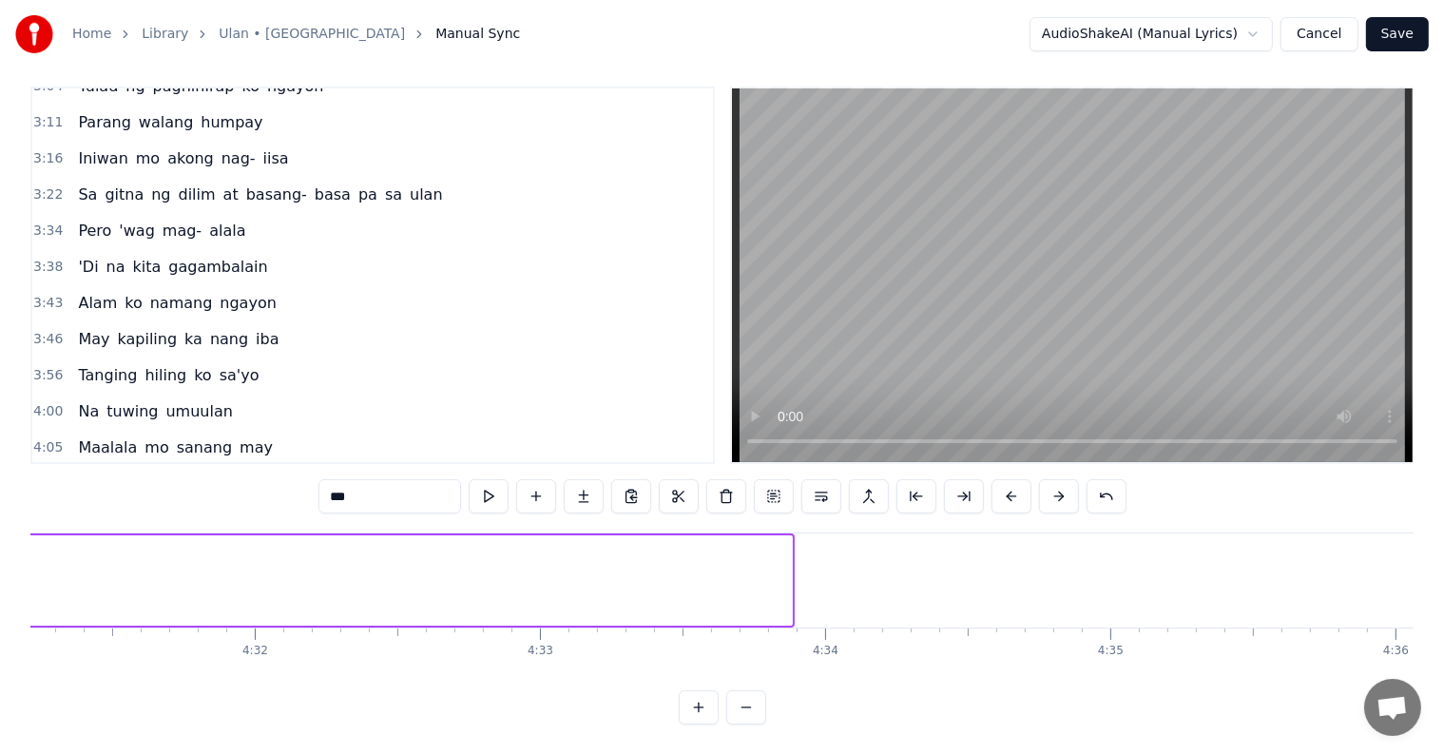
drag, startPoint x: 789, startPoint y: 570, endPoint x: 140, endPoint y: 510, distance: 652.0
click at [0, 504] on div "Home Library Ulan • Cueshe Manual Sync AudioShakeAI (Manual Lyrics) Cancel Save…" at bounding box center [722, 356] width 1444 height 737
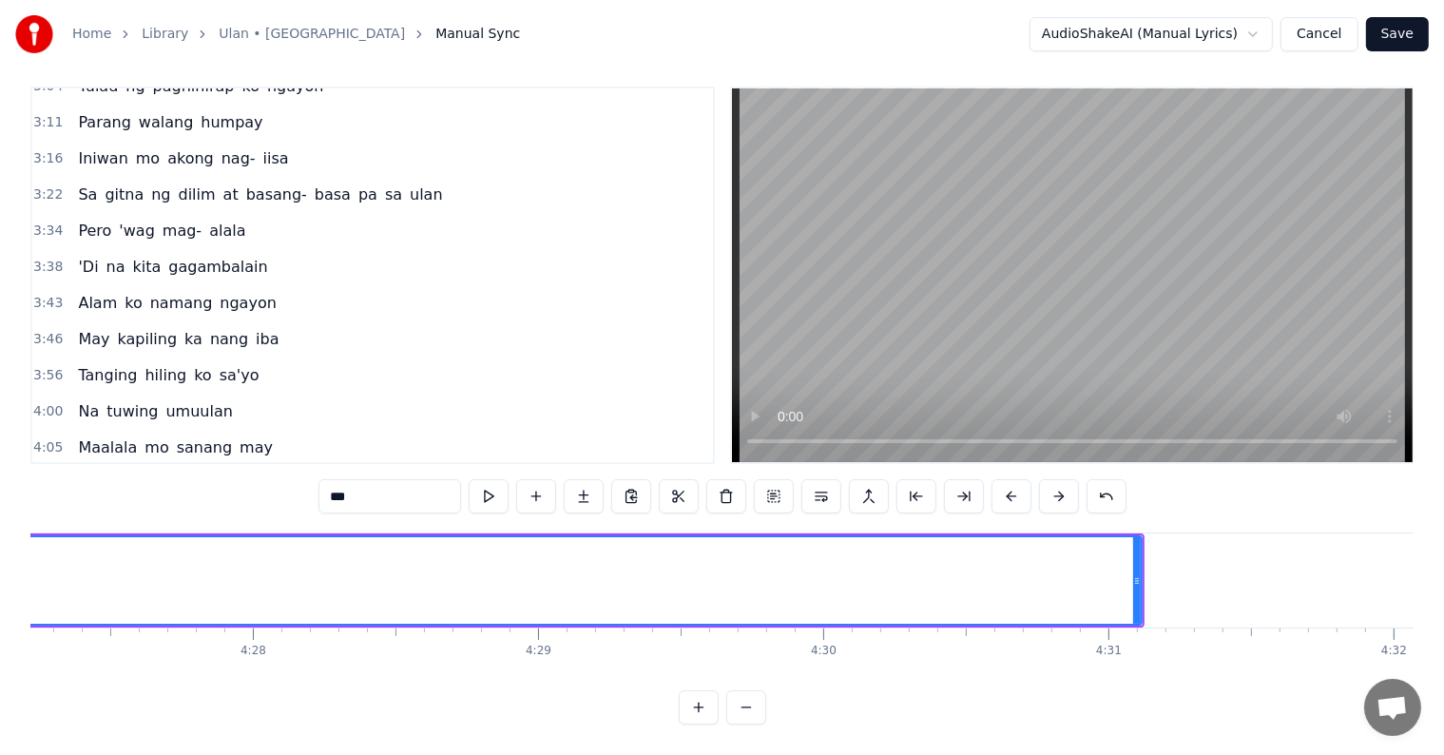
scroll to position [0, 76247]
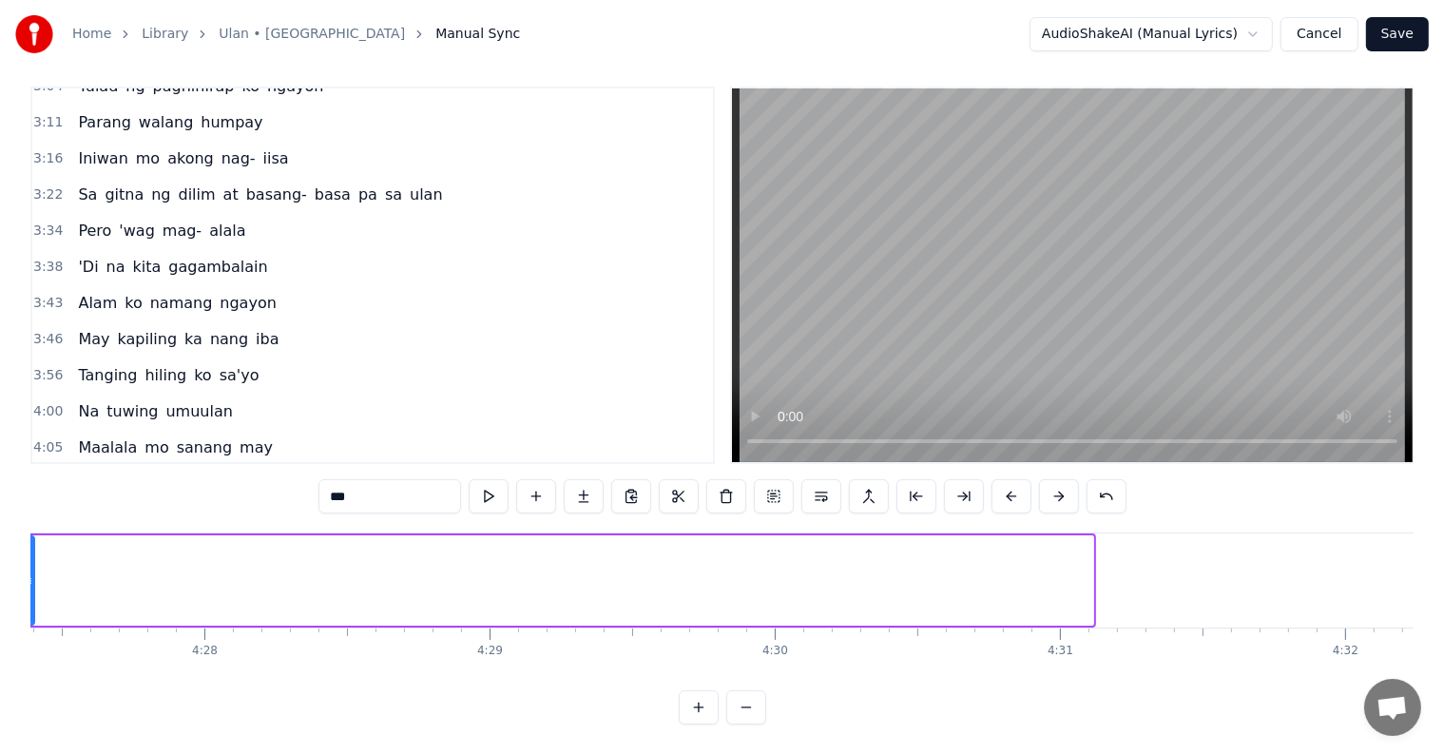
drag, startPoint x: 1087, startPoint y: 567, endPoint x: 8, endPoint y: 483, distance: 1083.0
click at [8, 484] on div "Home Library Ulan • Cueshe Manual Sync AudioShakeAI (Manual Lyrics) Cancel Save…" at bounding box center [722, 356] width 1444 height 737
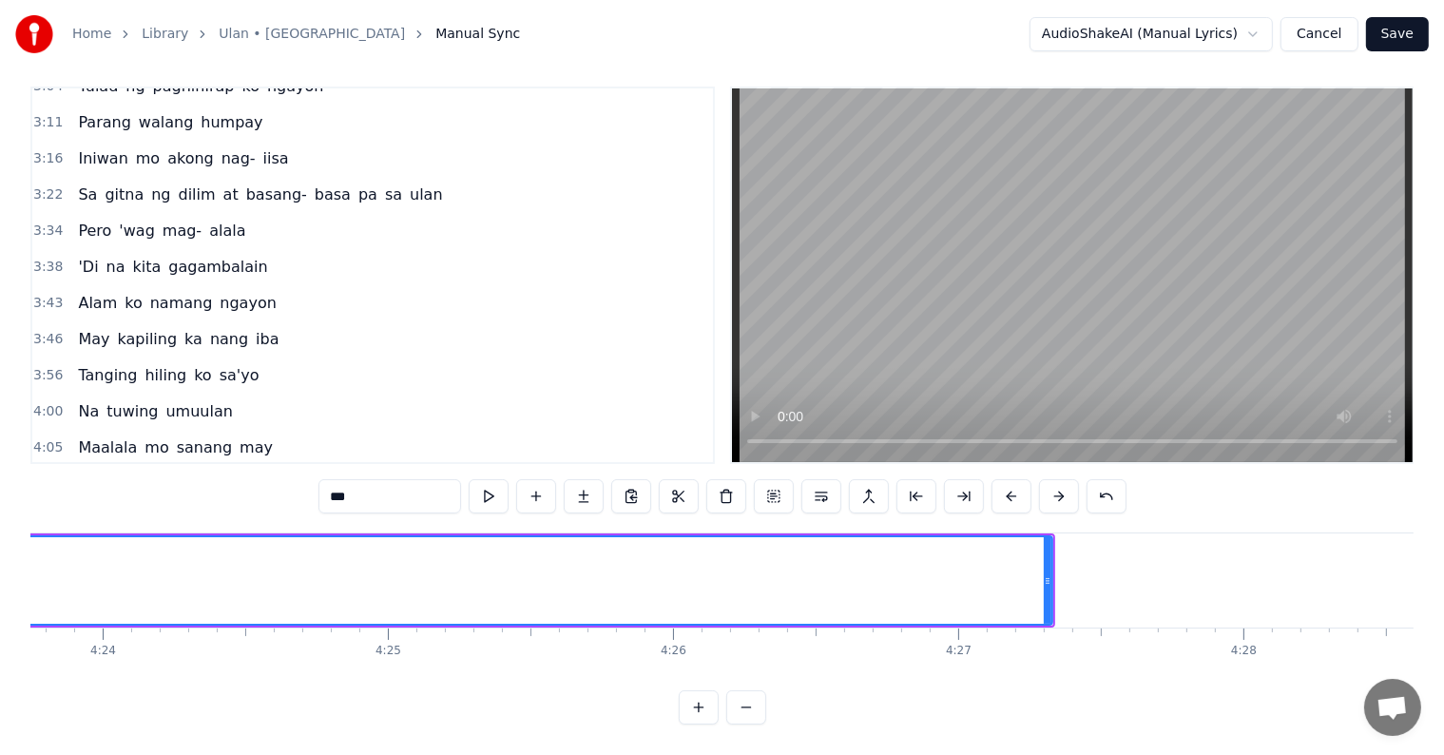
scroll to position [0, 75159]
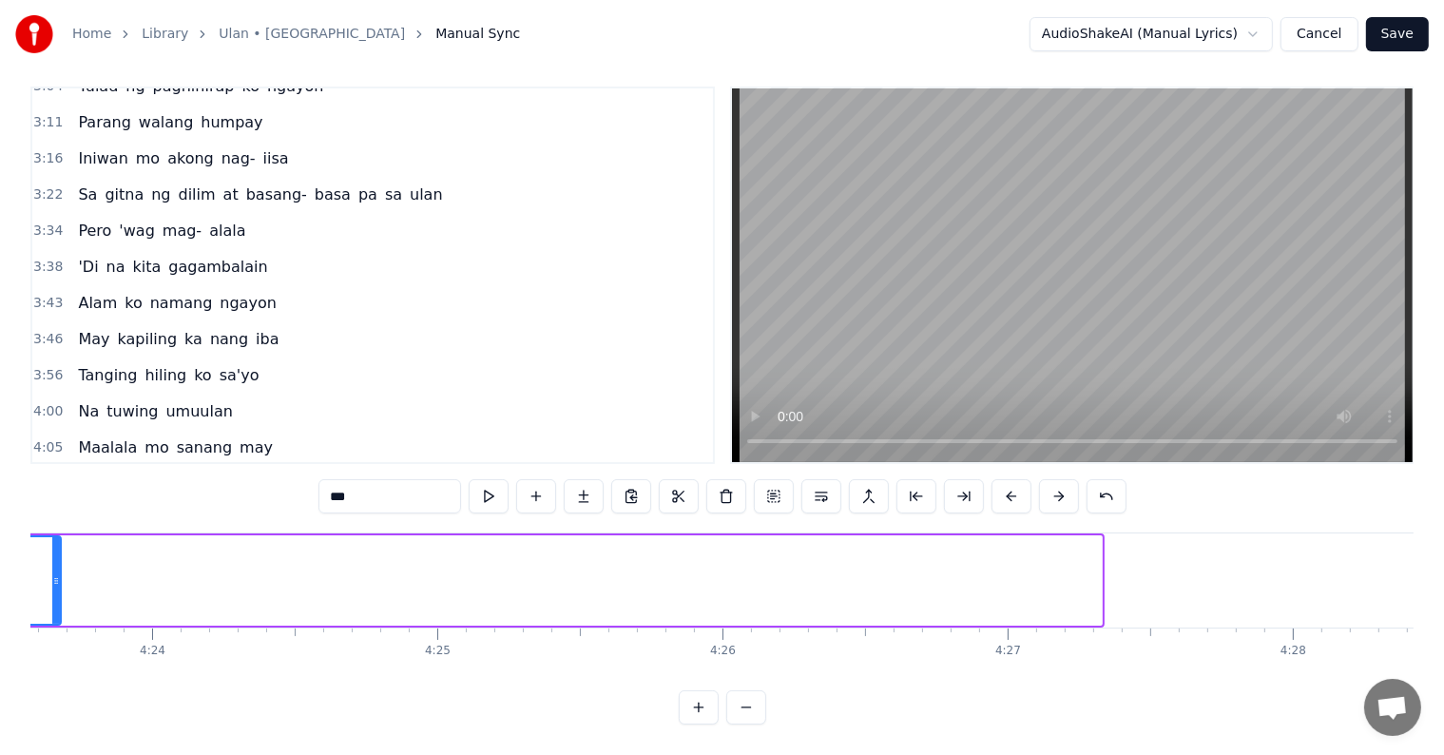
drag, startPoint x: 1099, startPoint y: 564, endPoint x: 36, endPoint y: 479, distance: 1066.0
click at [17, 483] on div "Home Library Ulan • Cueshe Manual Sync AudioShakeAI (Manual Lyrics) Cancel Save…" at bounding box center [722, 356] width 1444 height 737
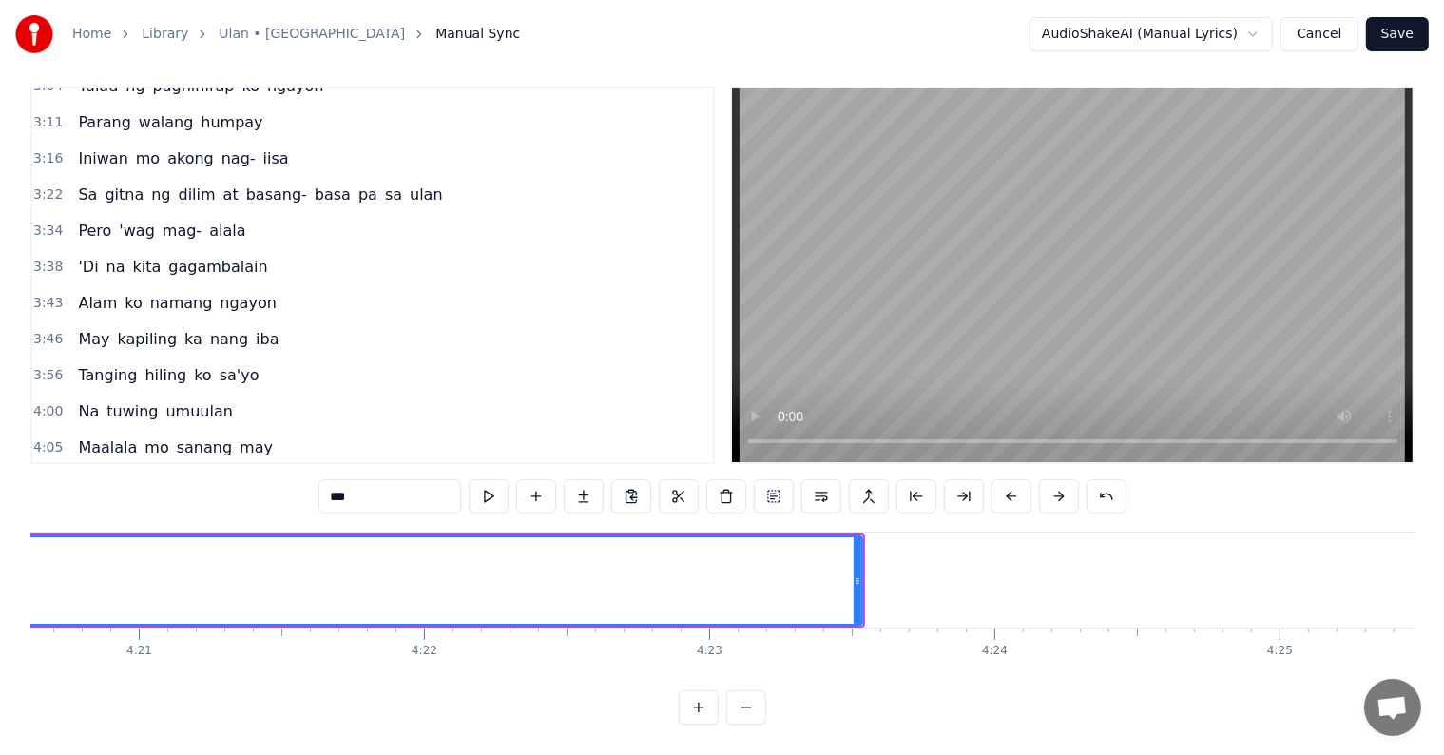
scroll to position [0, 74119]
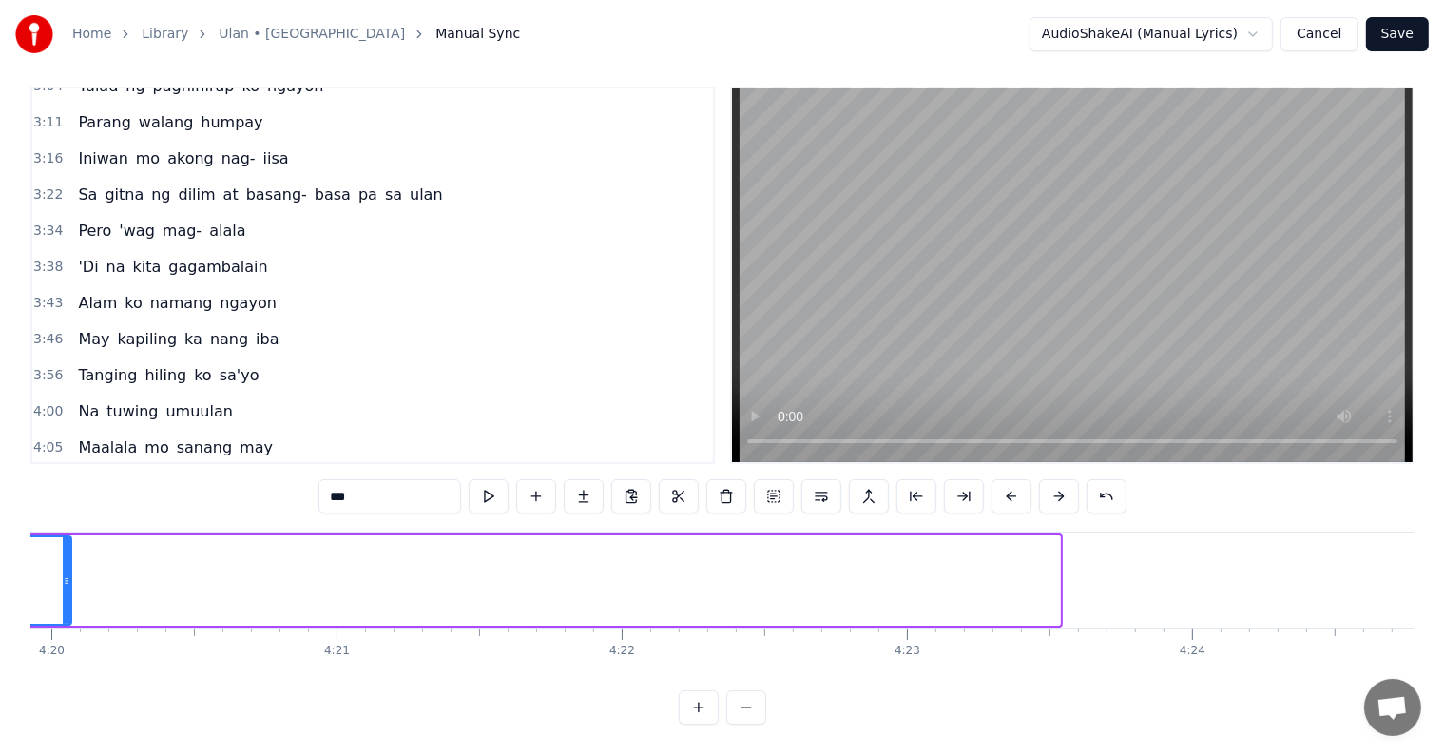
drag, startPoint x: 1057, startPoint y: 567, endPoint x: 41, endPoint y: 488, distance: 1019.2
click at [41, 490] on div "0:23 Lagi nalang umuulan 0:29 Parang walang katapusan 0:33 Tulad ng paghihirap …" at bounding box center [721, 405] width 1383 height 638
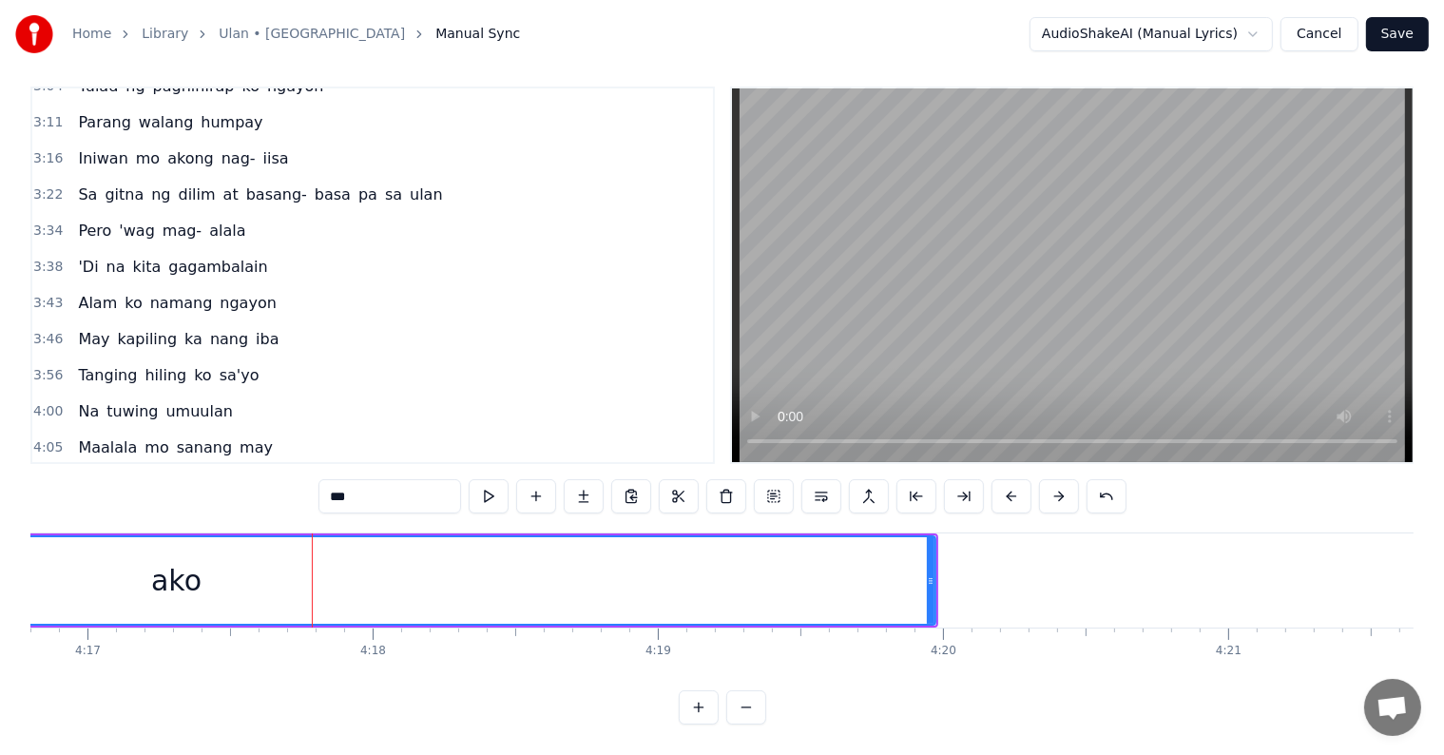
scroll to position [0, 73178]
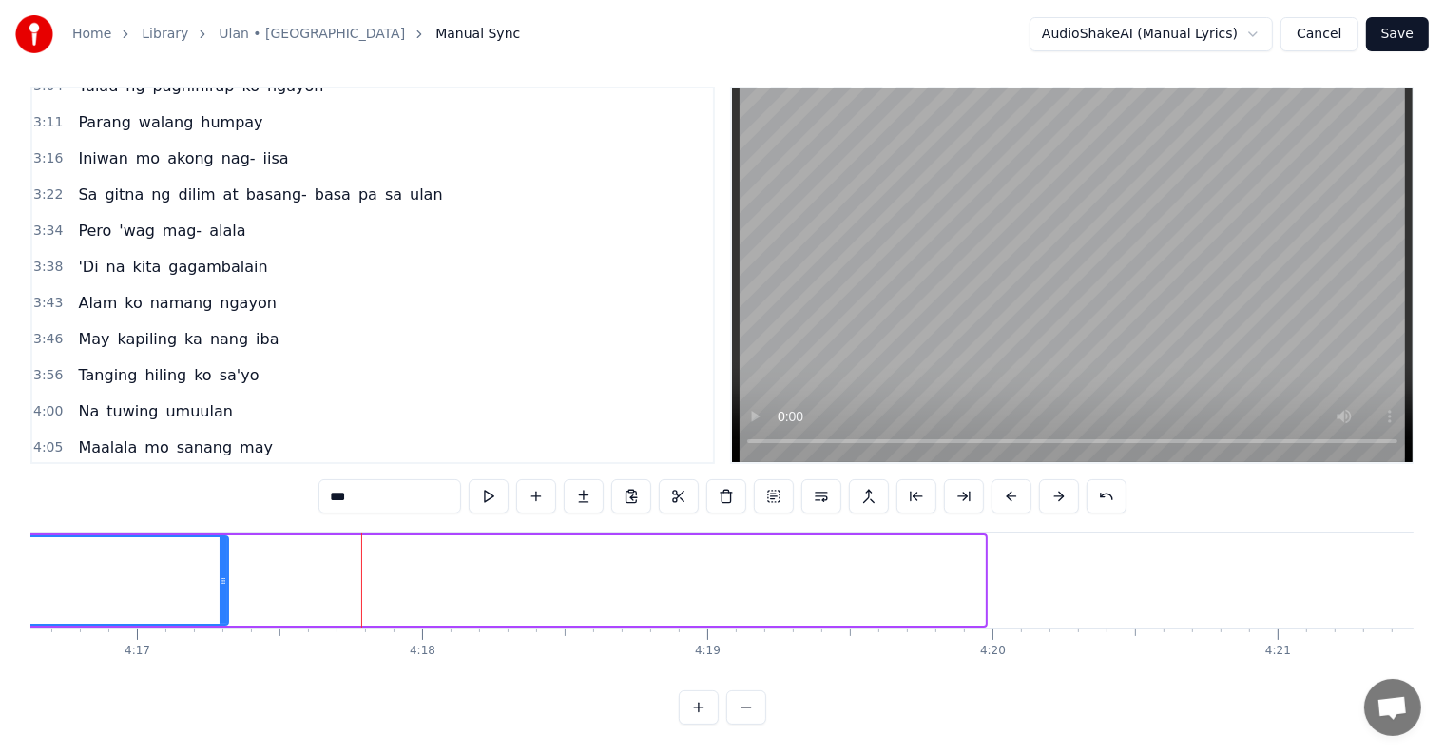
drag, startPoint x: 981, startPoint y: 563, endPoint x: 223, endPoint y: 505, distance: 759.8
click at [223, 506] on div "0:23 Lagi nalang umuulan 0:29 Parang walang katapusan 0:33 Tulad ng paghihirap …" at bounding box center [721, 405] width 1383 height 638
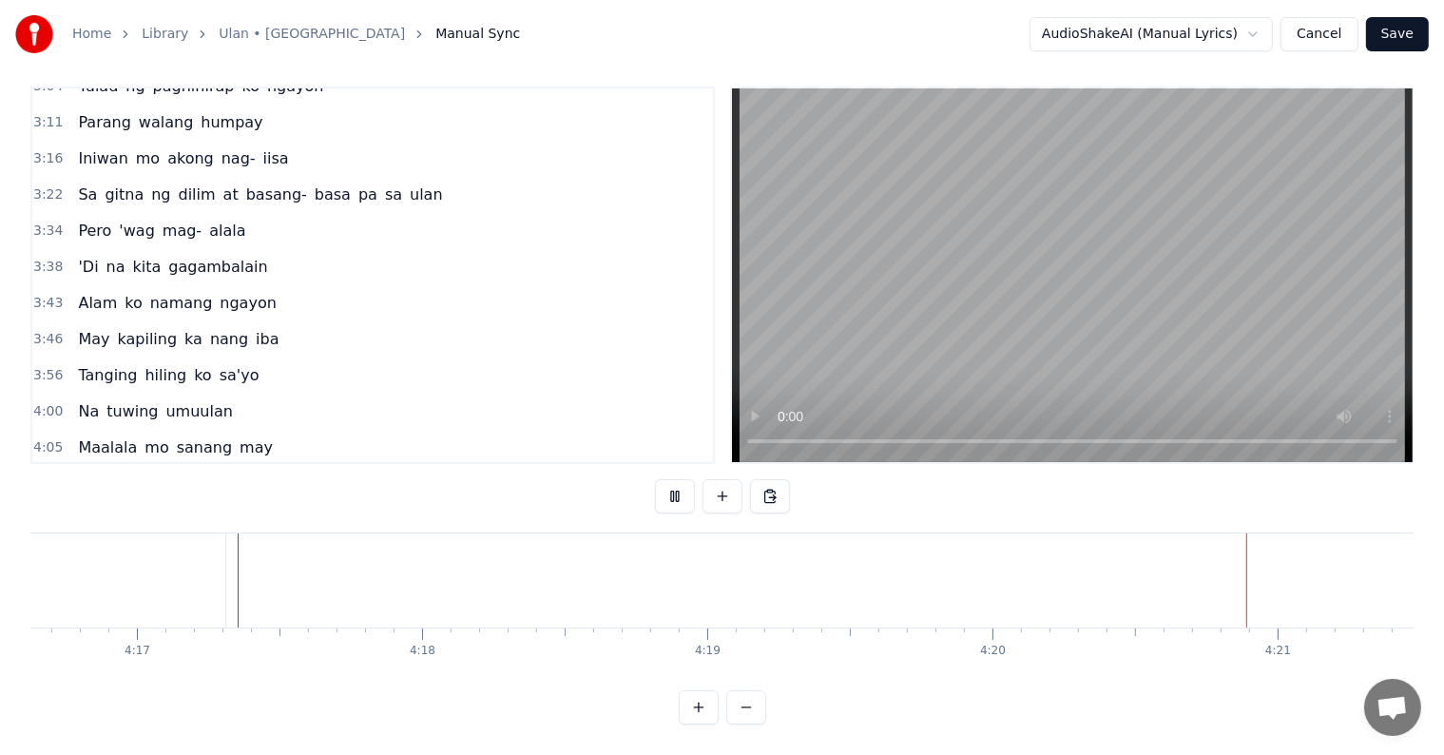
scroll to position [0, 73821]
click at [1421, 29] on button "Save" at bounding box center [1397, 34] width 63 height 34
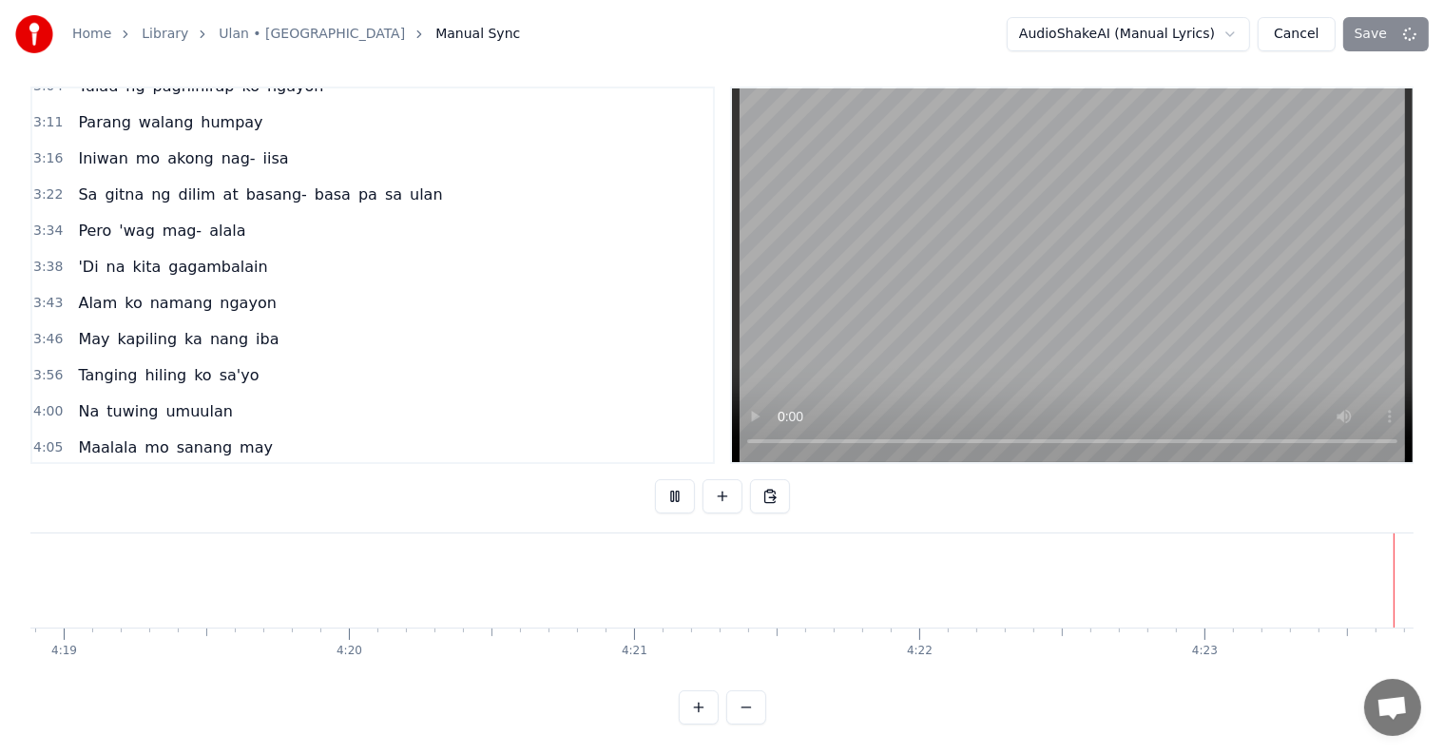
scroll to position [0, 73897]
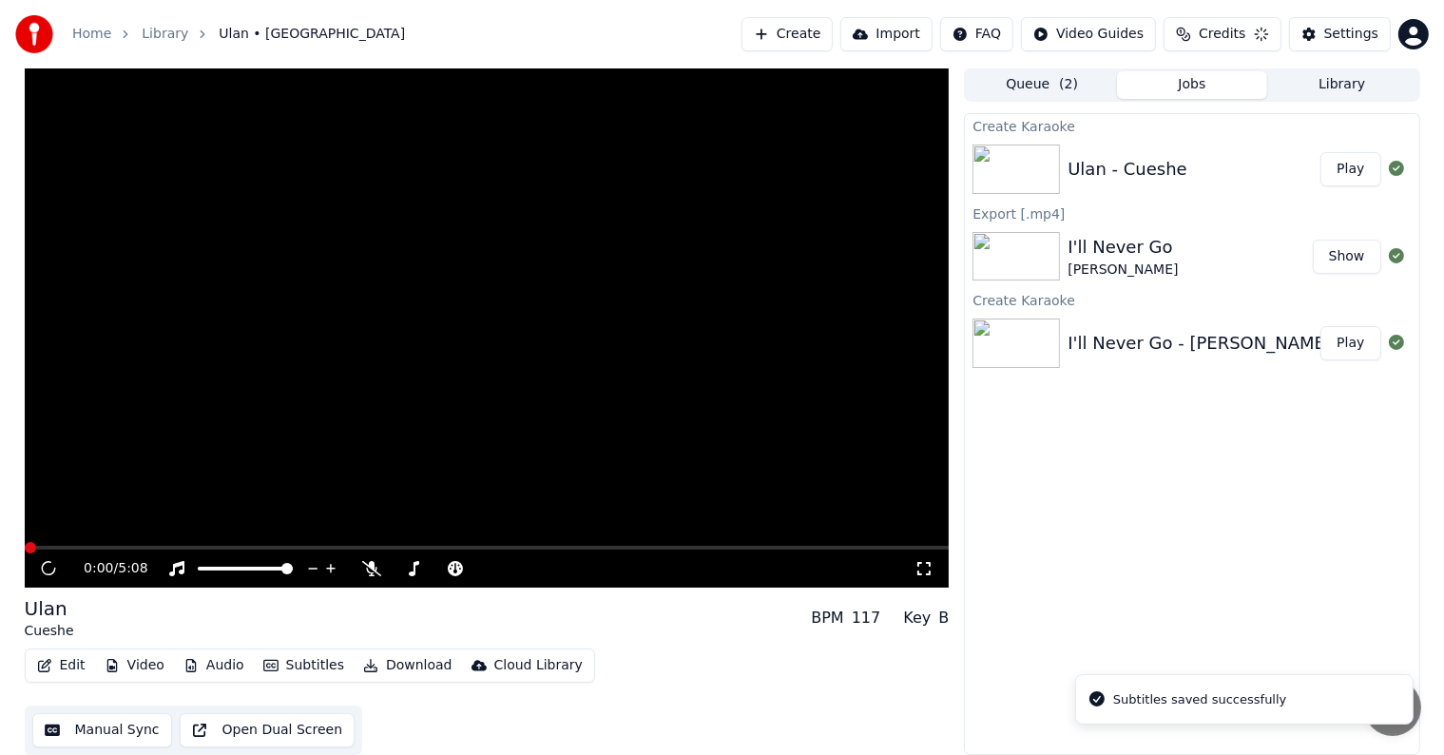
scroll to position [1, 0]
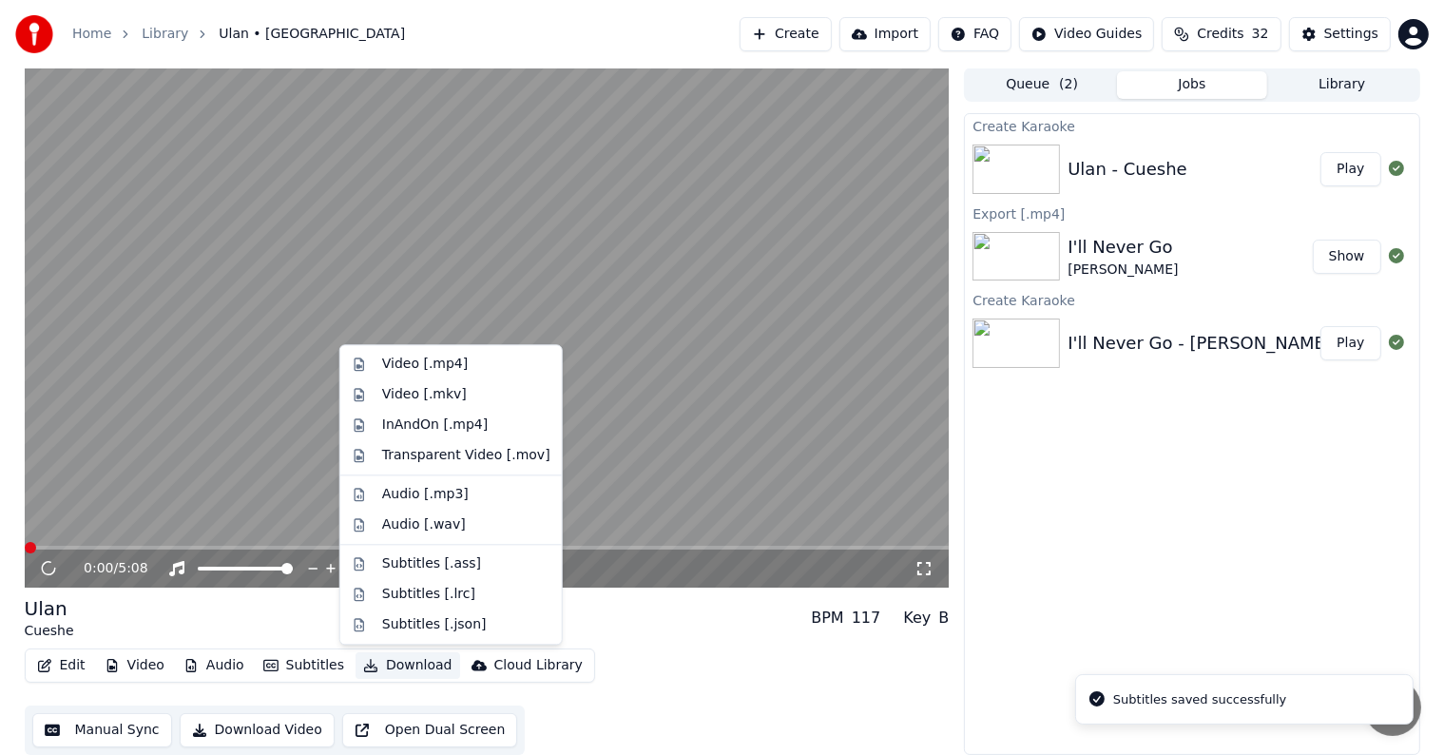
click at [394, 665] on button "Download" at bounding box center [407, 665] width 105 height 27
click at [830, 467] on video at bounding box center [487, 327] width 925 height 520
click at [390, 674] on button "Download" at bounding box center [407, 665] width 105 height 27
click at [401, 359] on div "Video [.mp4]" at bounding box center [425, 364] width 86 height 19
